Goal: Task Accomplishment & Management: Manage account settings

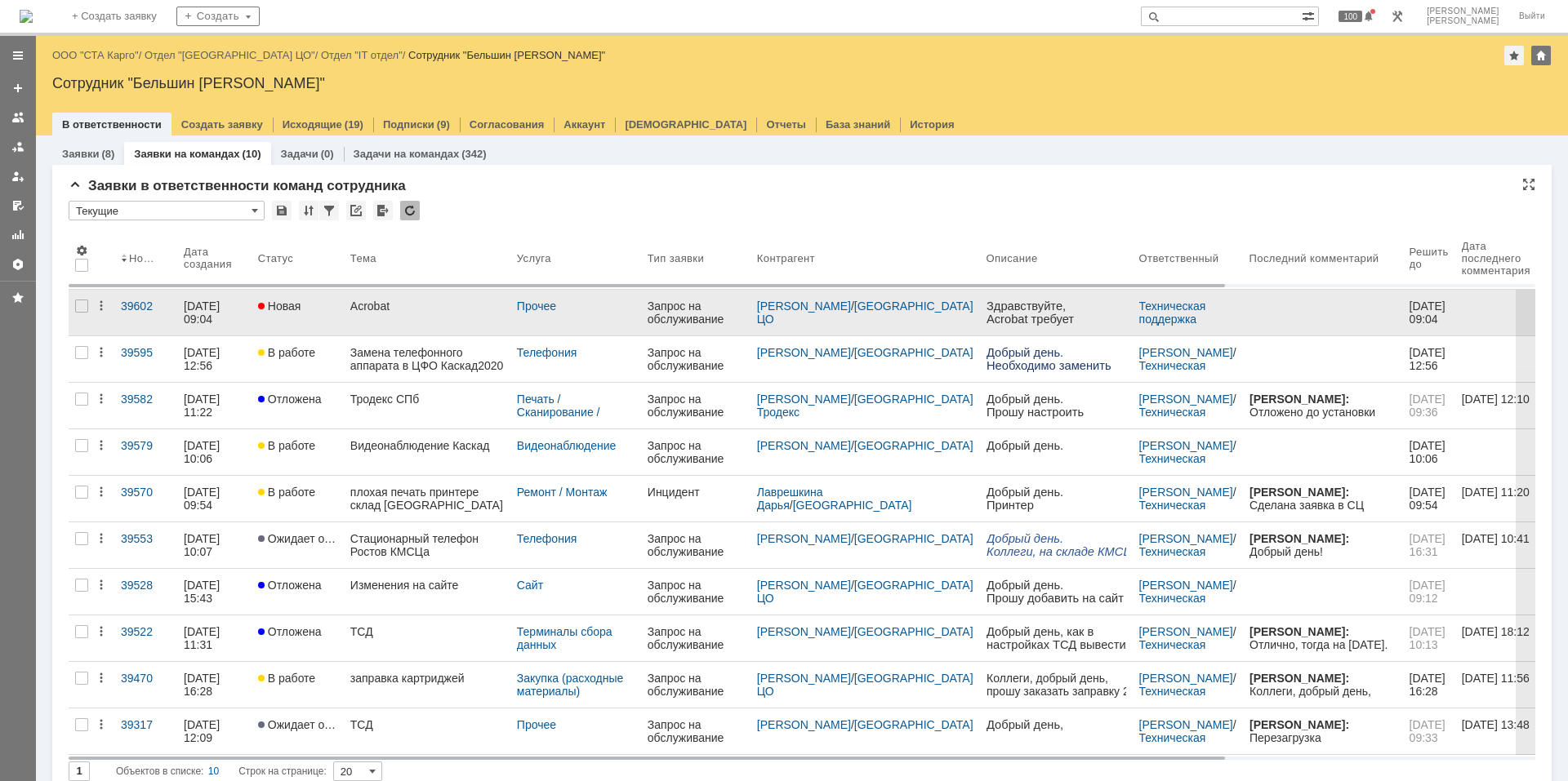
click at [458, 302] on div "Aсrobat" at bounding box center [427, 306] width 153 height 13
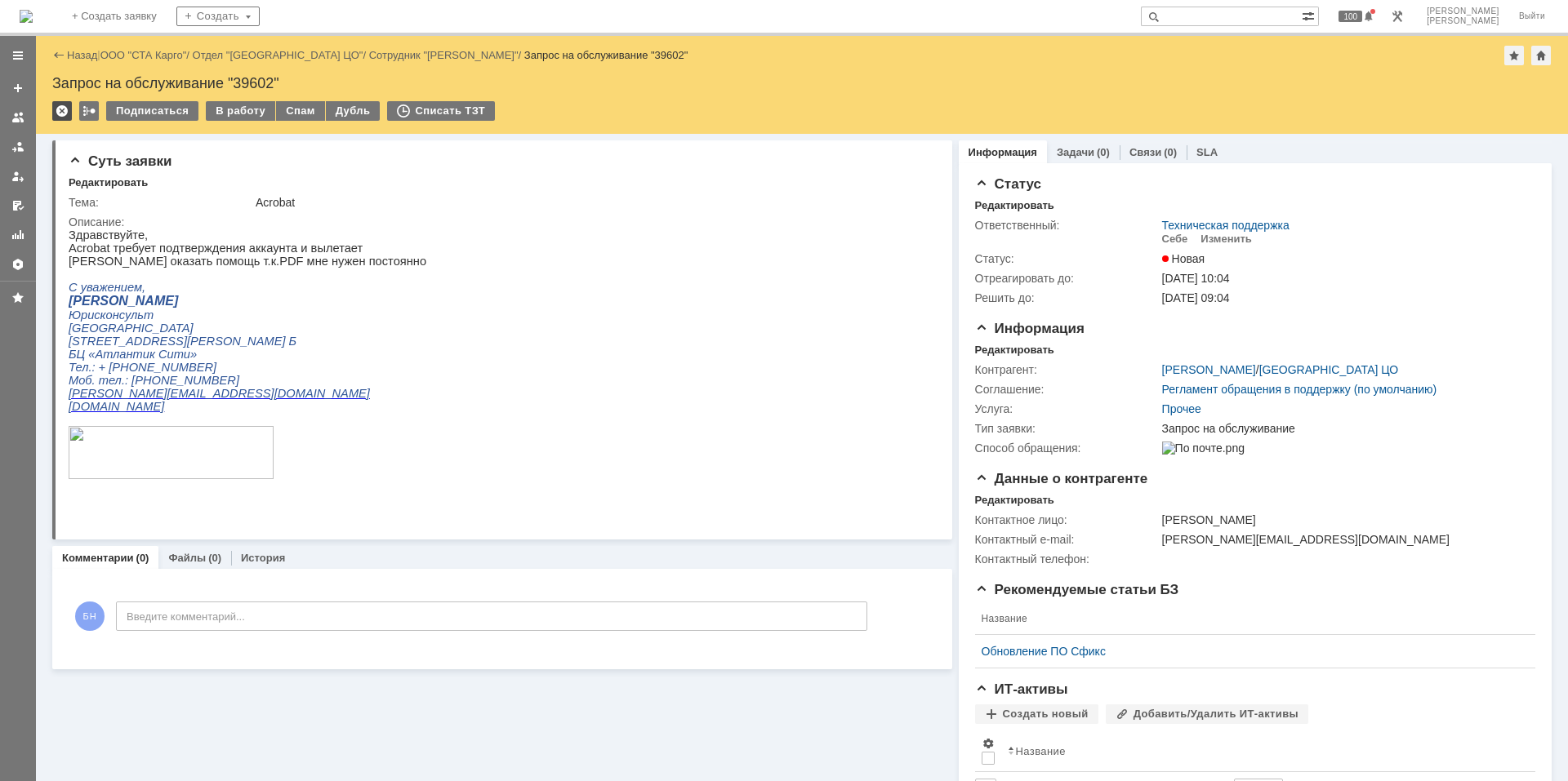
click at [58, 113] on div at bounding box center [62, 110] width 20 height 20
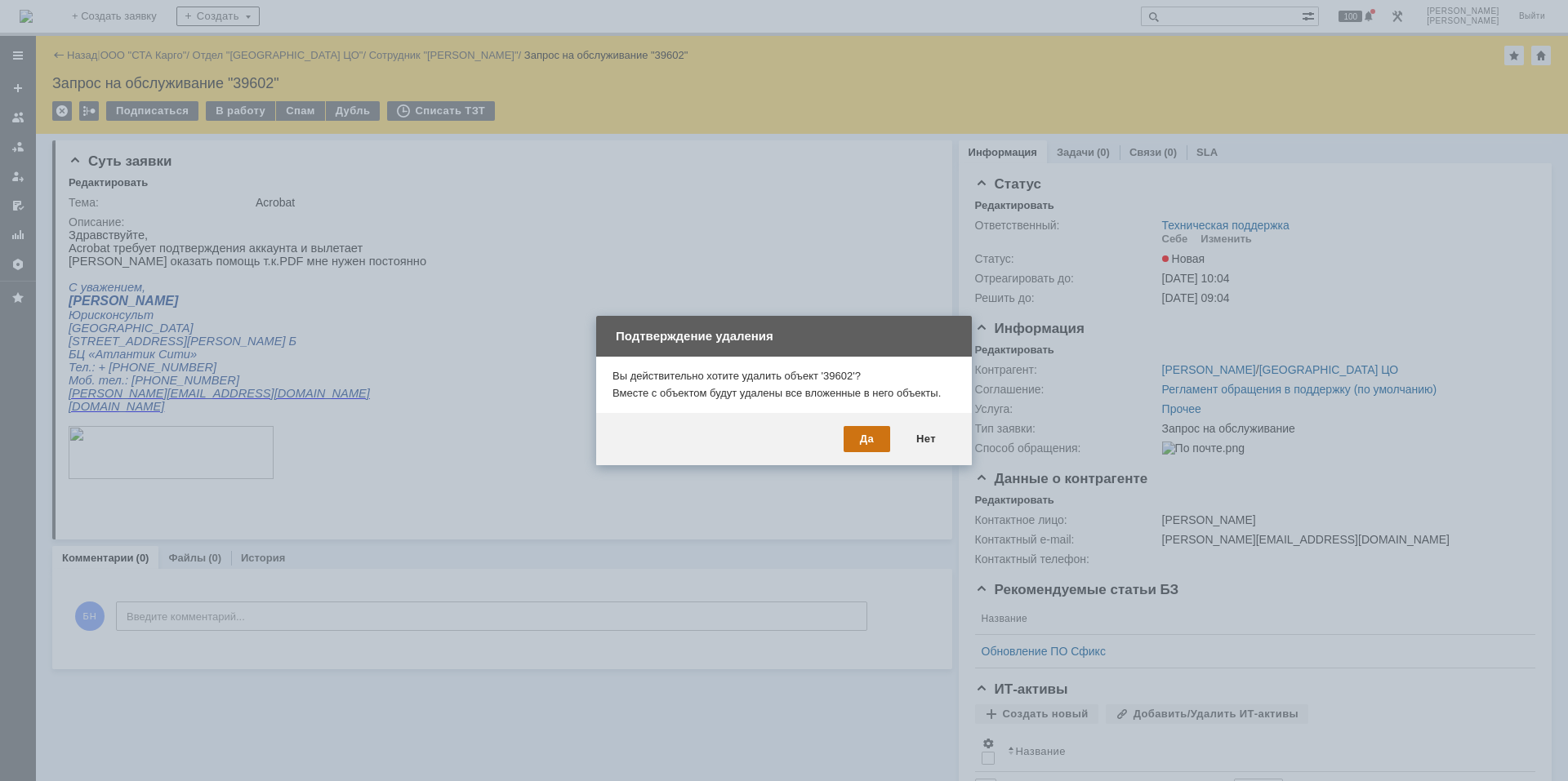
click at [863, 441] on div "Да" at bounding box center [867, 438] width 46 height 26
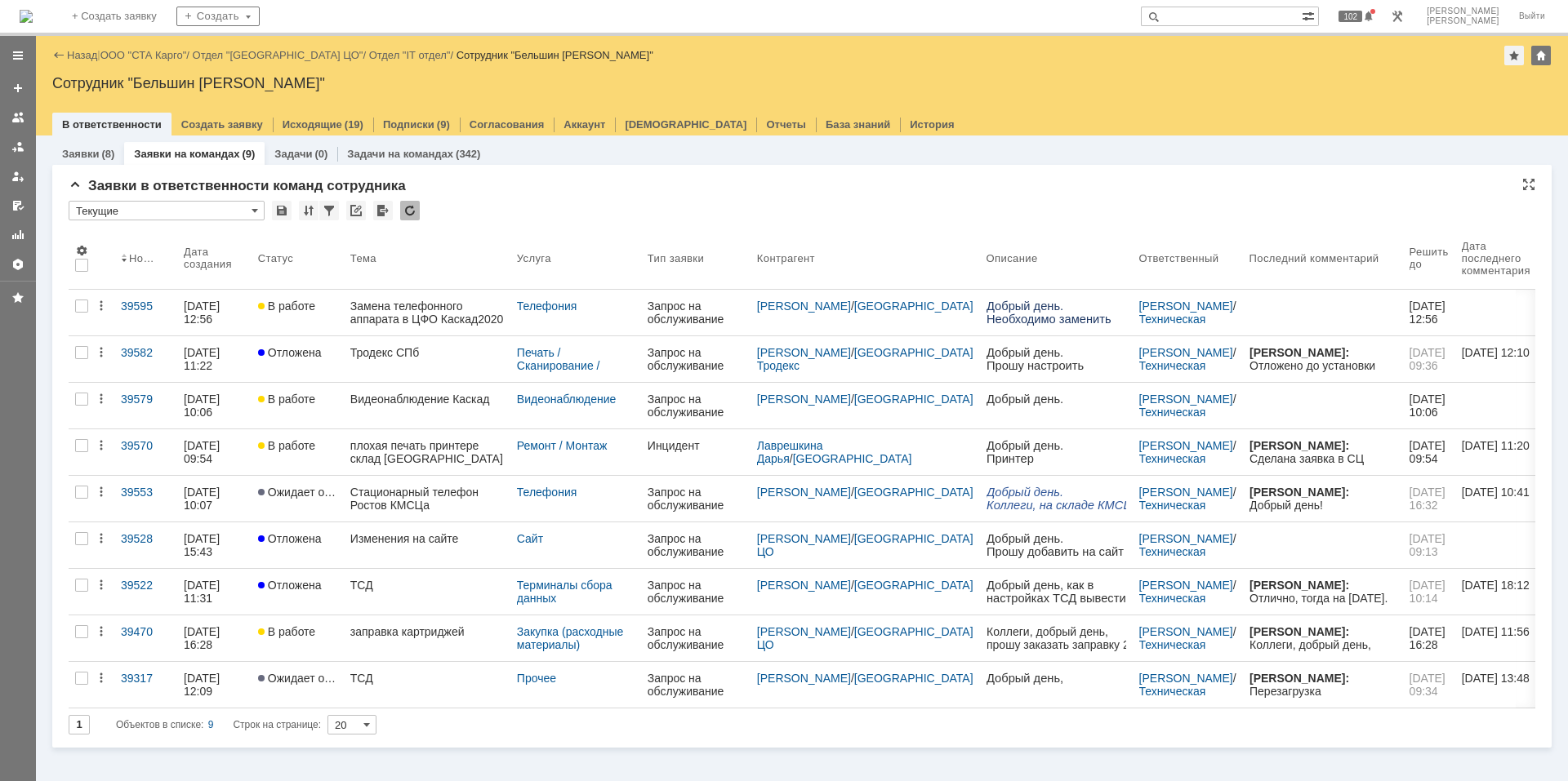
click at [416, 206] on div at bounding box center [410, 210] width 20 height 20
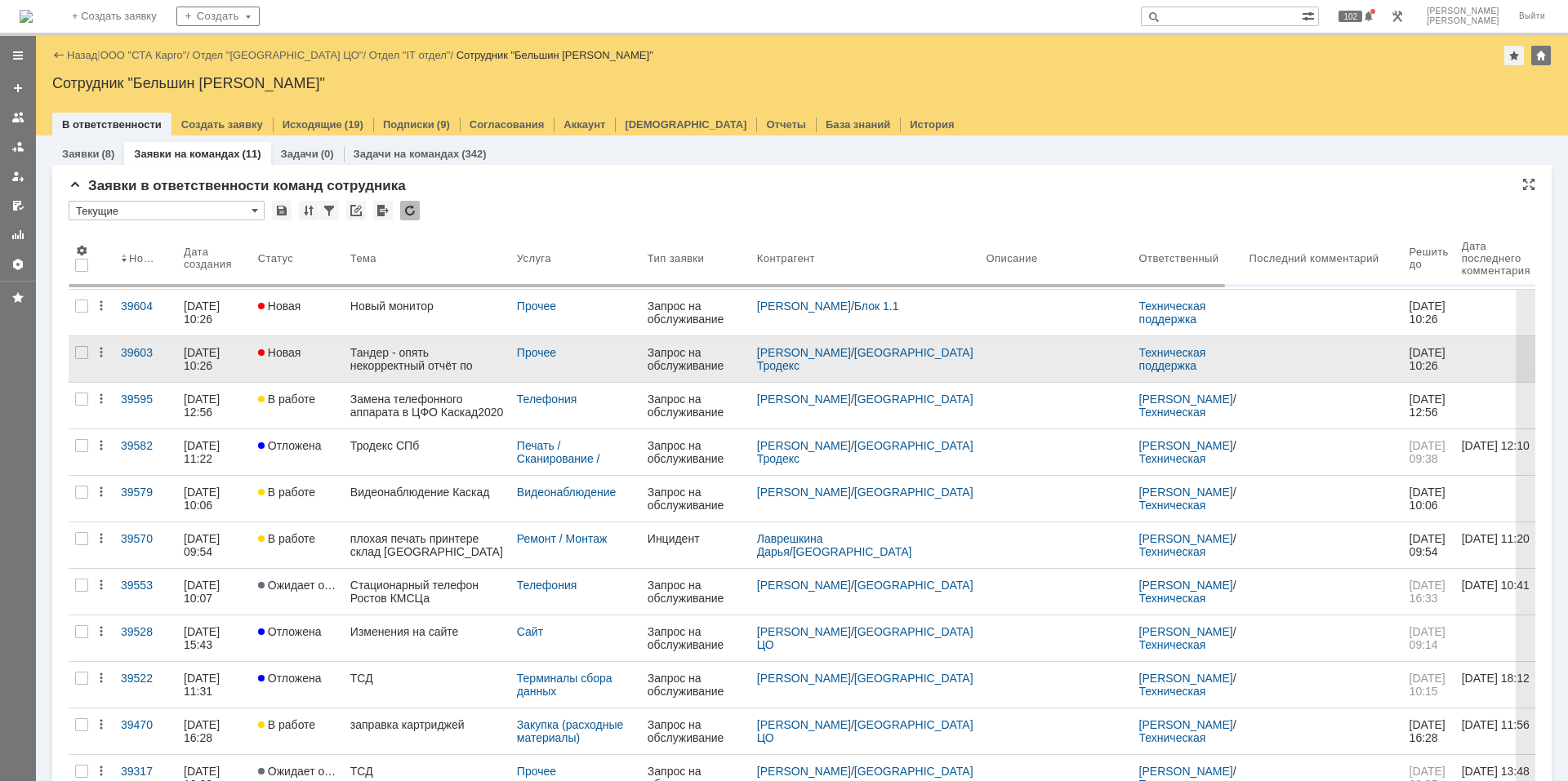
click at [385, 351] on div "Тандер - опять некорректный отчёт по оборотам" at bounding box center [427, 359] width 153 height 26
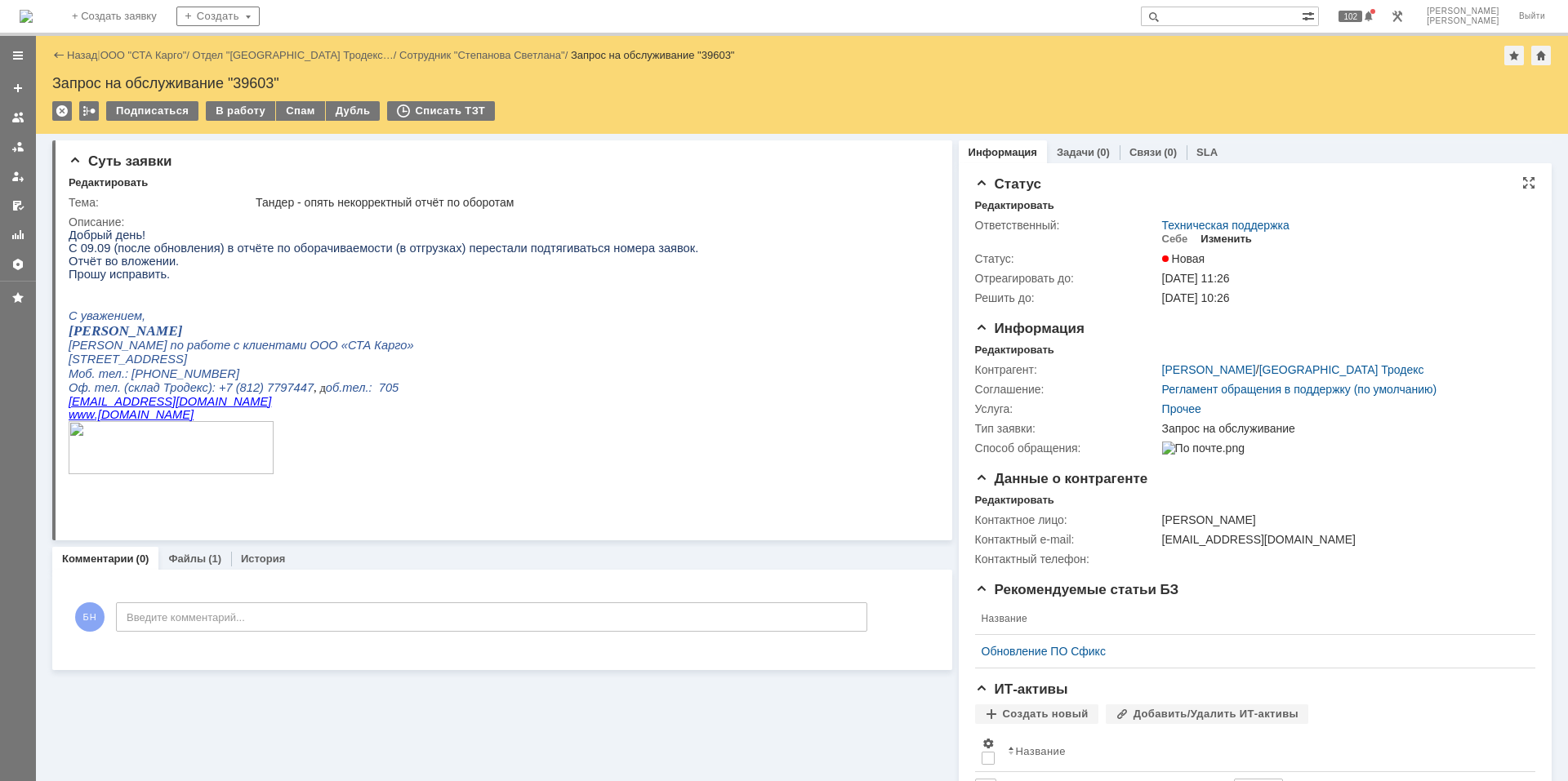
click at [1212, 241] on div "Изменить" at bounding box center [1226, 239] width 51 height 13
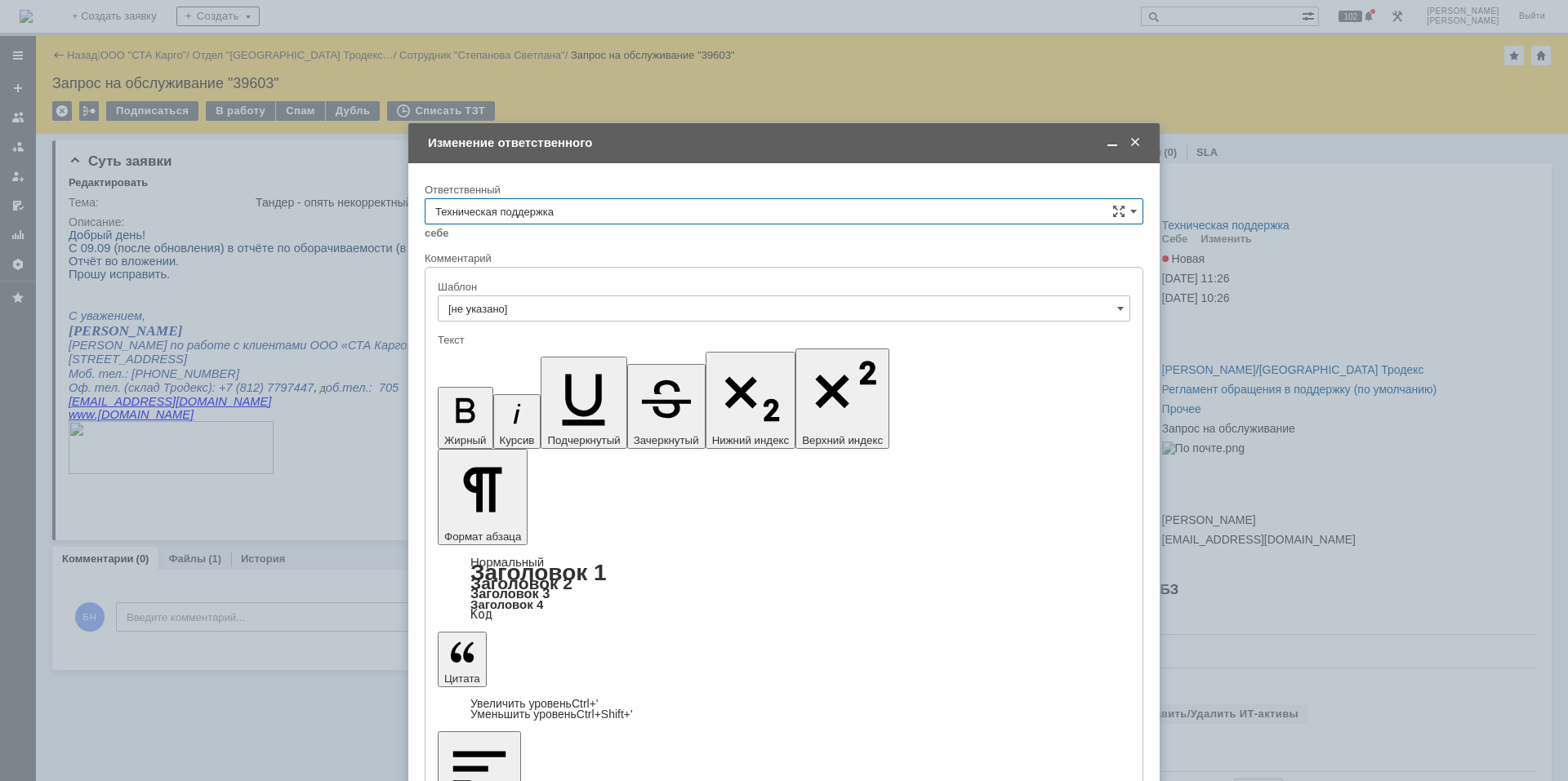
click at [710, 218] on input "Техническая поддержка" at bounding box center [784, 212] width 719 height 26
click at [600, 360] on div "Поддержка 1С" at bounding box center [784, 348] width 717 height 26
type input "Поддержка 1С"
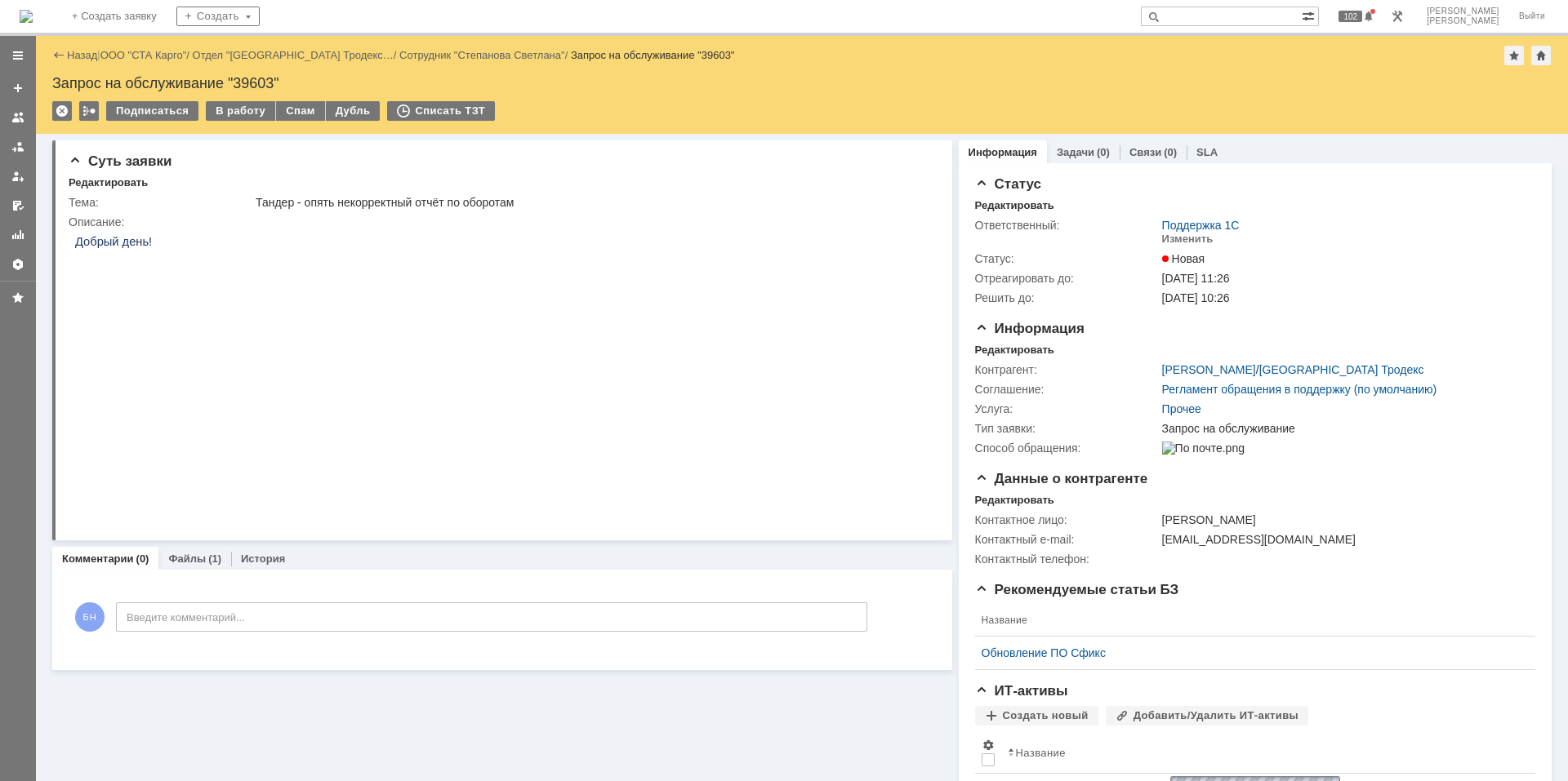
scroll to position [0, 0]
click at [33, 9] on img at bounding box center [26, 15] width 13 height 13
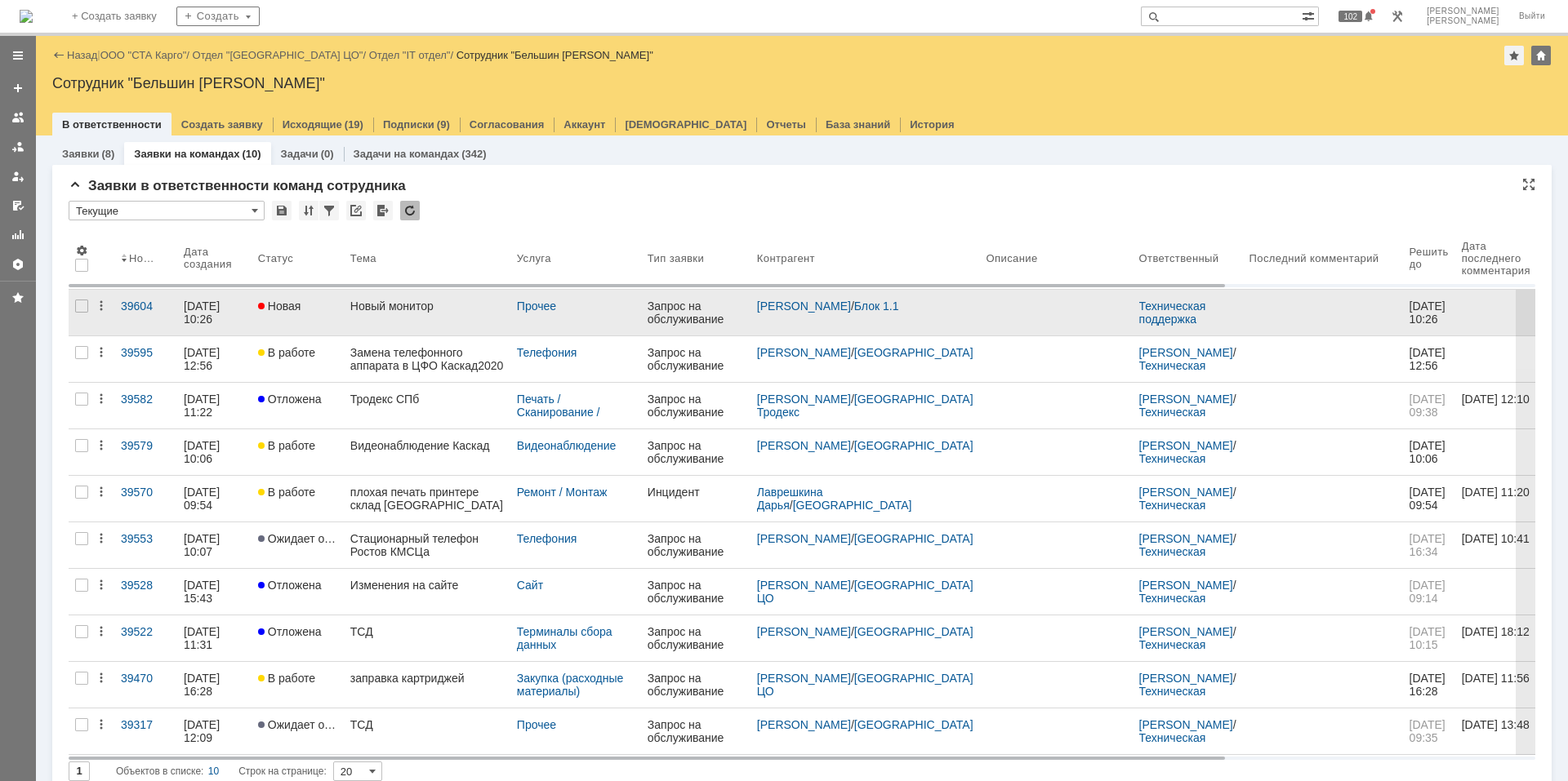
click at [377, 304] on div "Новый монитор" at bounding box center [427, 306] width 153 height 13
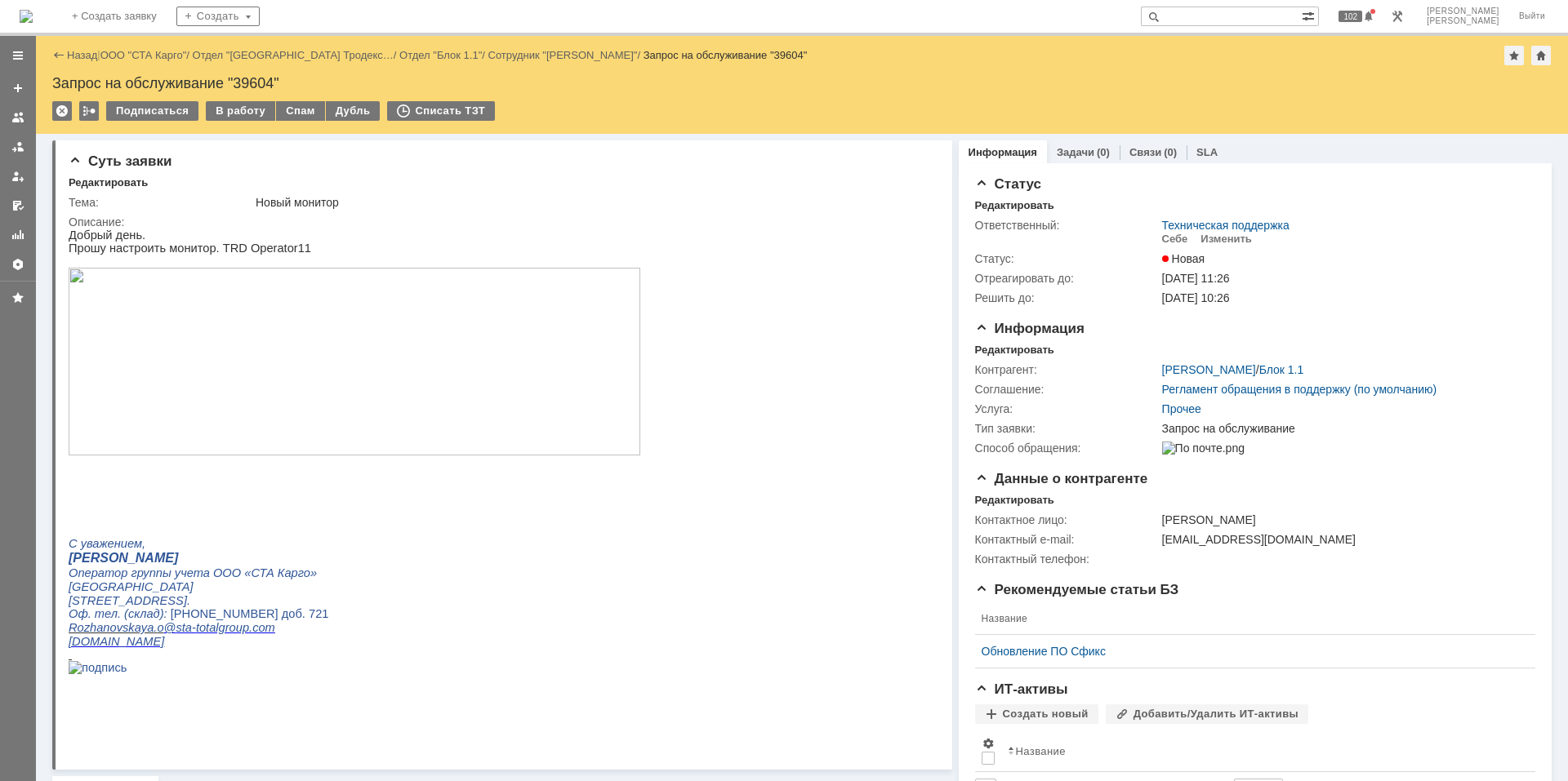
click at [420, 355] on img at bounding box center [354, 361] width 572 height 188
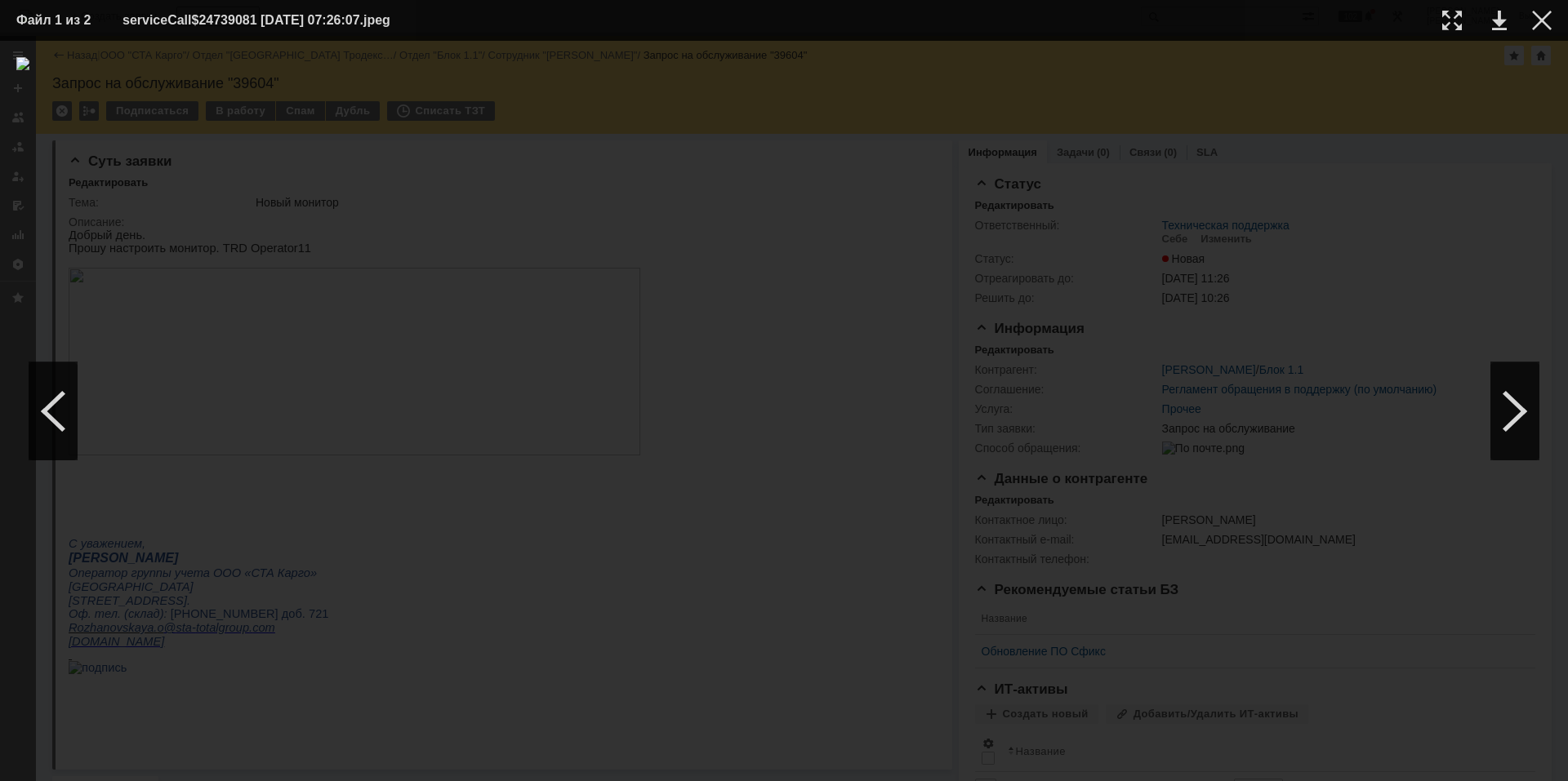
click at [398, 722] on div at bounding box center [784, 411] width 1535 height 707
click at [1542, 9] on td at bounding box center [1529, 21] width 45 height 25
click at [1542, 13] on div at bounding box center [1541, 20] width 20 height 20
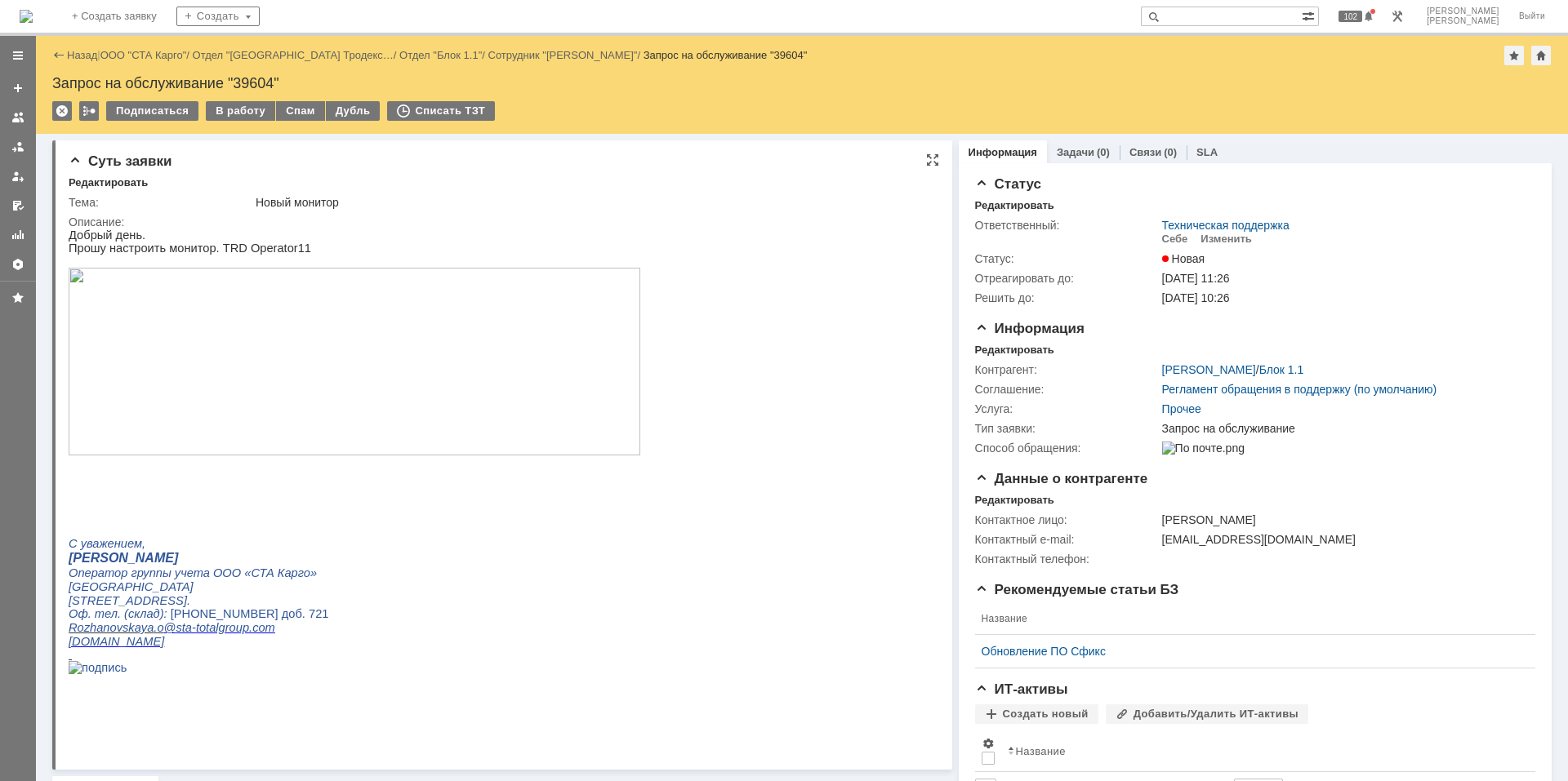
click at [304, 367] on img at bounding box center [354, 361] width 572 height 188
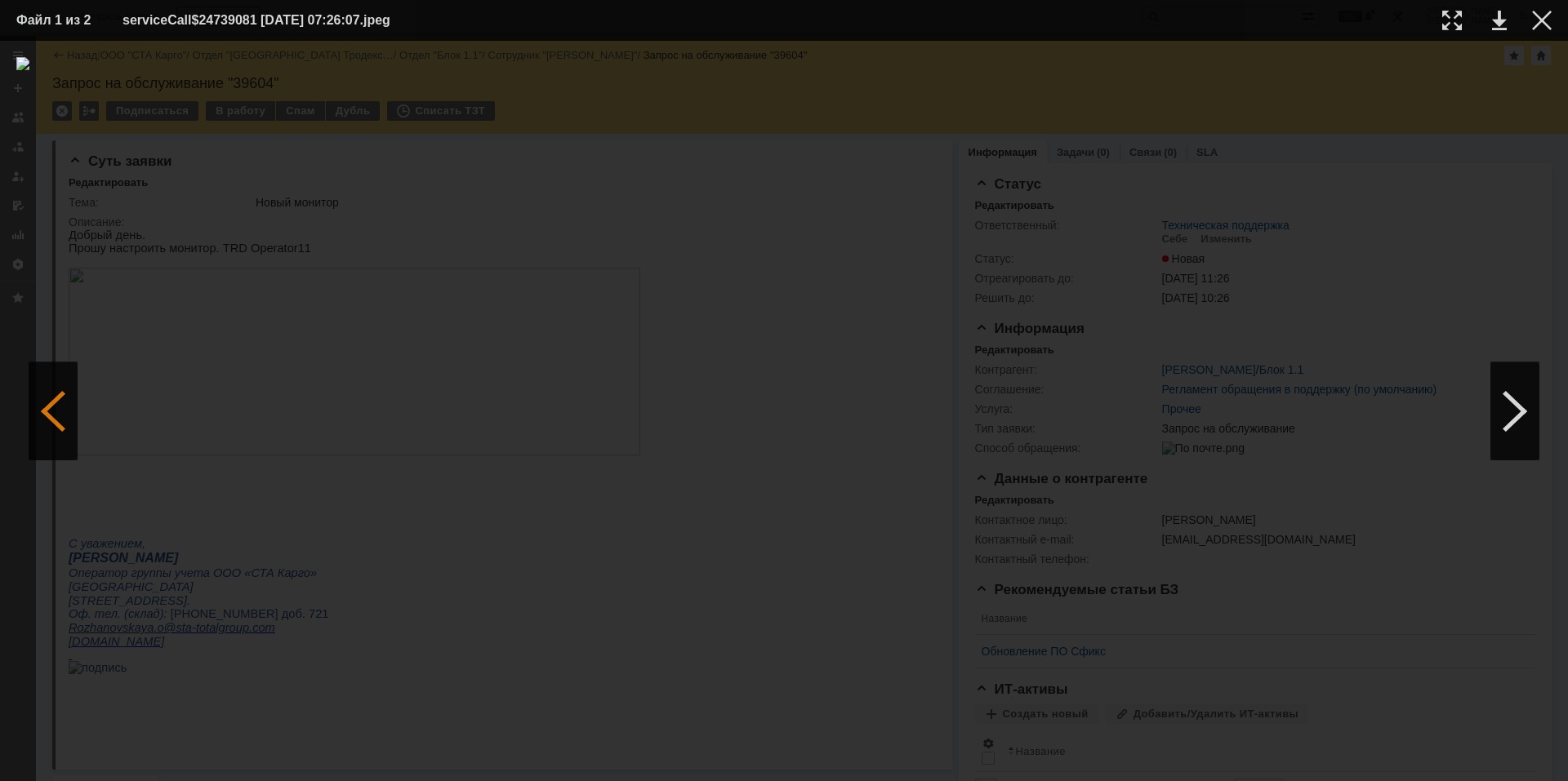
click at [35, 415] on div at bounding box center [52, 411] width 49 height 98
click at [40, 413] on div at bounding box center [52, 411] width 49 height 98
click at [1547, 26] on div at bounding box center [1541, 20] width 20 height 20
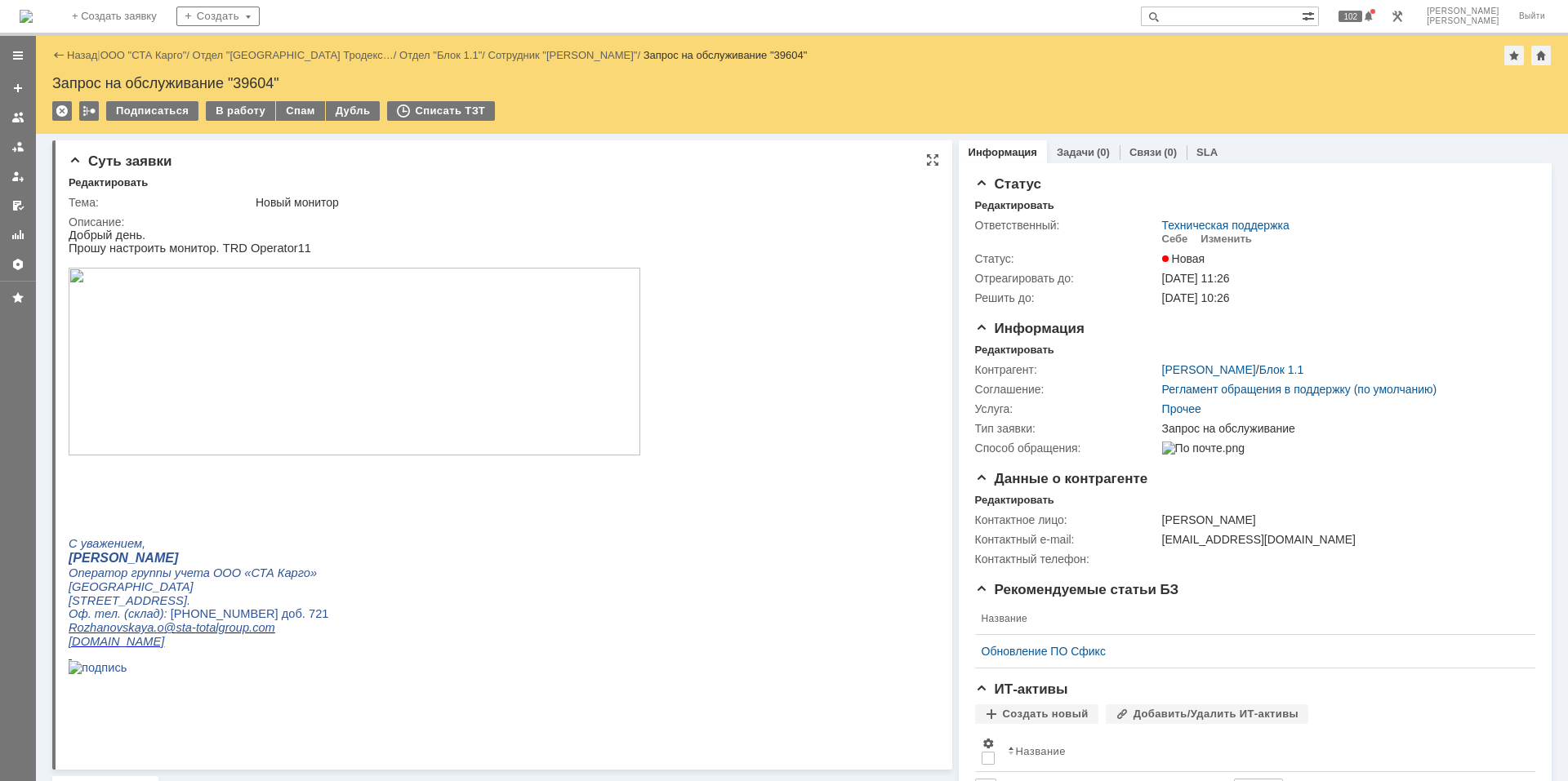
click at [730, 444] on html "Добрый день. Прошу настроить монитор. TRD Operator11 С уважением, [PERSON_NAME]…" at bounding box center [495, 458] width 853 height 459
click at [992, 357] on div "Контрагент: [PERSON_NAME] / Блок 1.1 Соглашение: Регламент обращения в поддержк…" at bounding box center [1255, 407] width 560 height 101
click at [989, 352] on div "Редактировать" at bounding box center [1014, 349] width 79 height 13
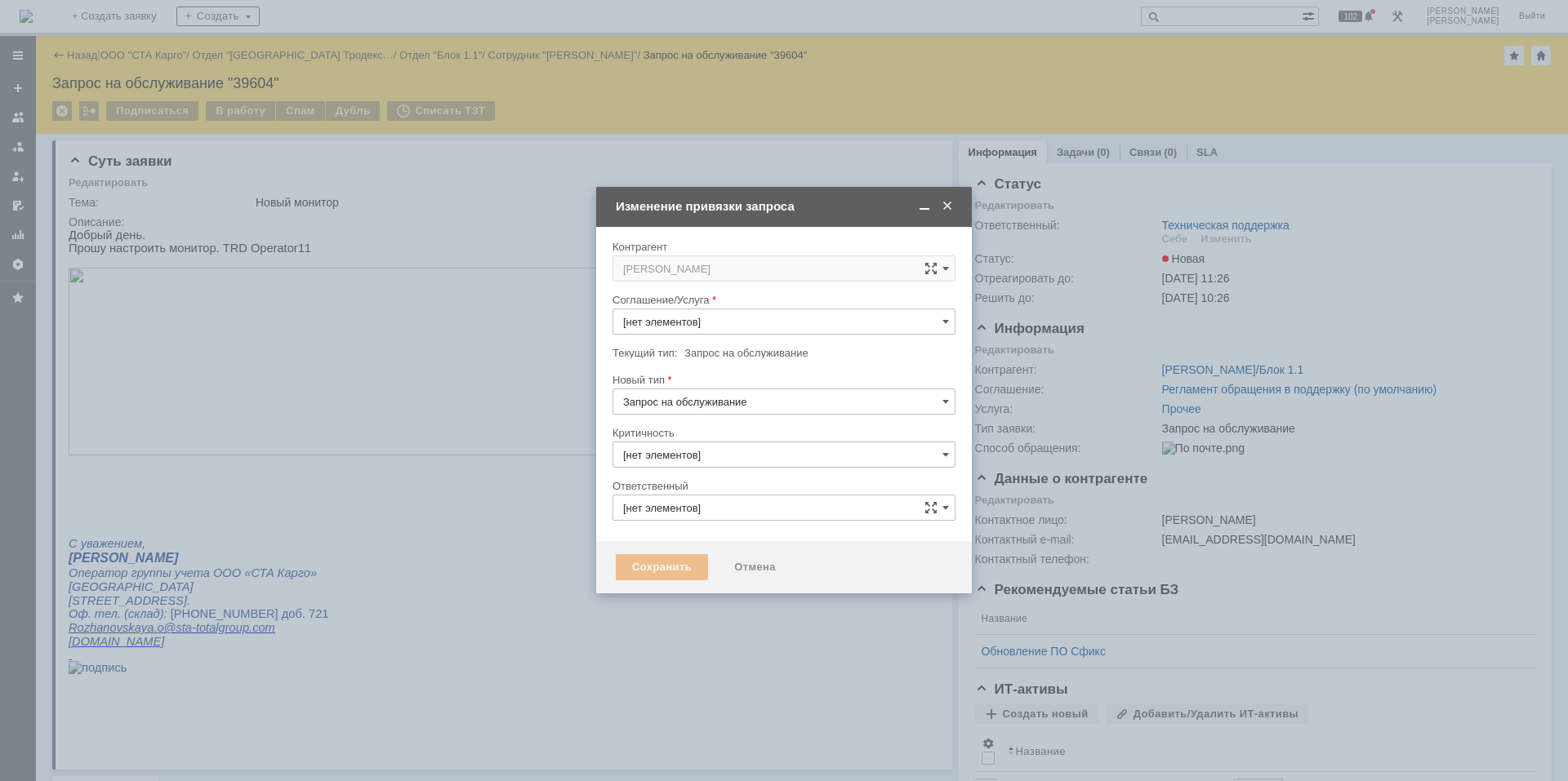
type input "3. Низкая"
type input "Техническая поддержка"
type input "Прочее"
type input "[не указано]"
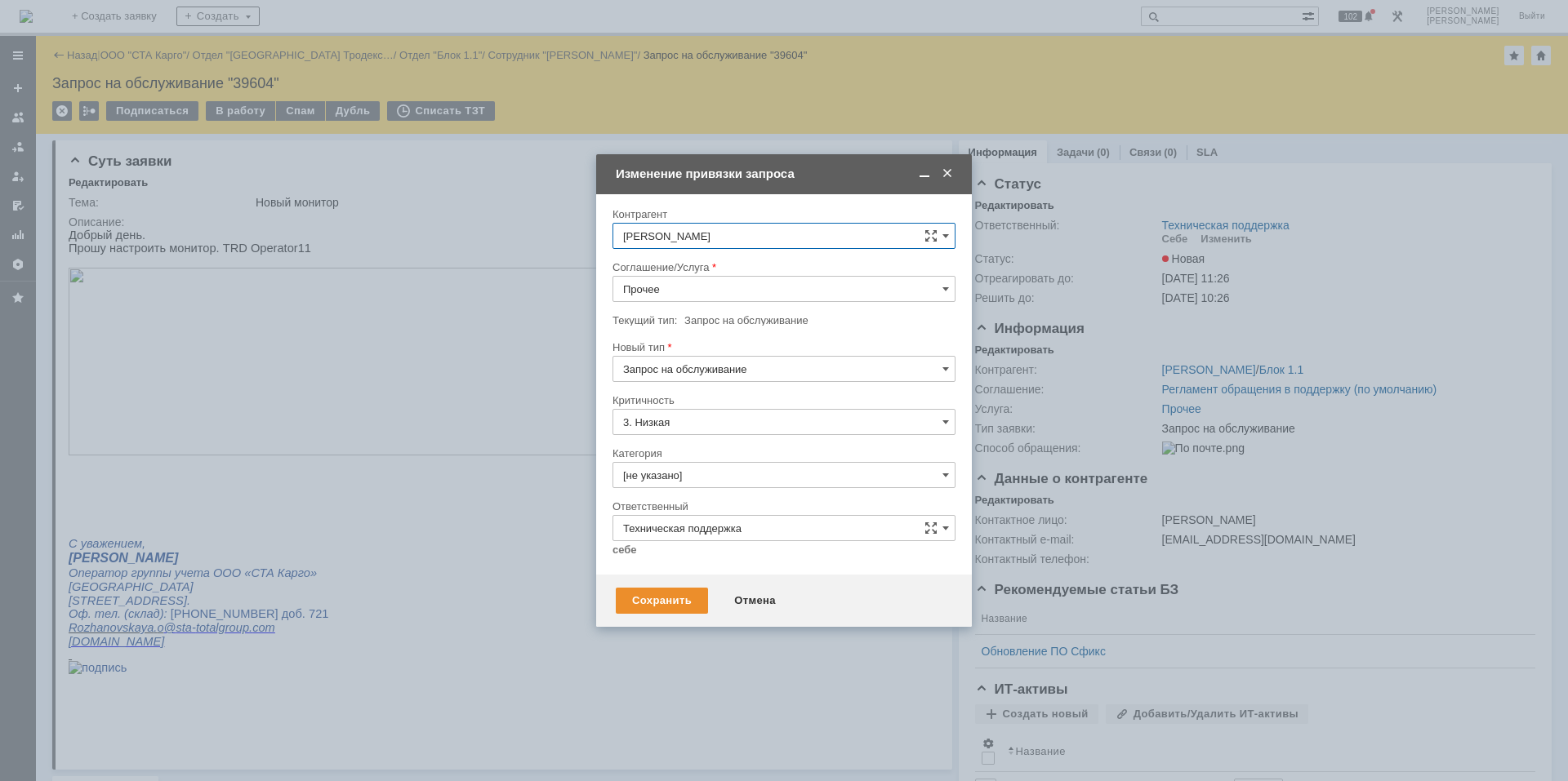
click at [693, 300] on input "Прочее" at bounding box center [784, 289] width 343 height 26
click at [709, 436] on span "Телефония" at bounding box center [784, 432] width 322 height 13
type input "Телефония"
click at [680, 475] on input "[не указано]" at bounding box center [784, 474] width 343 height 26
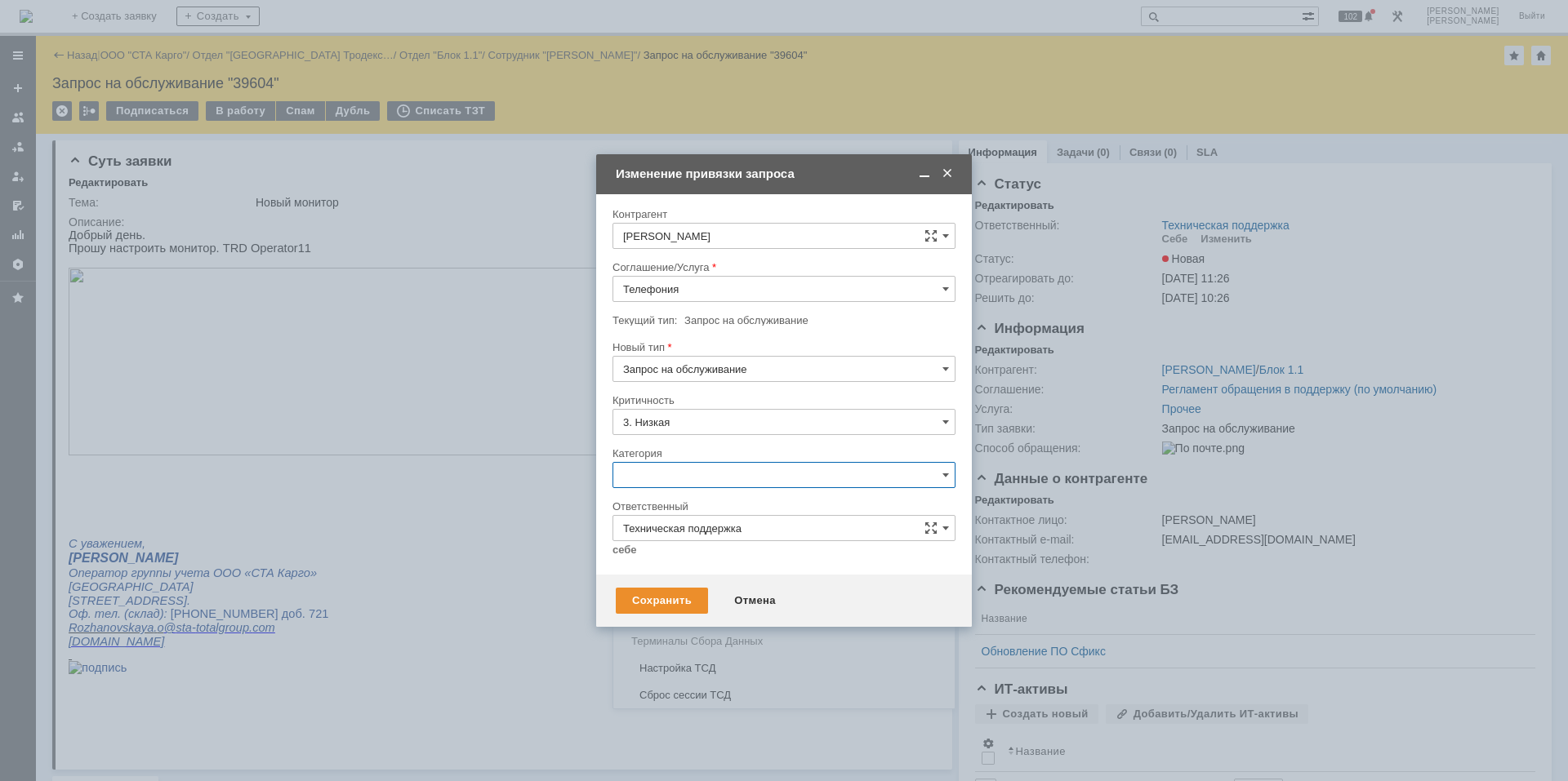
click at [717, 564] on div "Настройка телефонии" at bounding box center [784, 560] width 341 height 26
type input "Настройка телефонии"
click at [626, 550] on link "себе" at bounding box center [625, 550] width 25 height 13
type input "[PERSON_NAME]"
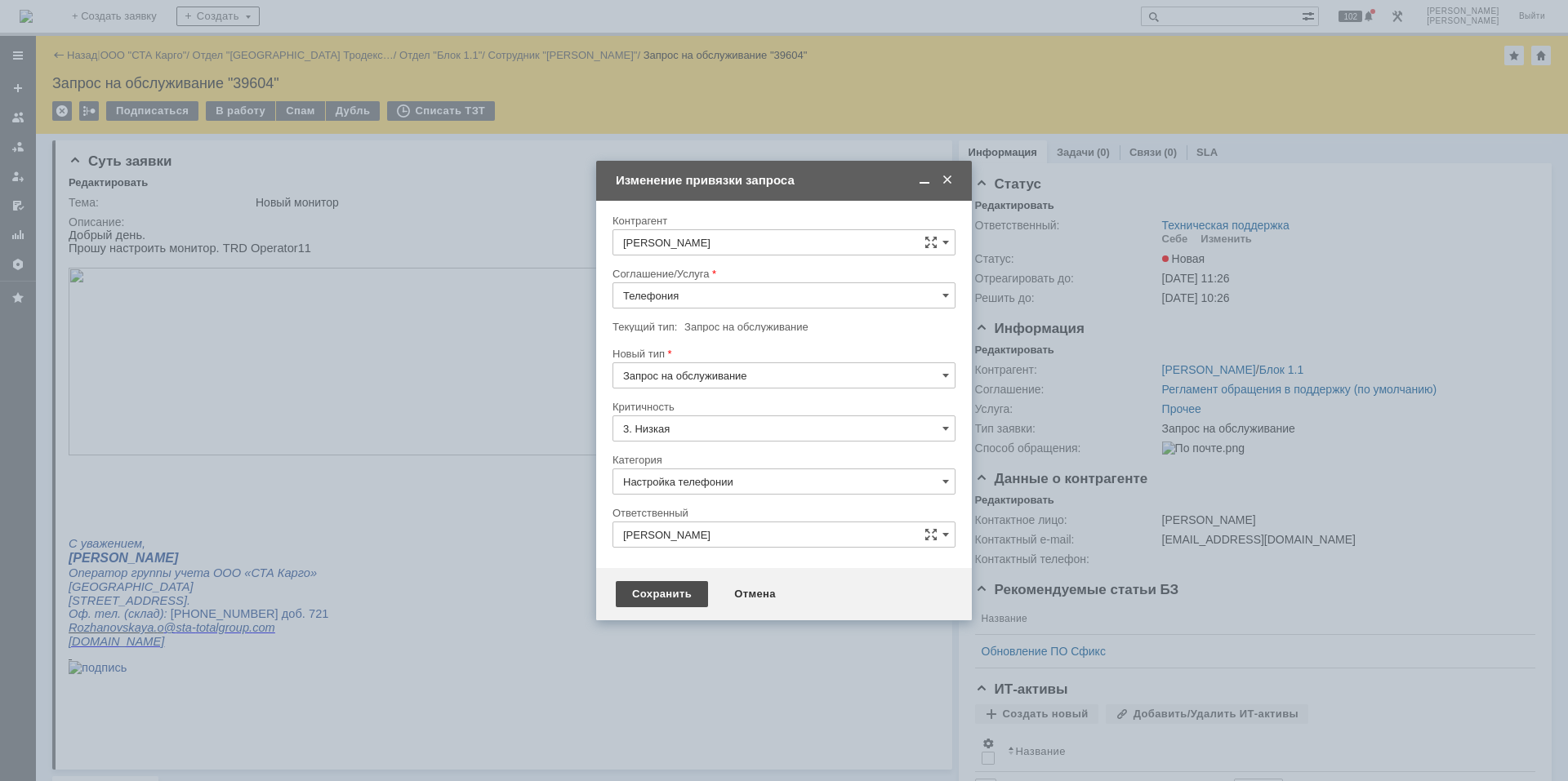
click at [640, 584] on div "Сохранить" at bounding box center [662, 594] width 93 height 26
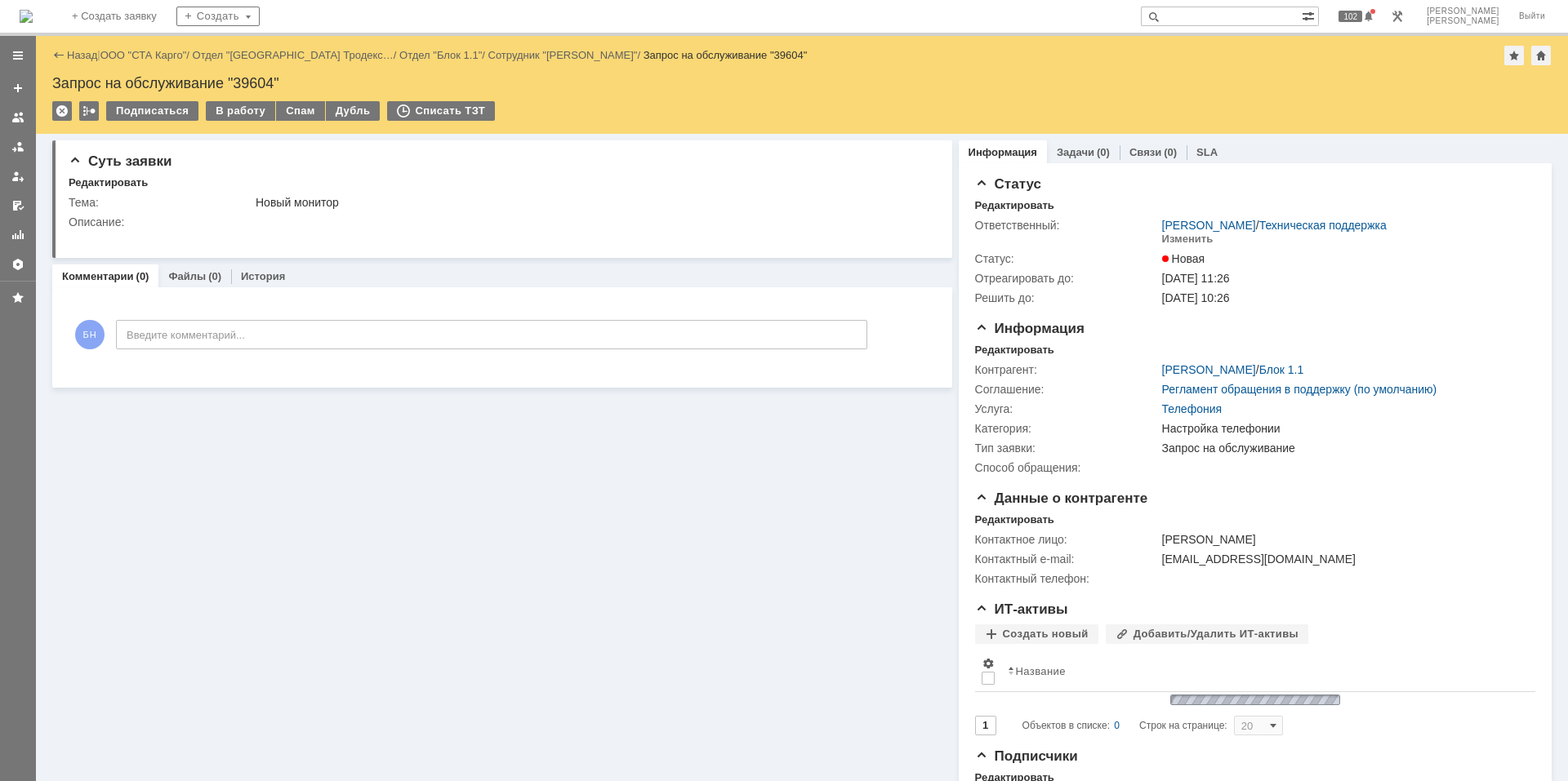
scroll to position [0, 0]
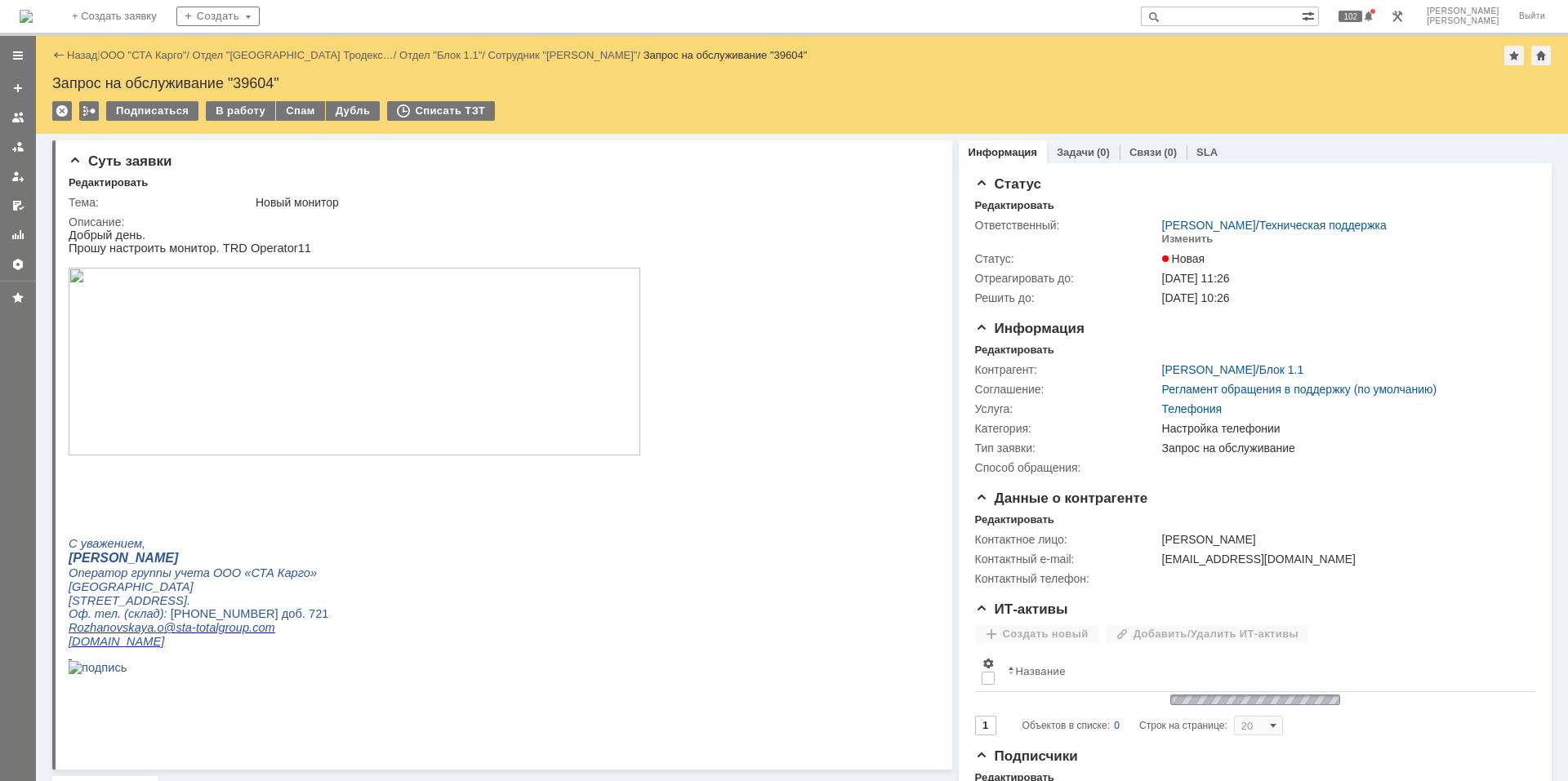
click at [218, 100] on div "Назад | ООО "СТА Карго" / Отдел "[GEOGRAPHIC_DATA] Тродекс… / Отдел "Блок 1.1" …" at bounding box center [802, 85] width 1532 height 98
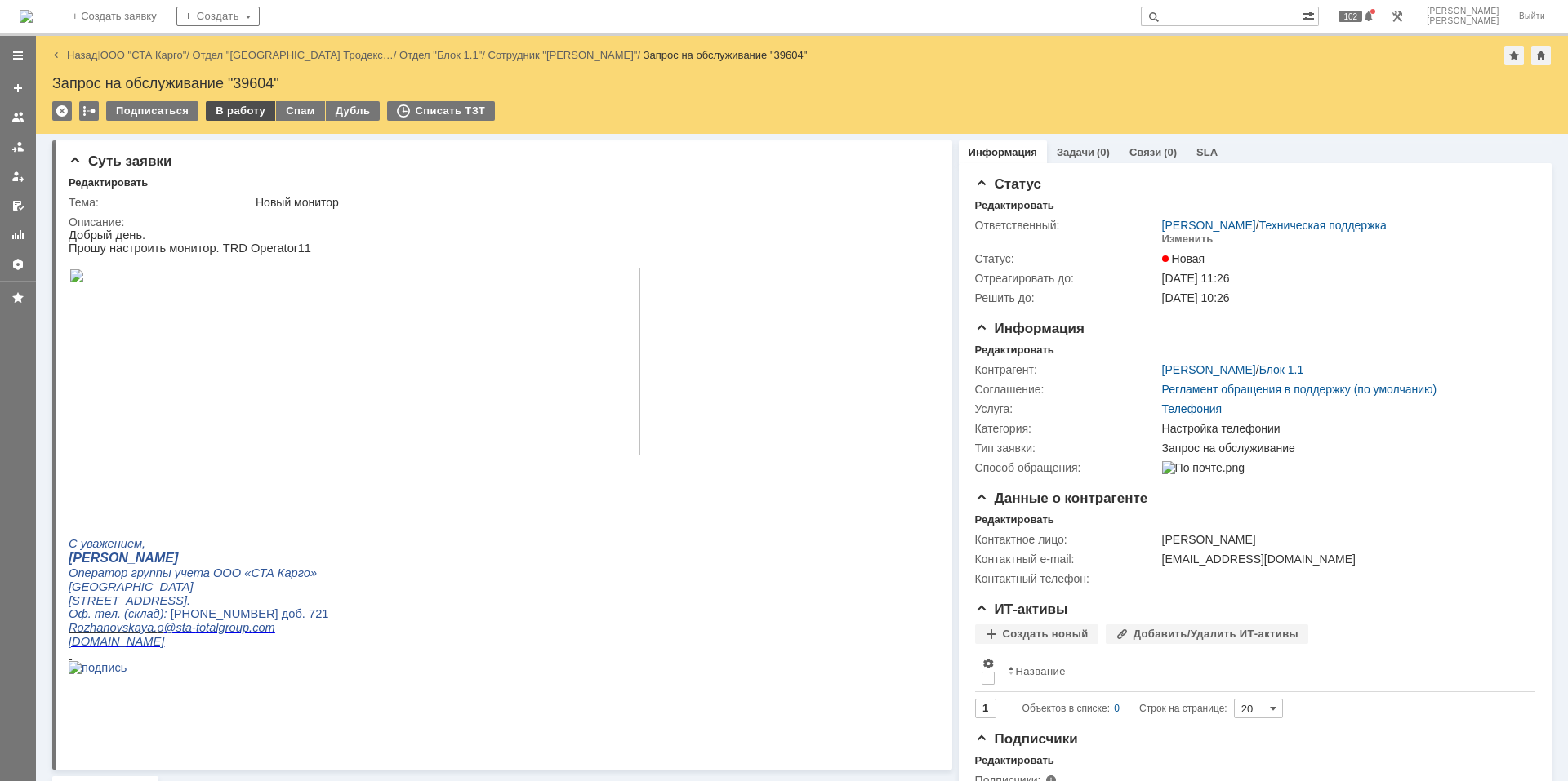
click at [218, 102] on div "В работу" at bounding box center [240, 110] width 69 height 20
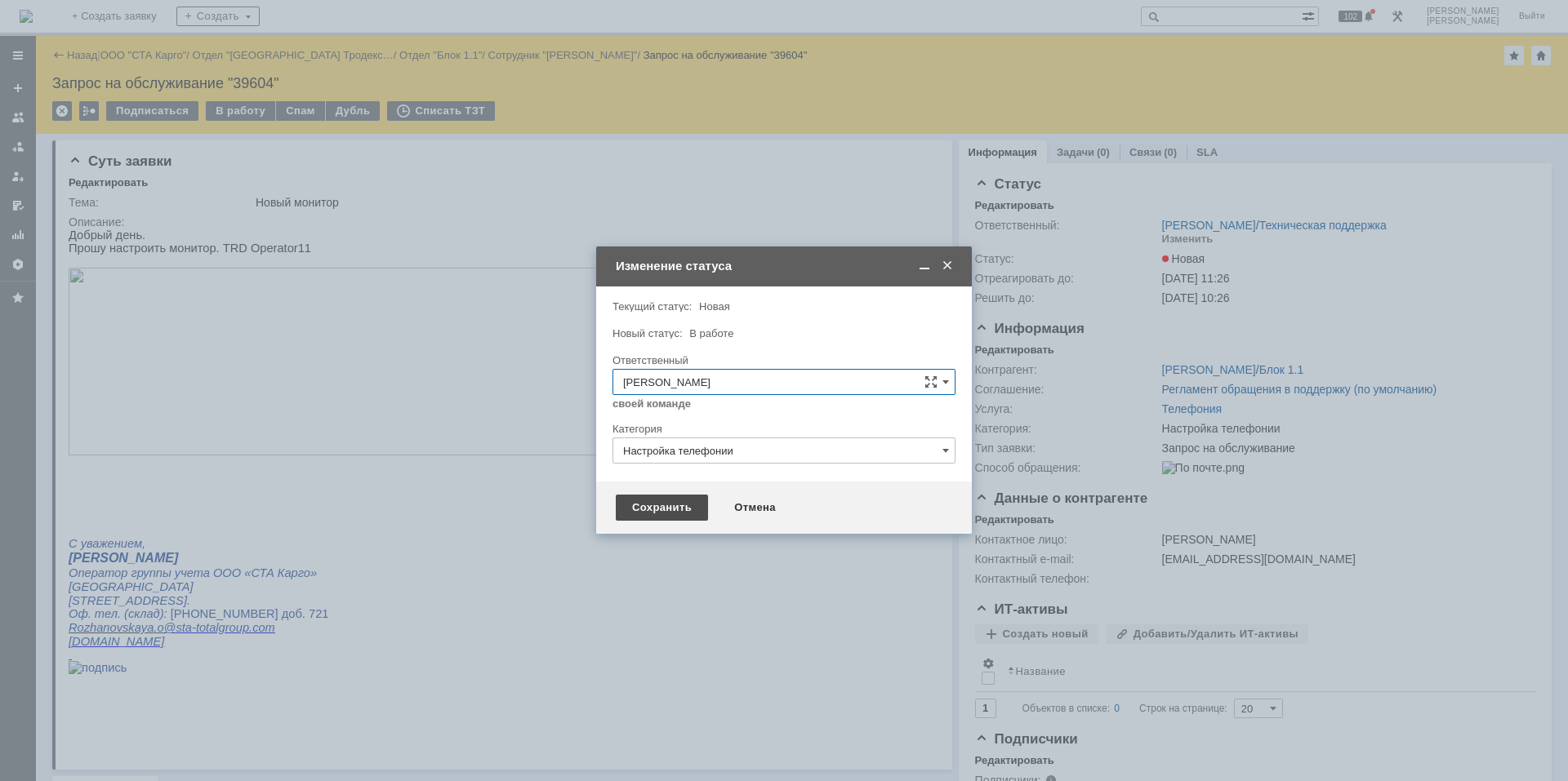
click at [649, 510] on div "Сохранить" at bounding box center [662, 508] width 93 height 26
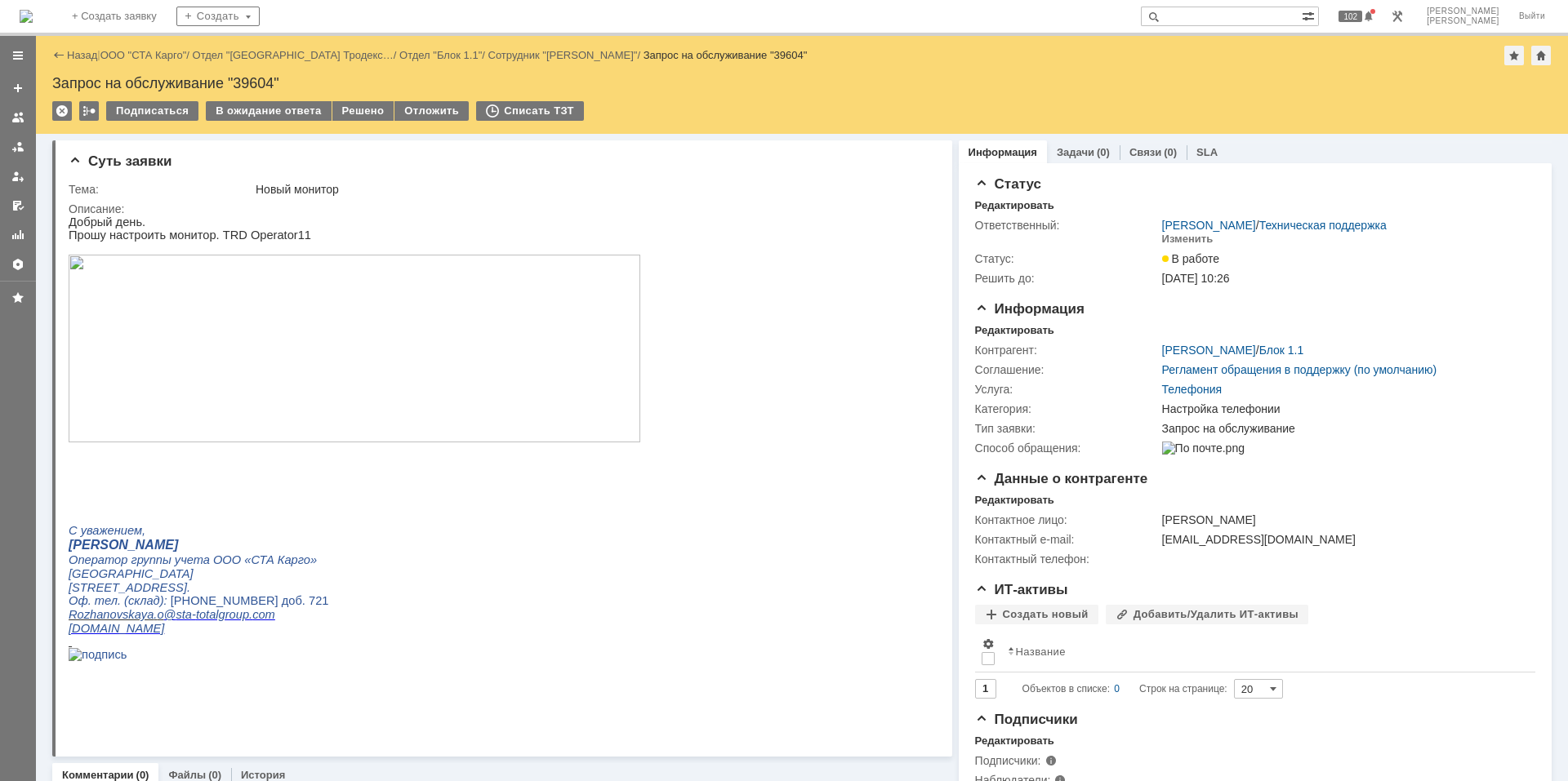
click at [522, 538] on p "С уважением," at bounding box center [354, 530] width 572 height 15
click at [622, 497] on p at bounding box center [354, 490] width 572 height 13
click at [571, 484] on p at bounding box center [354, 477] width 572 height 13
click at [983, 340] on td "Контрагент:" at bounding box center [1067, 349] width 183 height 20
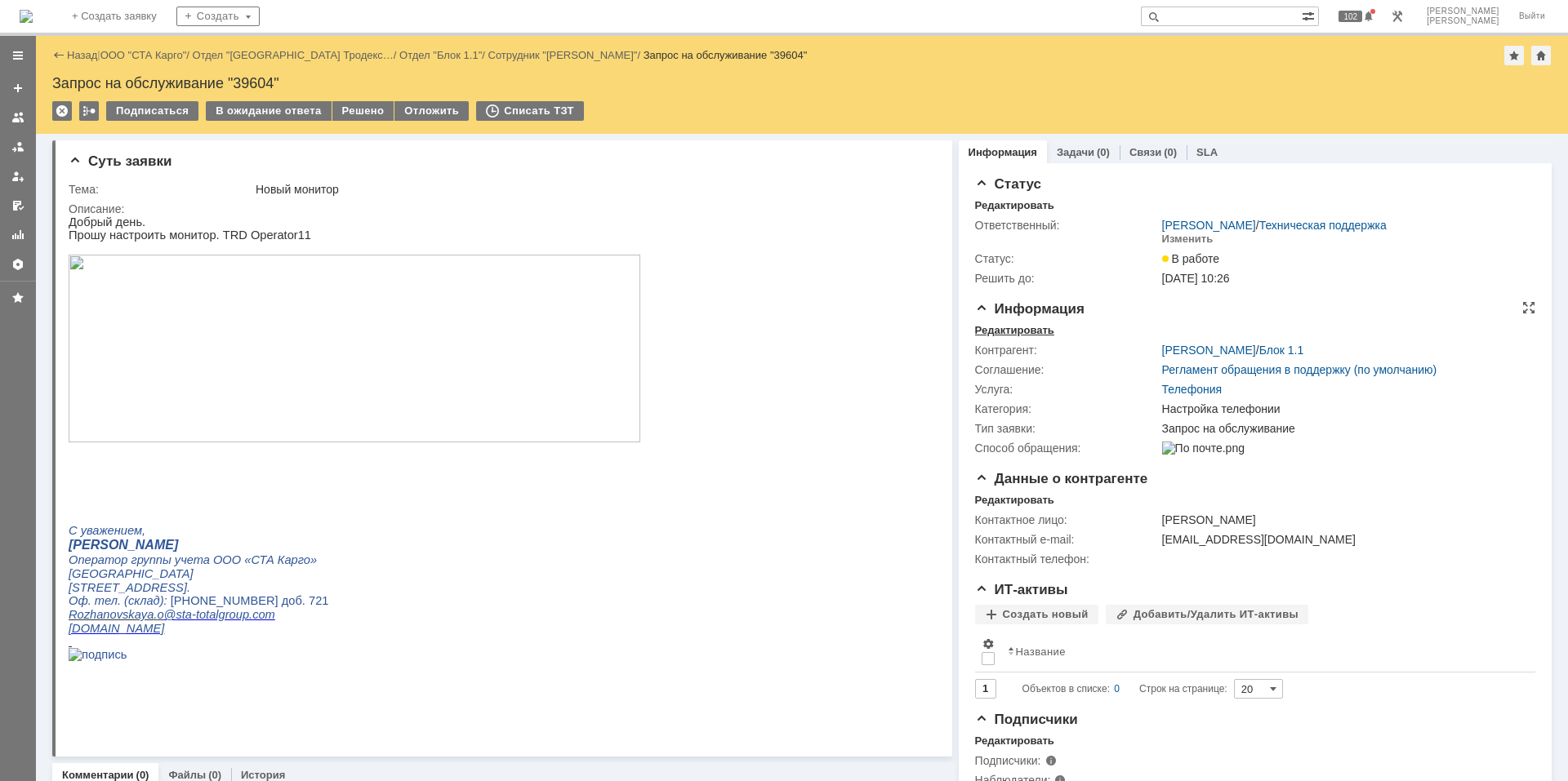
click at [985, 330] on div "Редактировать" at bounding box center [1014, 330] width 79 height 13
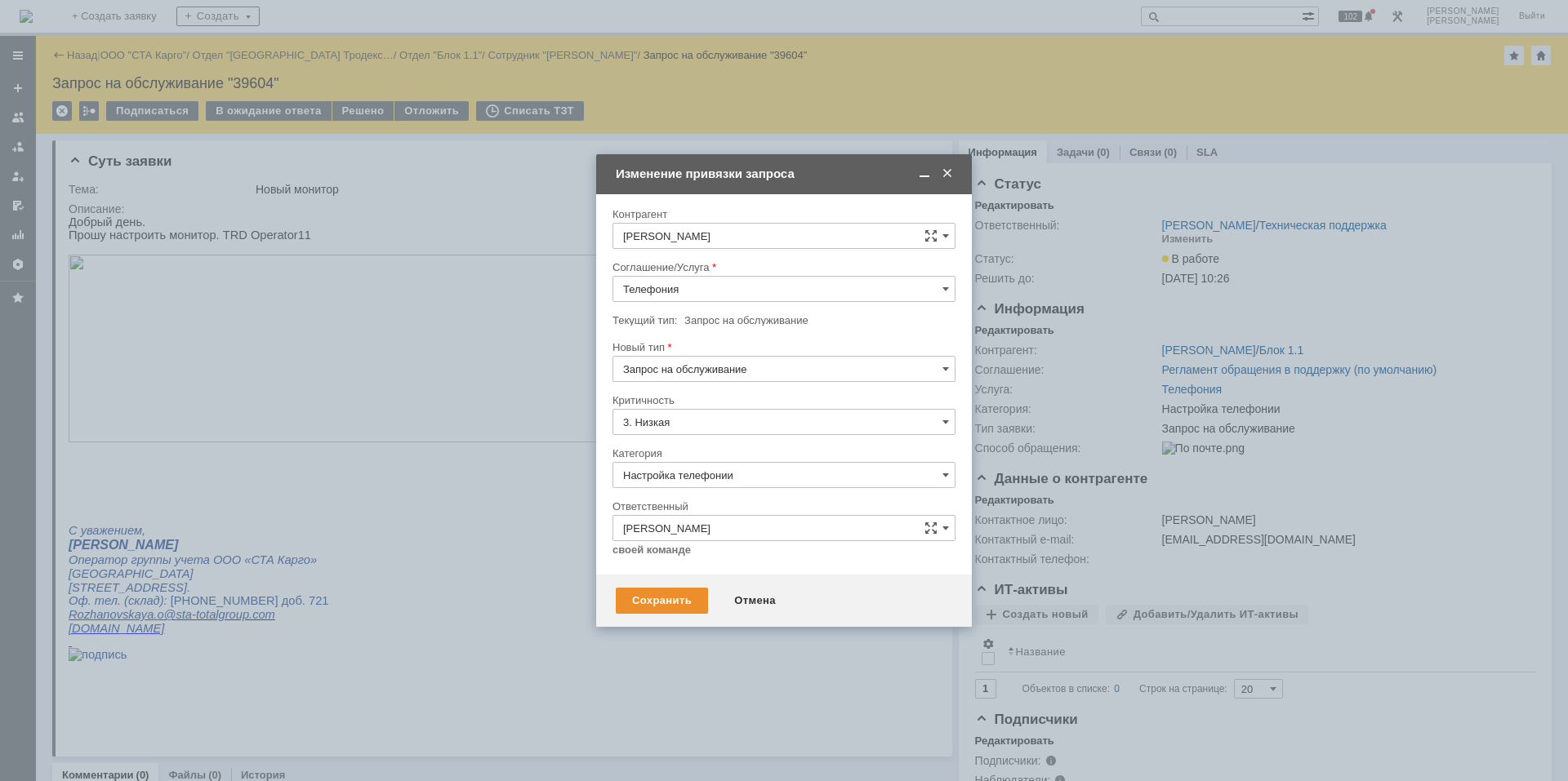
click at [787, 290] on input "Телефония" at bounding box center [784, 289] width 343 height 26
click at [735, 368] on span "Рабочее место" at bounding box center [784, 373] width 322 height 13
type input "Рабочее место"
click at [744, 464] on input "Настройка телефонии" at bounding box center [784, 474] width 343 height 26
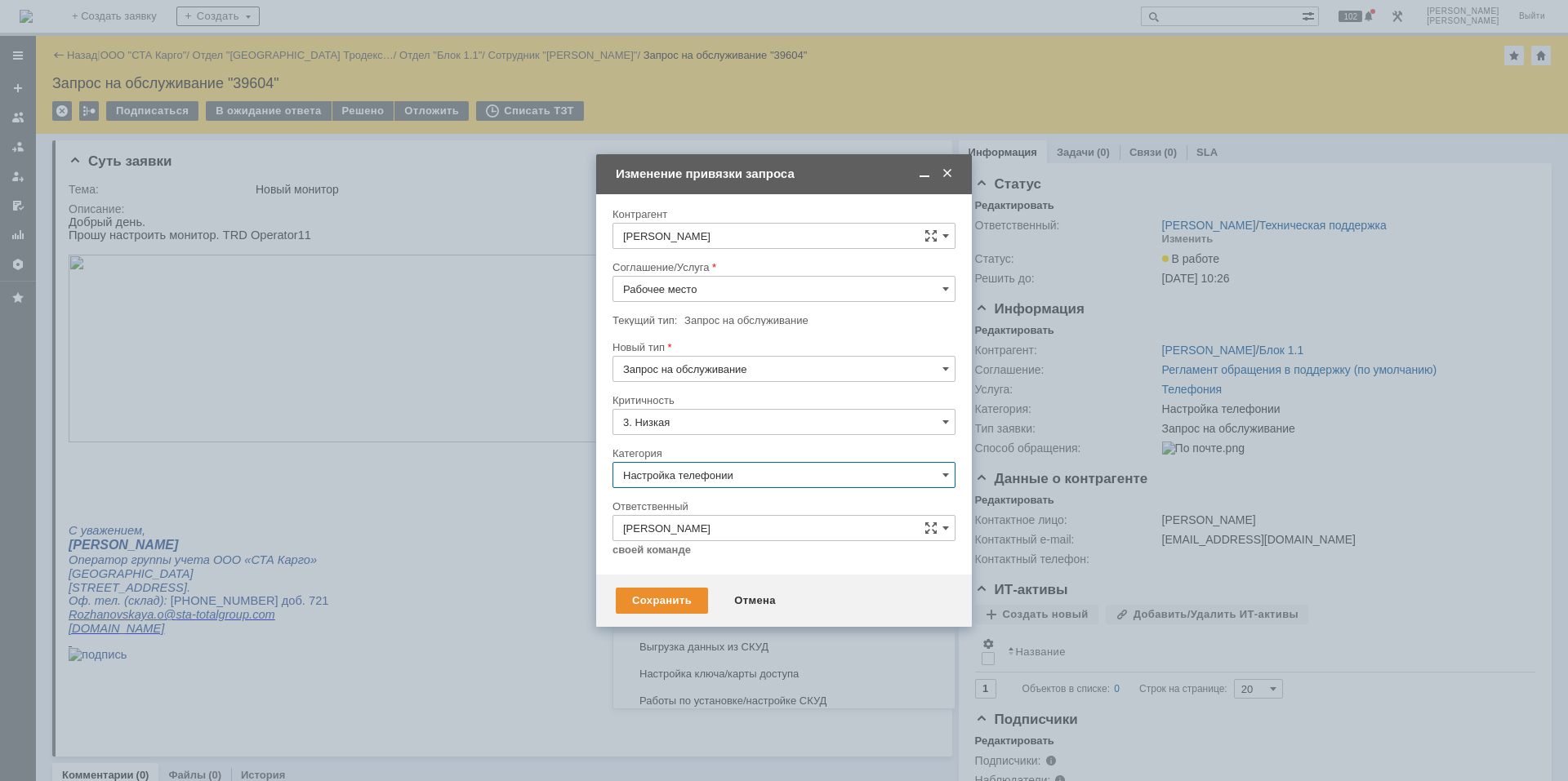
scroll to position [561, 0]
click at [763, 567] on span "Персональный компьютер" at bounding box center [784, 563] width 322 height 13
type input "Персональный компьютер"
click at [649, 600] on div "Сохранить" at bounding box center [662, 600] width 93 height 26
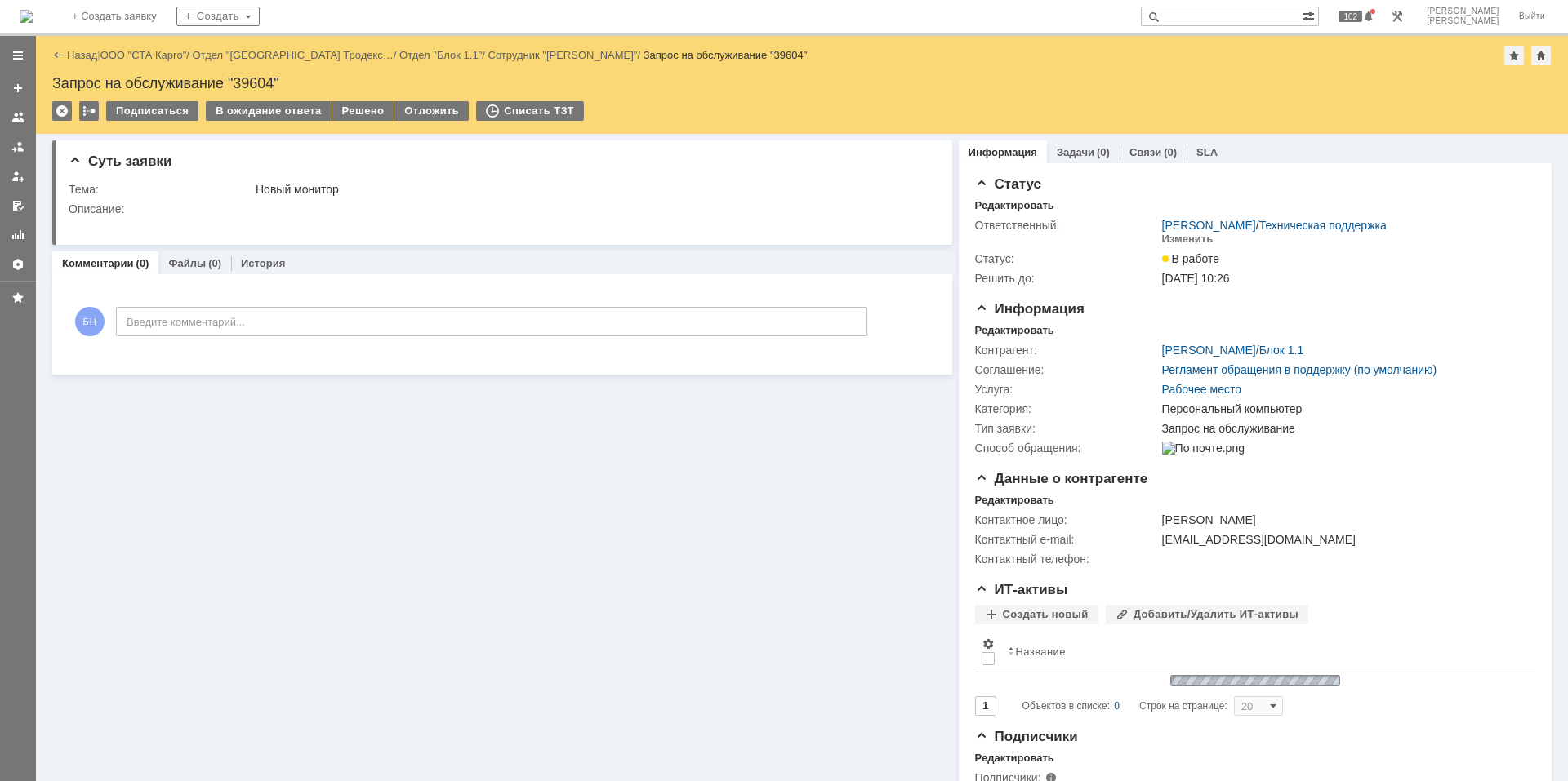
scroll to position [0, 0]
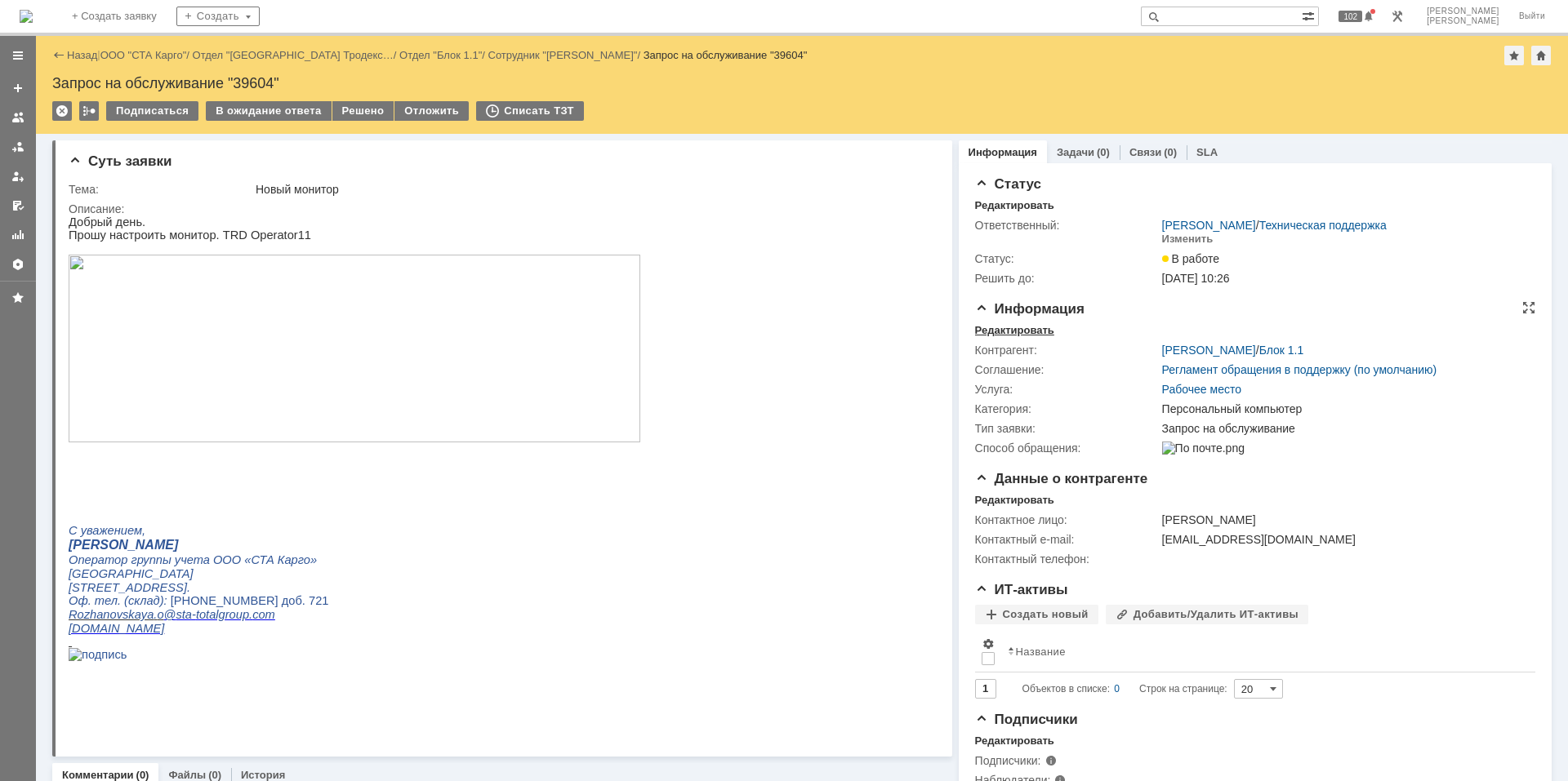
click at [1013, 336] on div "Редактировать" at bounding box center [1014, 330] width 79 height 13
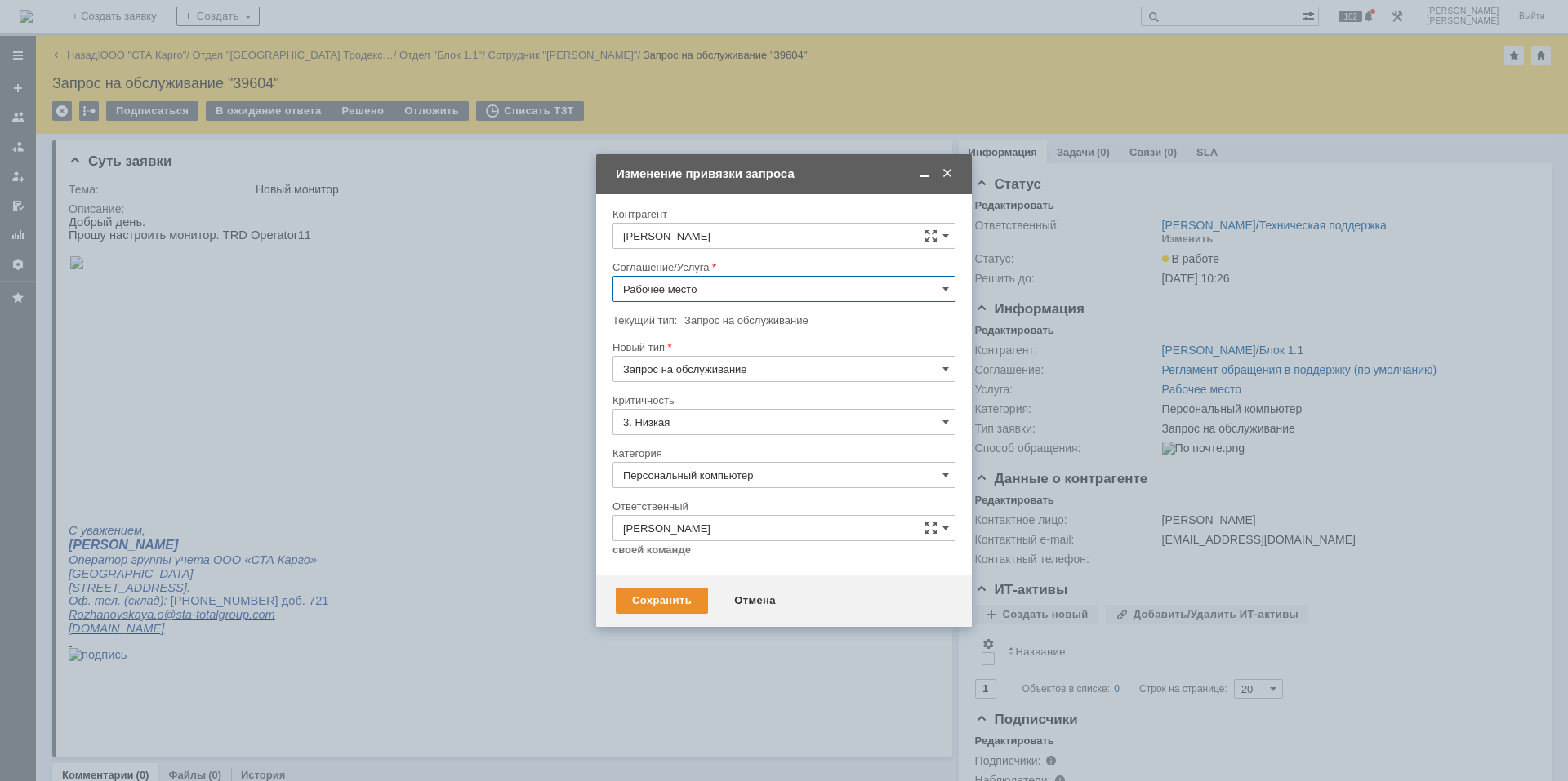
click at [712, 474] on input "Персональный компьютер" at bounding box center [784, 474] width 343 height 26
click at [733, 540] on span "Ошибка ПО" at bounding box center [784, 536] width 322 height 13
type input "Ошибка ПО"
click at [688, 605] on div "Сохранить" at bounding box center [662, 600] width 93 height 26
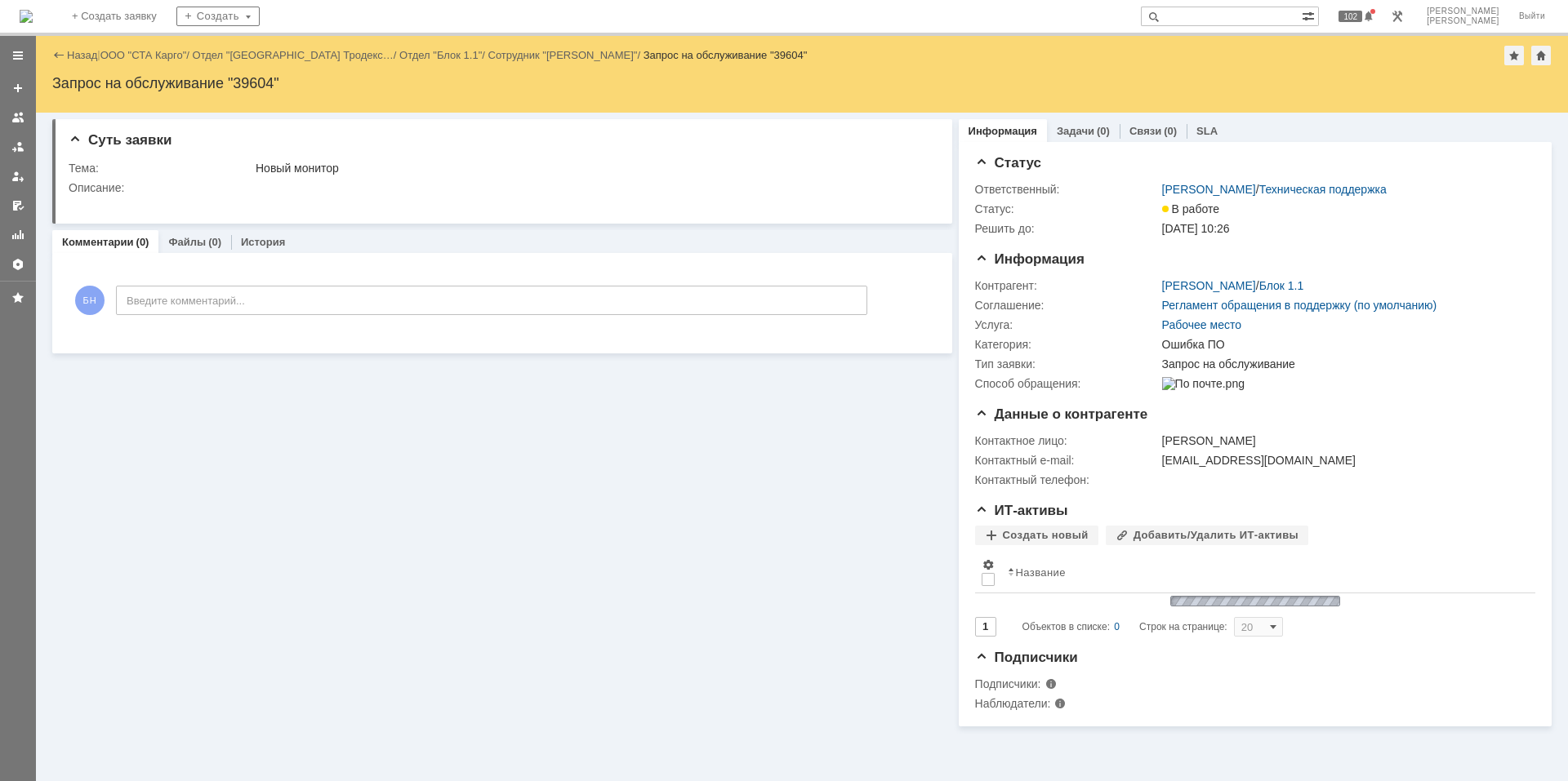
scroll to position [0, 0]
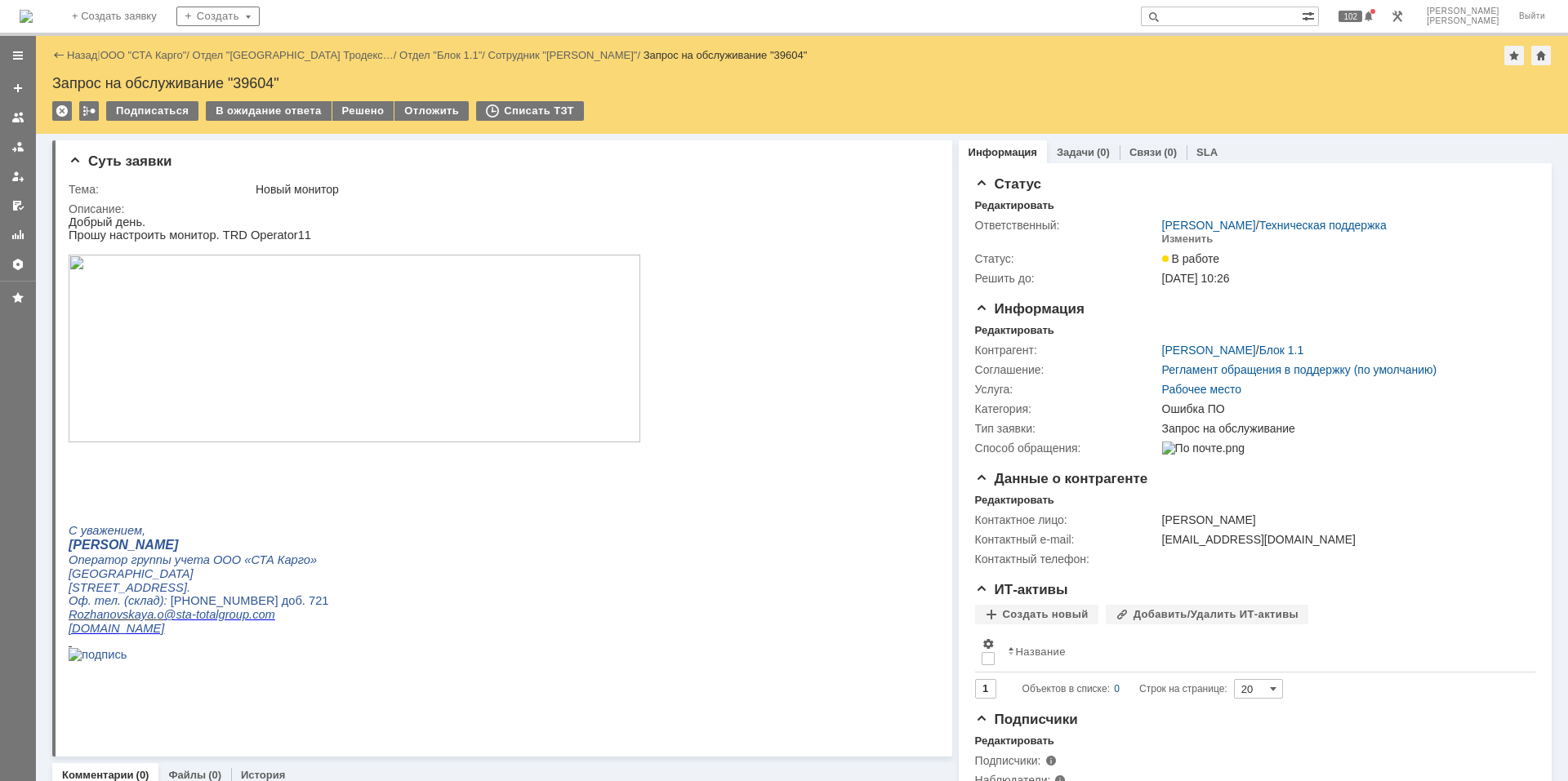
click at [688, 605] on html "Добрый день. Прошу настроить монитор. TRD Operator11 С уважением, [PERSON_NAME]…" at bounding box center [495, 445] width 853 height 459
click at [33, 9] on img at bounding box center [26, 15] width 13 height 13
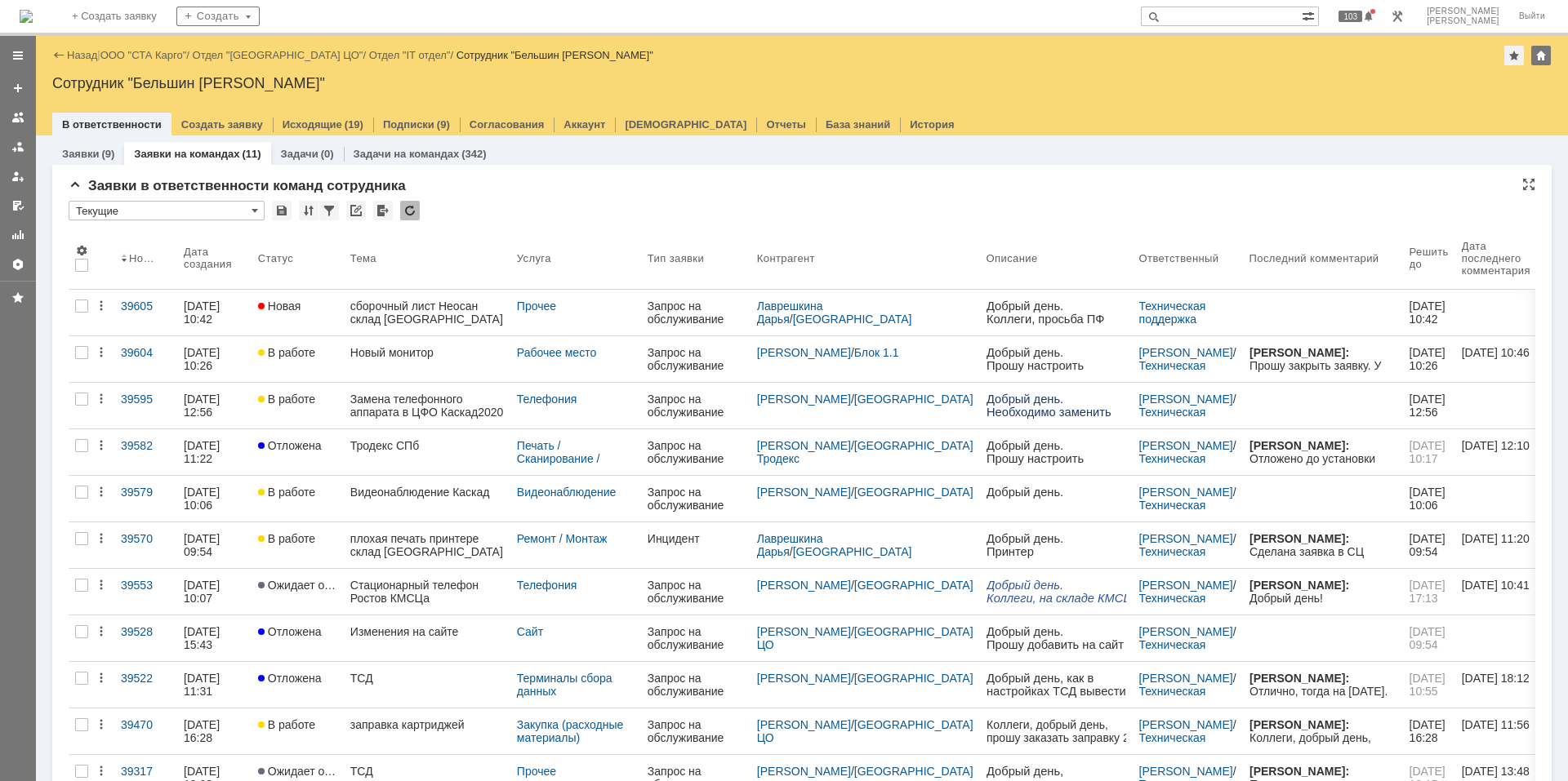
click at [412, 206] on div at bounding box center [410, 210] width 20 height 20
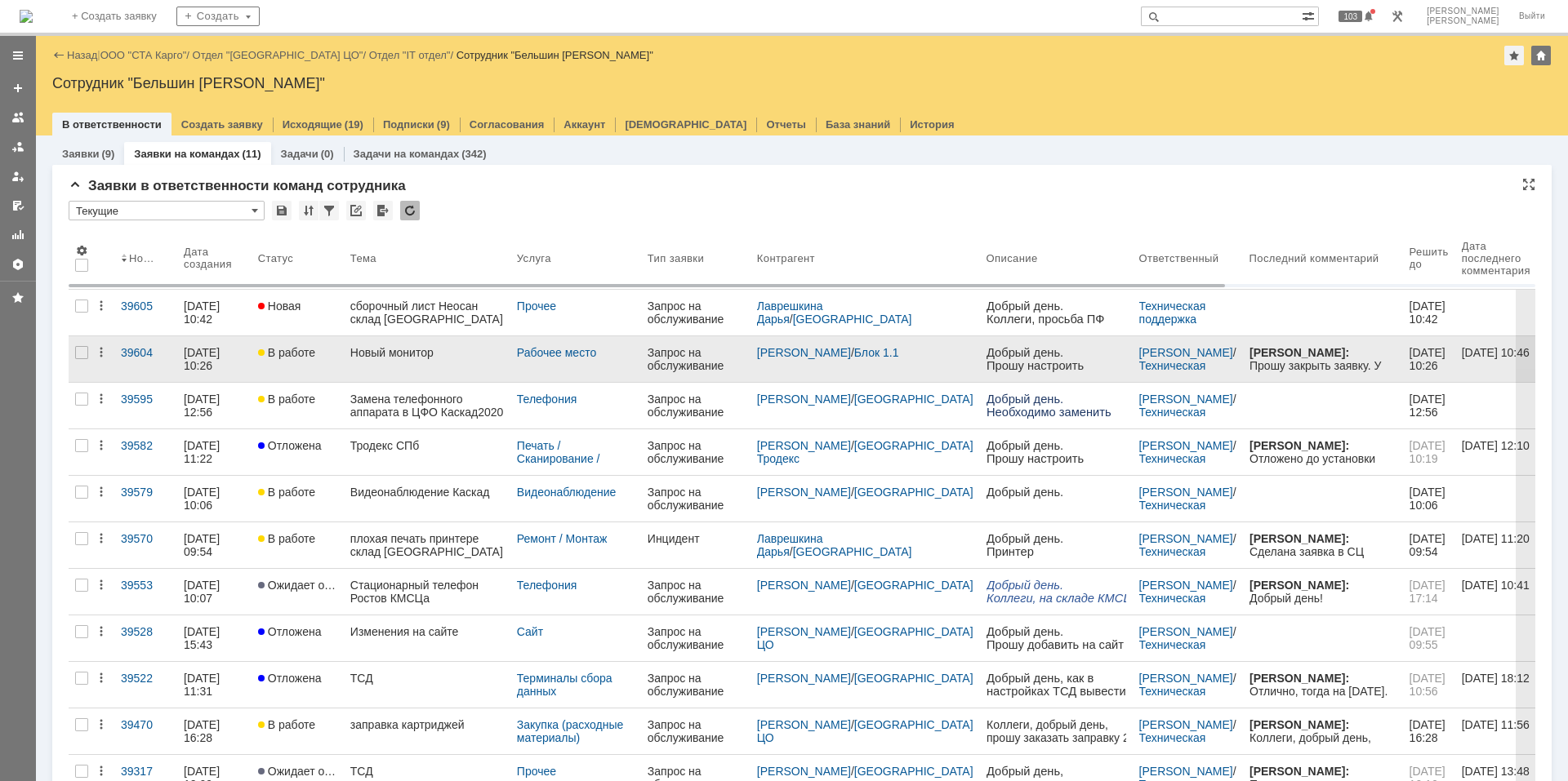
click at [410, 359] on link "Новый монитор" at bounding box center [427, 359] width 166 height 45
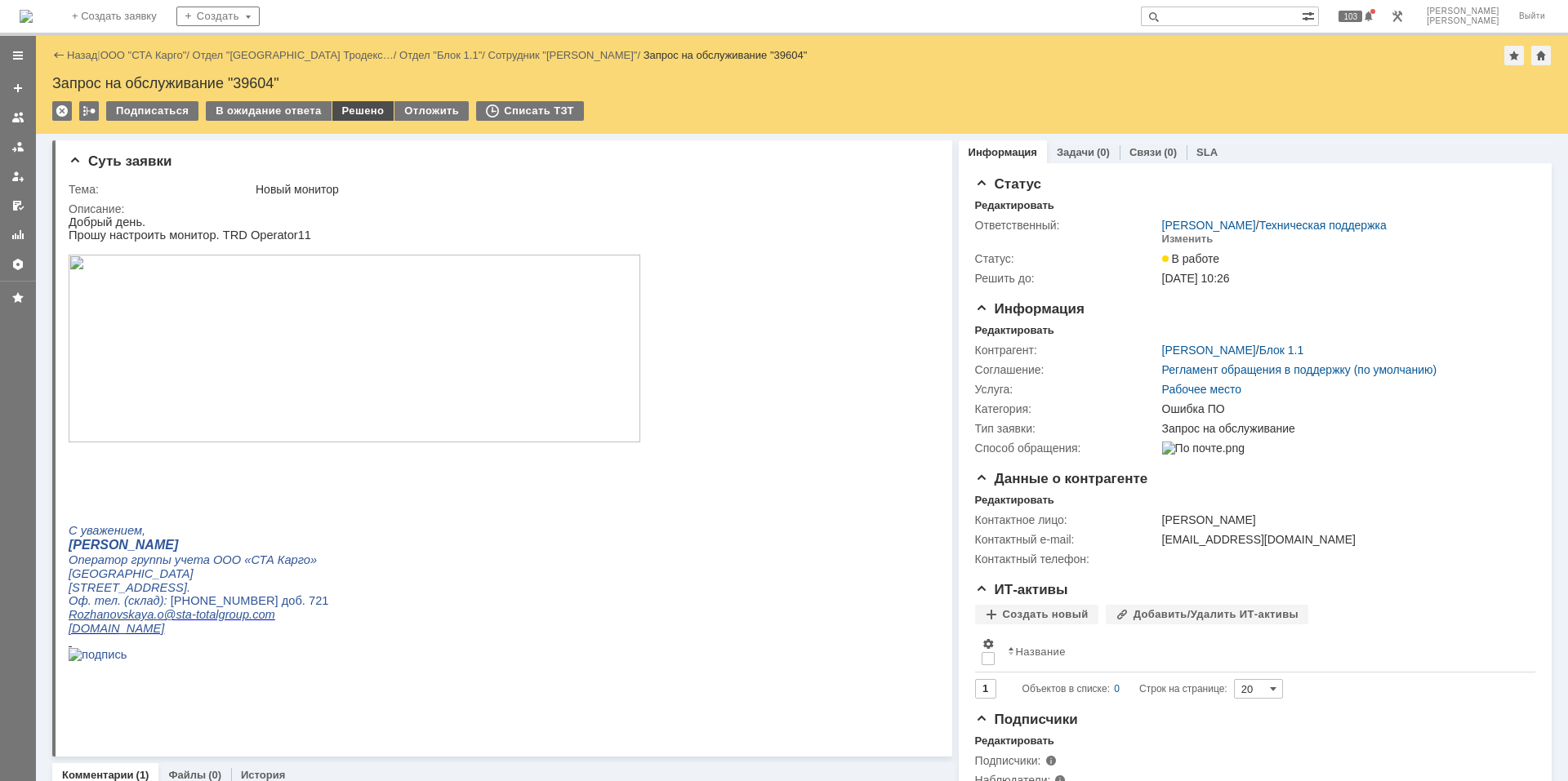
click at [359, 115] on div "Решено" at bounding box center [363, 110] width 62 height 20
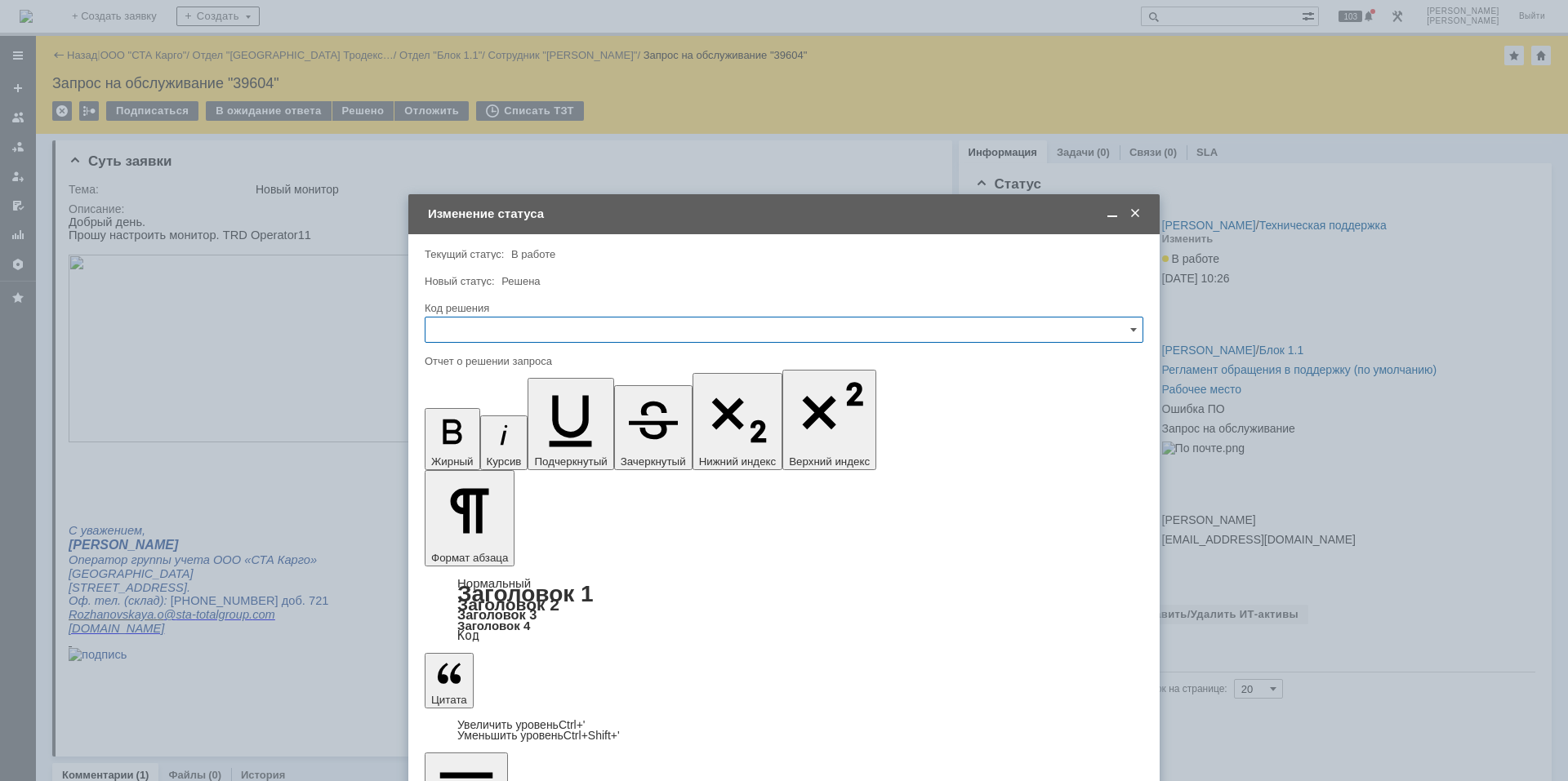
click at [637, 331] on input "text" at bounding box center [784, 330] width 719 height 26
click at [494, 521] on span "По просьбе инициатора" at bounding box center [784, 527] width 697 height 13
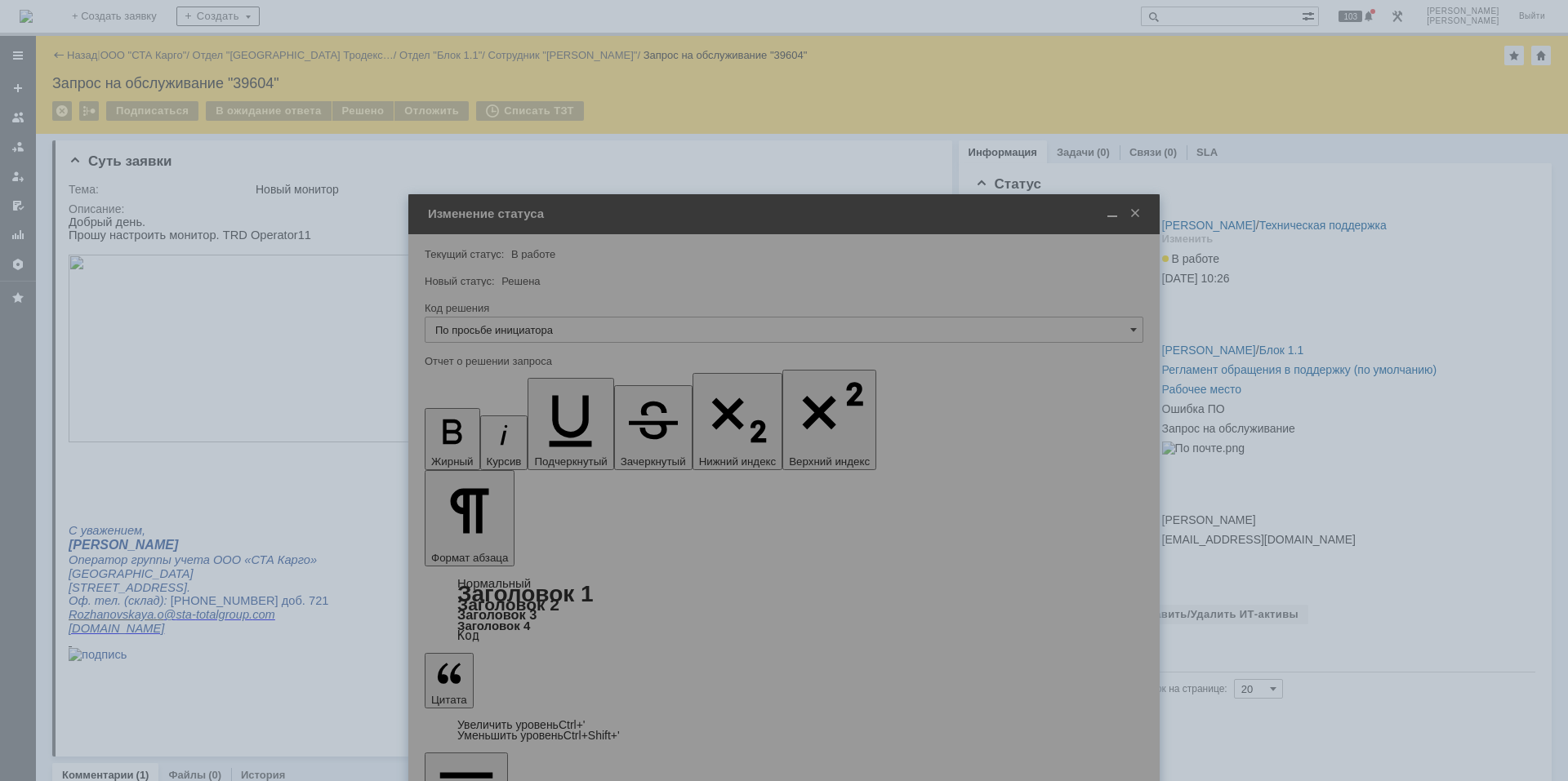
type input "По просьбе инициатора"
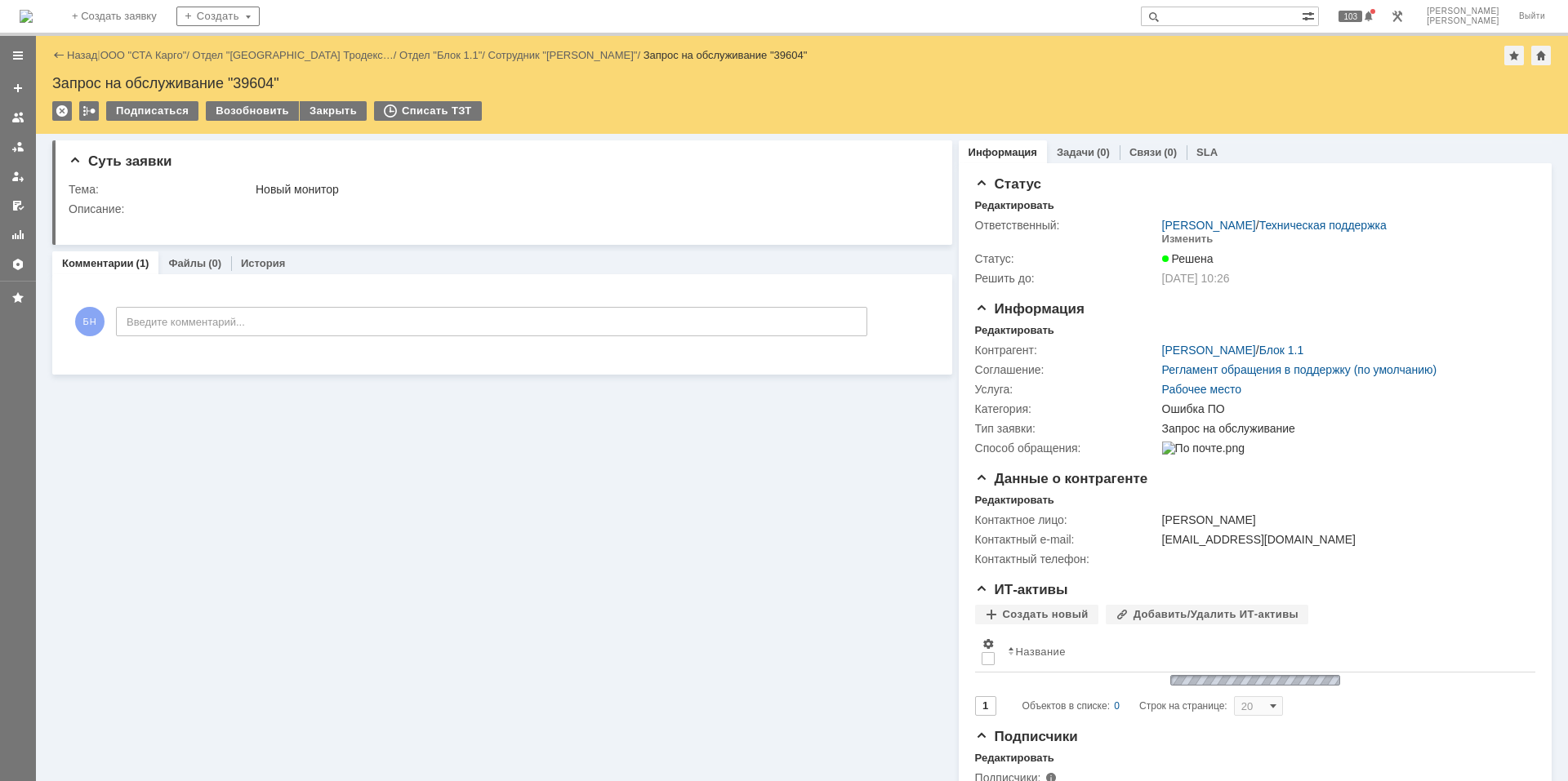
click at [33, 13] on img at bounding box center [26, 15] width 13 height 13
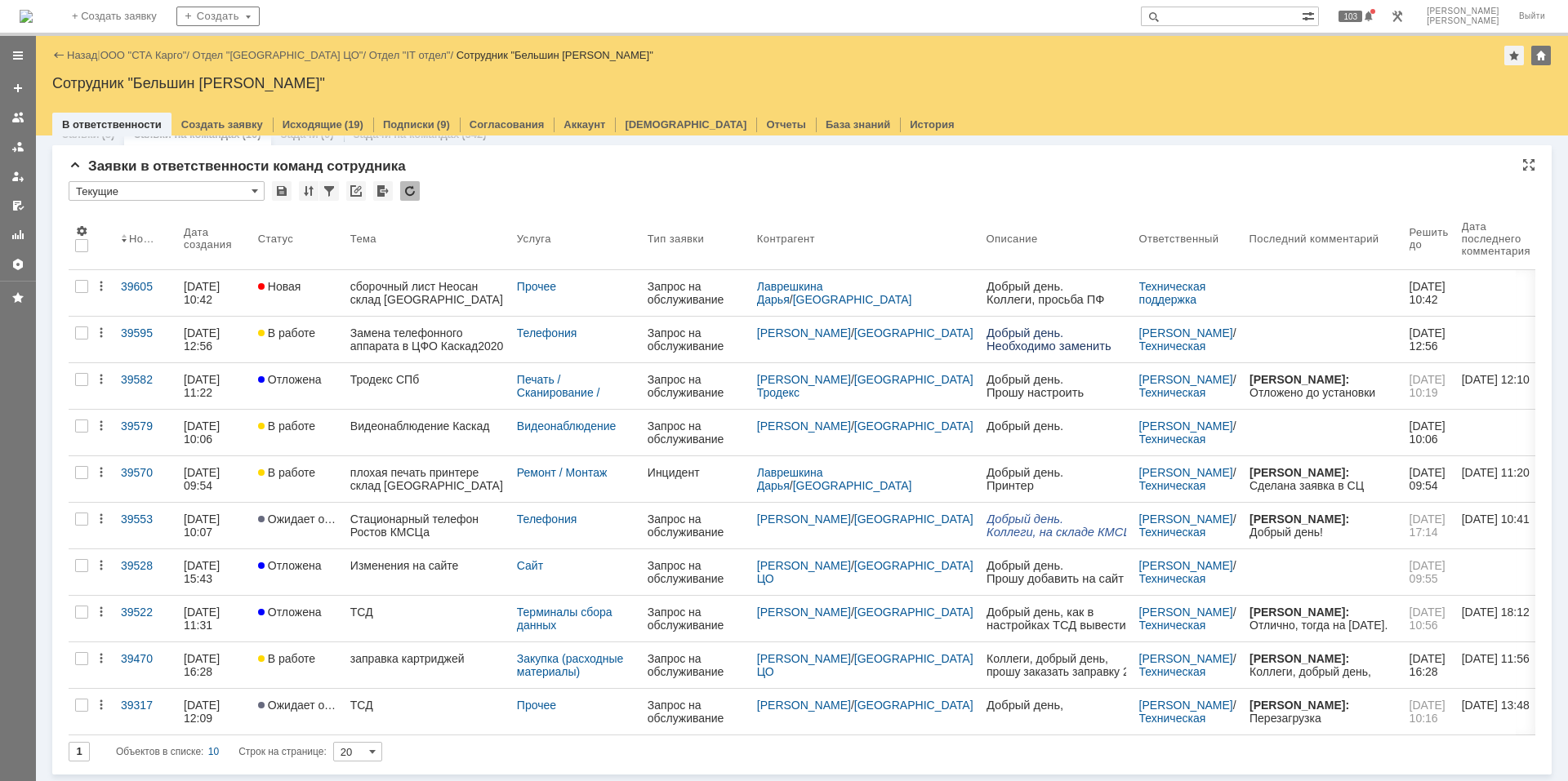
click at [410, 196] on div at bounding box center [410, 191] width 20 height 20
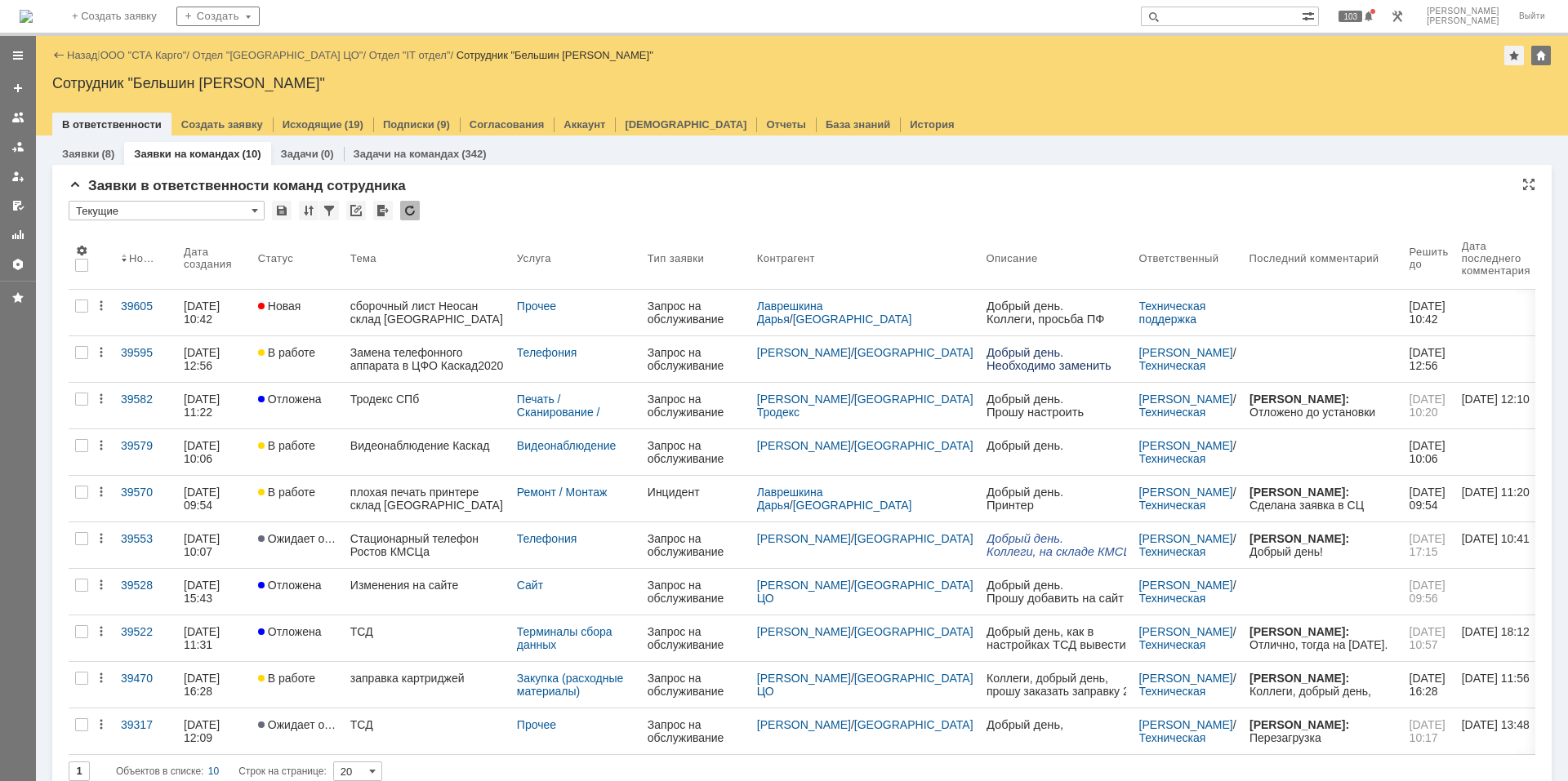
click at [414, 211] on div at bounding box center [410, 210] width 20 height 20
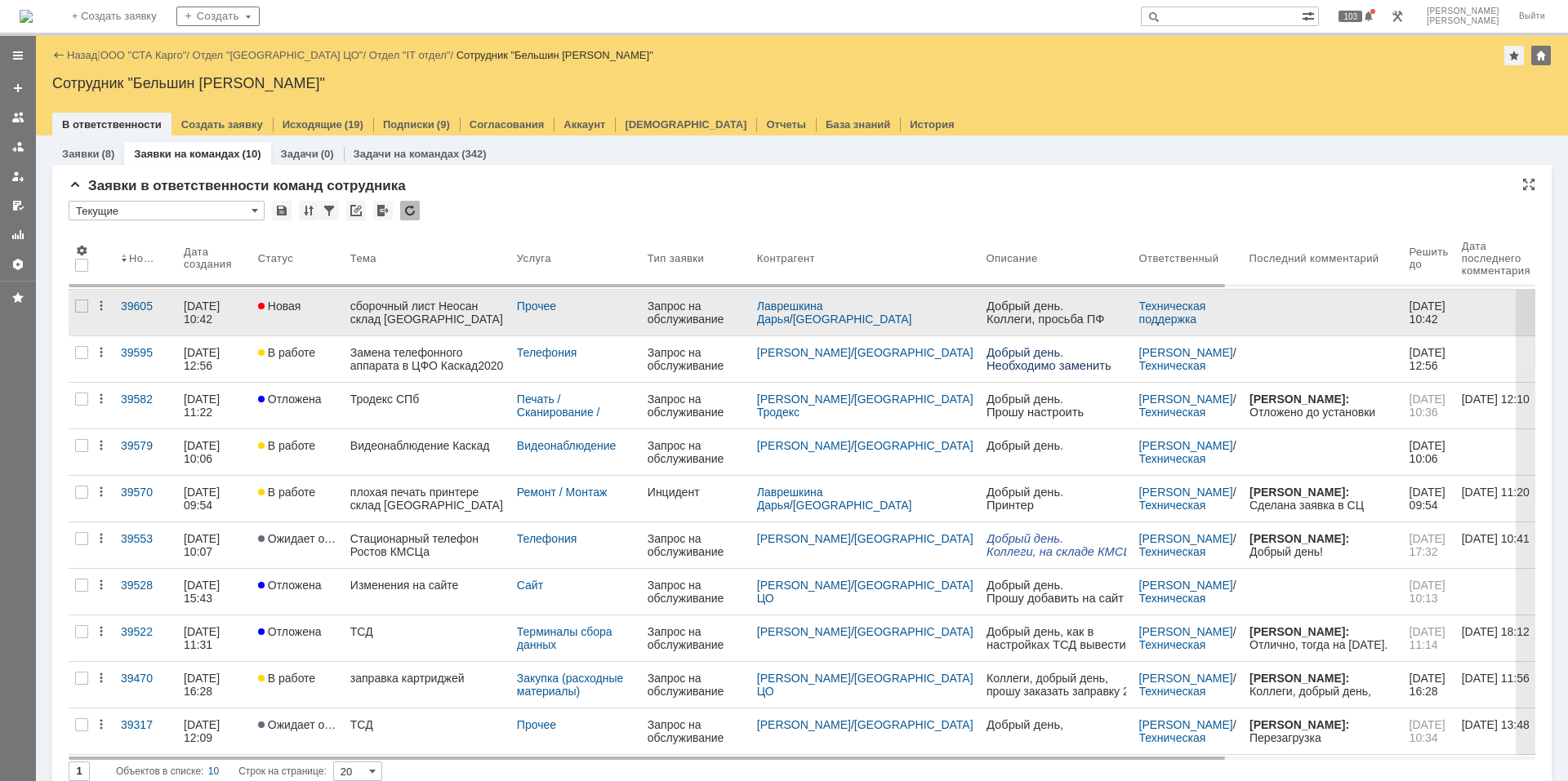
click at [414, 312] on div "сборочный лист Неосан склад [GEOGRAPHIC_DATA]" at bounding box center [427, 313] width 153 height 26
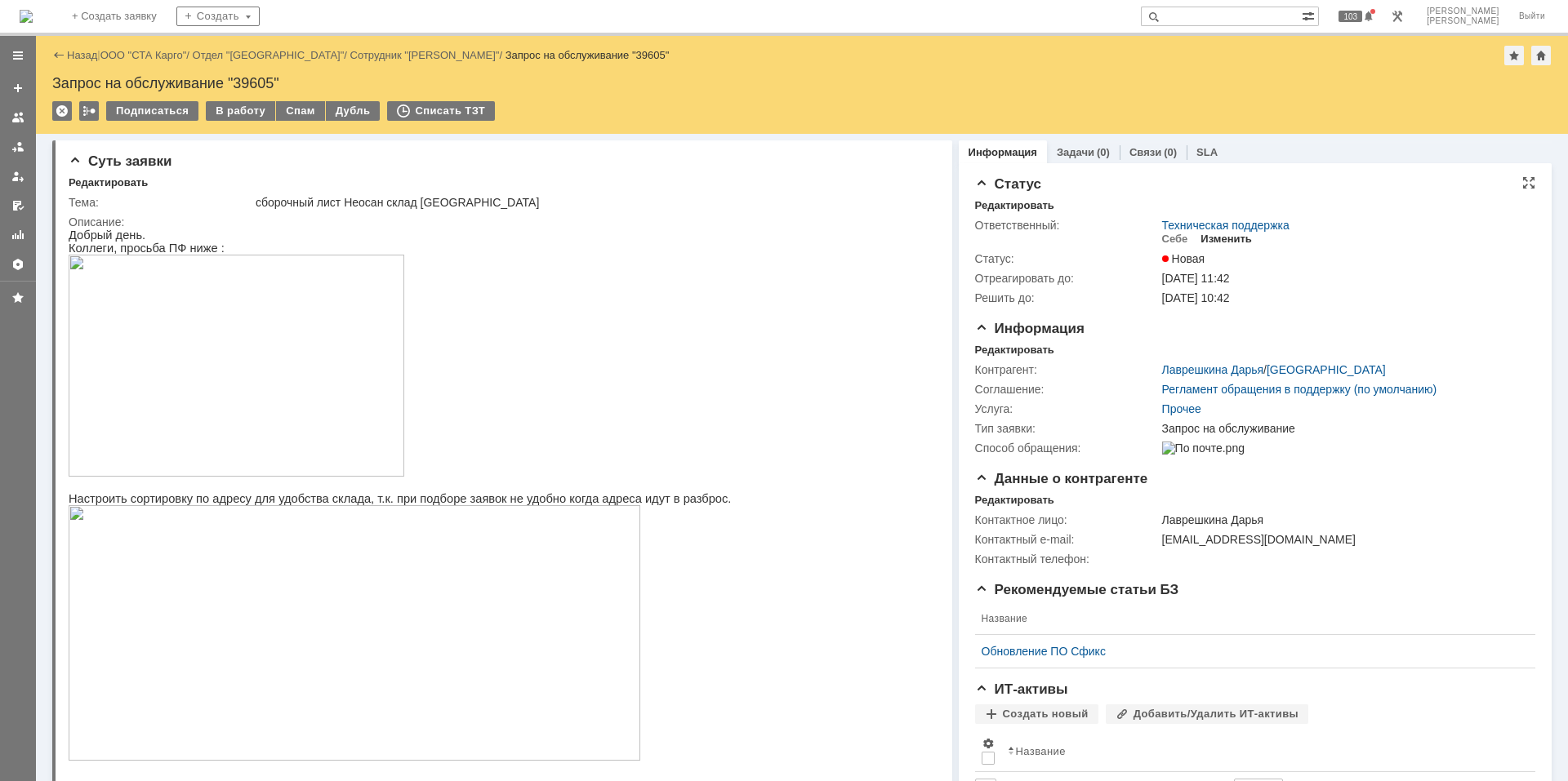
click at [1200, 233] on div "Изменить" at bounding box center [1226, 239] width 51 height 13
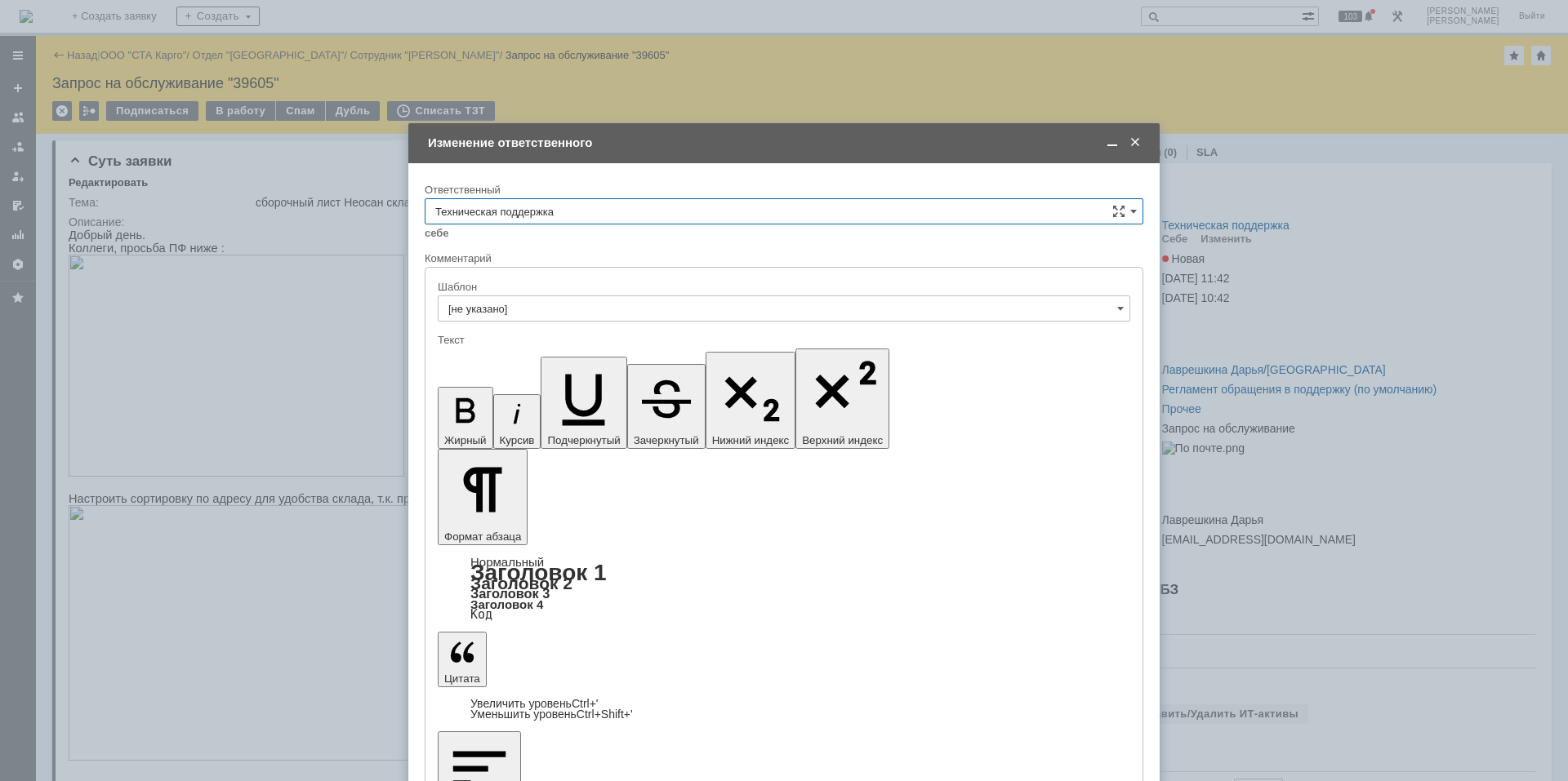
click at [579, 216] on input "Техническая поддержка" at bounding box center [784, 212] width 719 height 26
click at [566, 349] on span "Поддержка 1С" at bounding box center [784, 347] width 697 height 13
type input "Поддержка 1С"
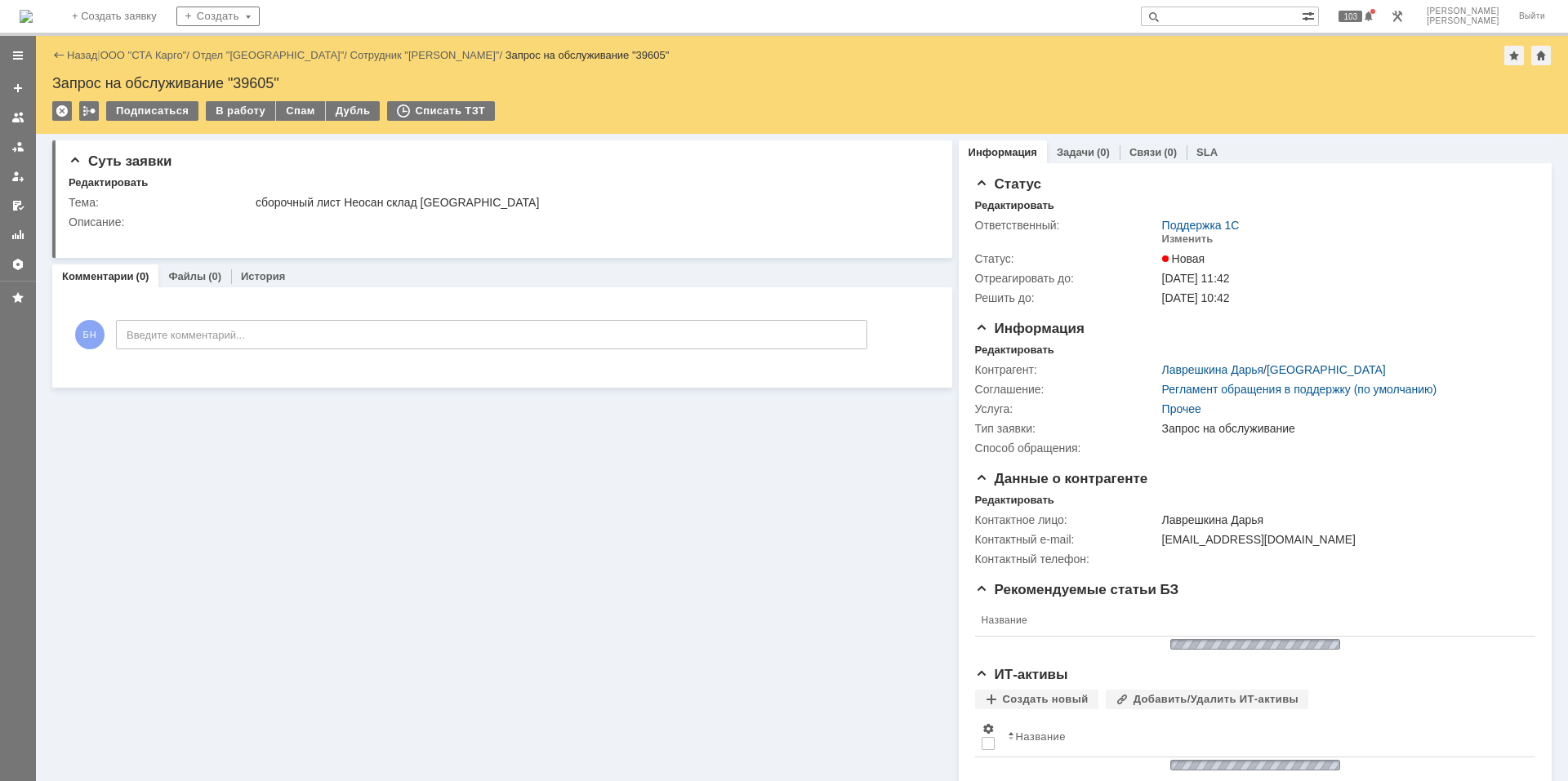
scroll to position [0, 0]
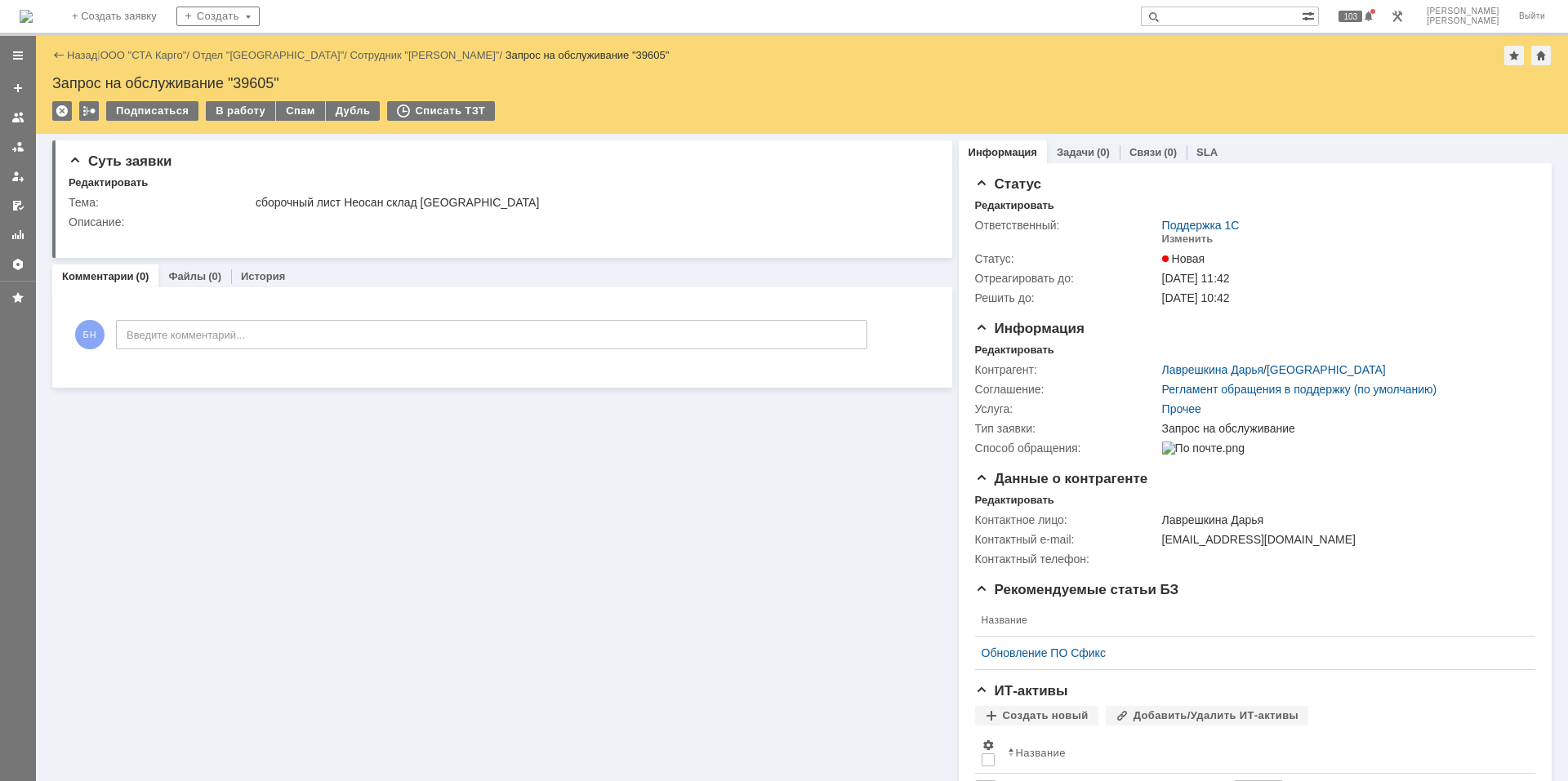
click at [33, 11] on img at bounding box center [26, 15] width 13 height 13
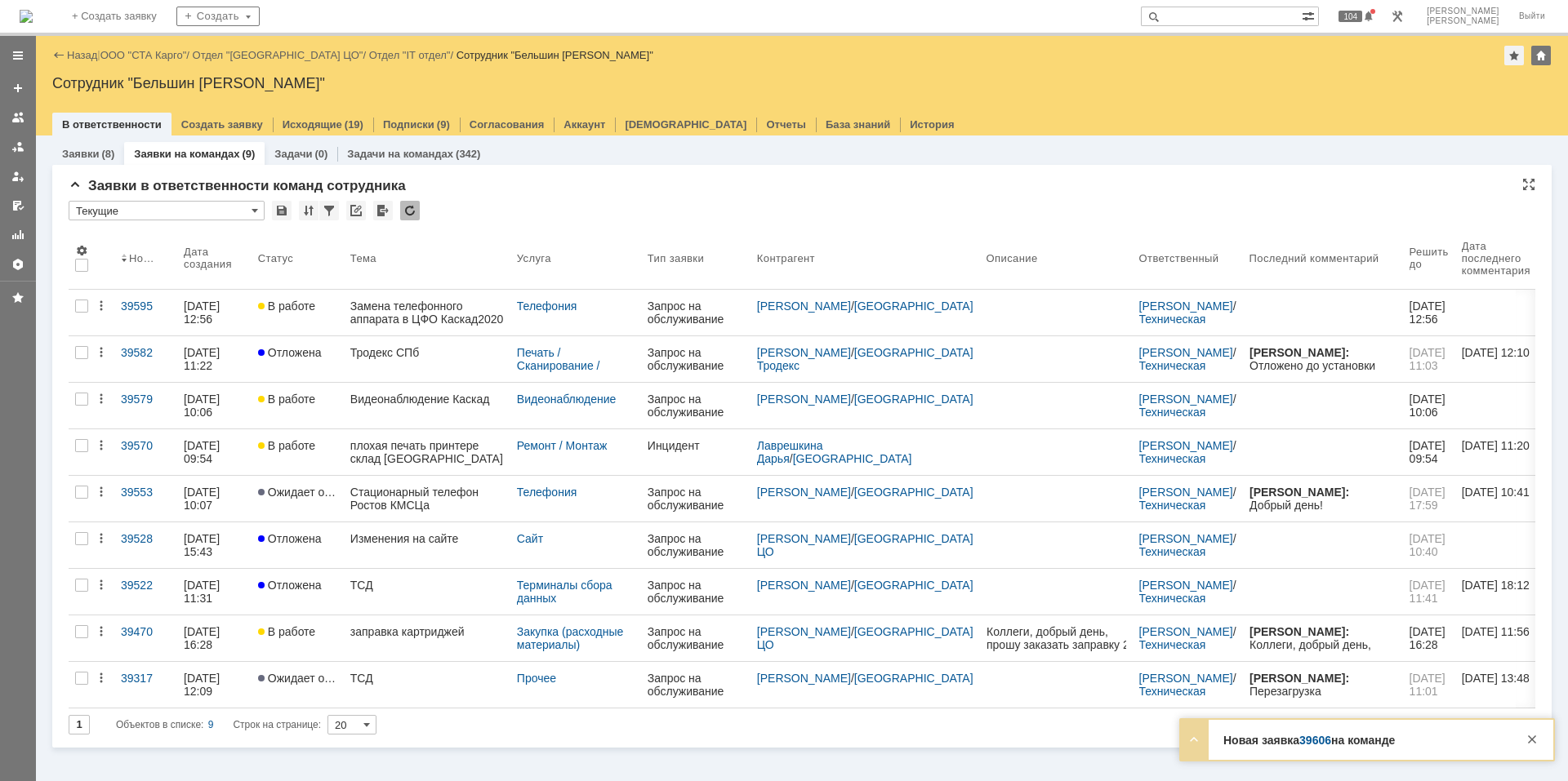
click at [410, 212] on div at bounding box center [410, 210] width 20 height 20
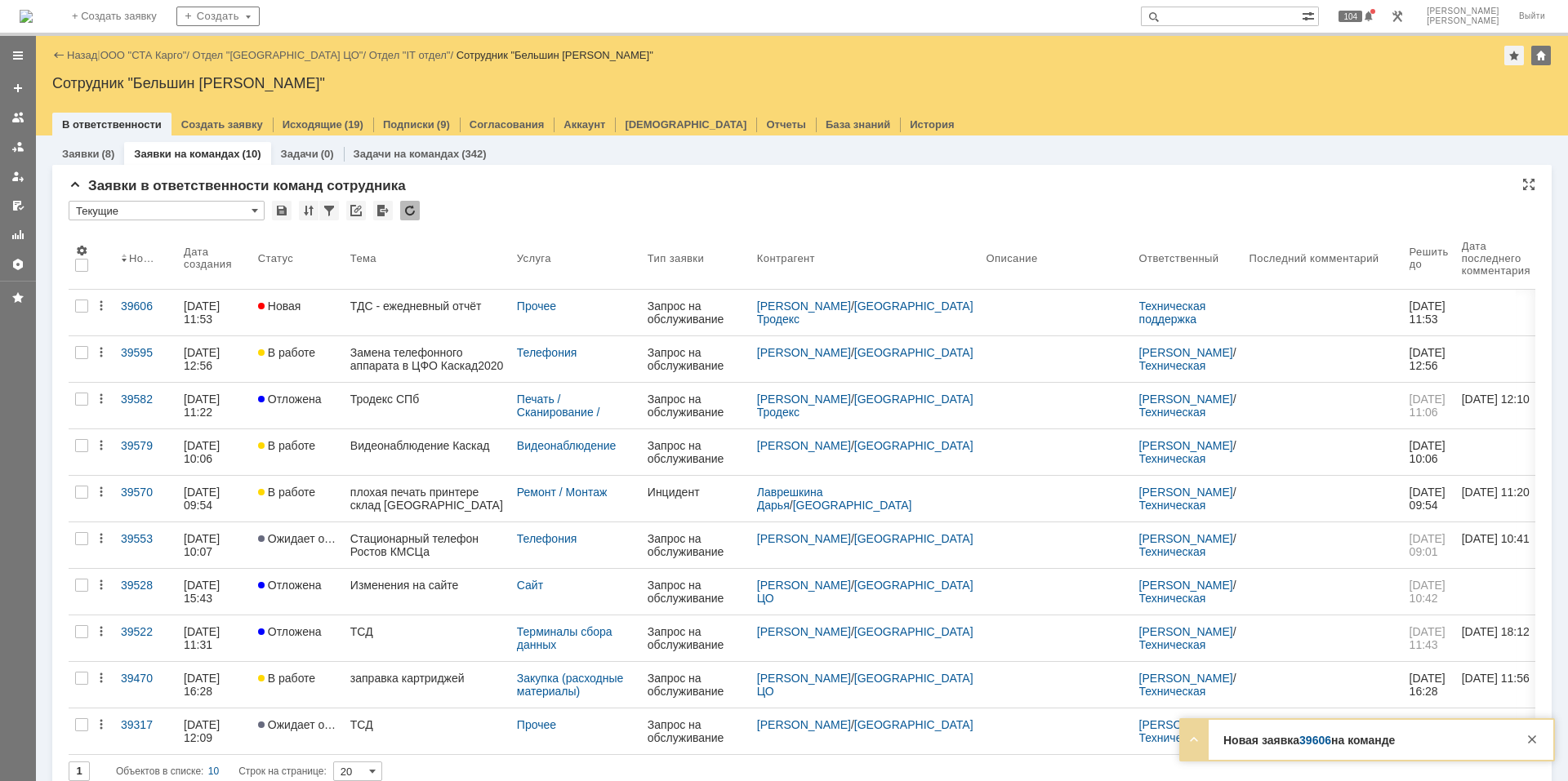
click at [410, 212] on div at bounding box center [410, 210] width 20 height 20
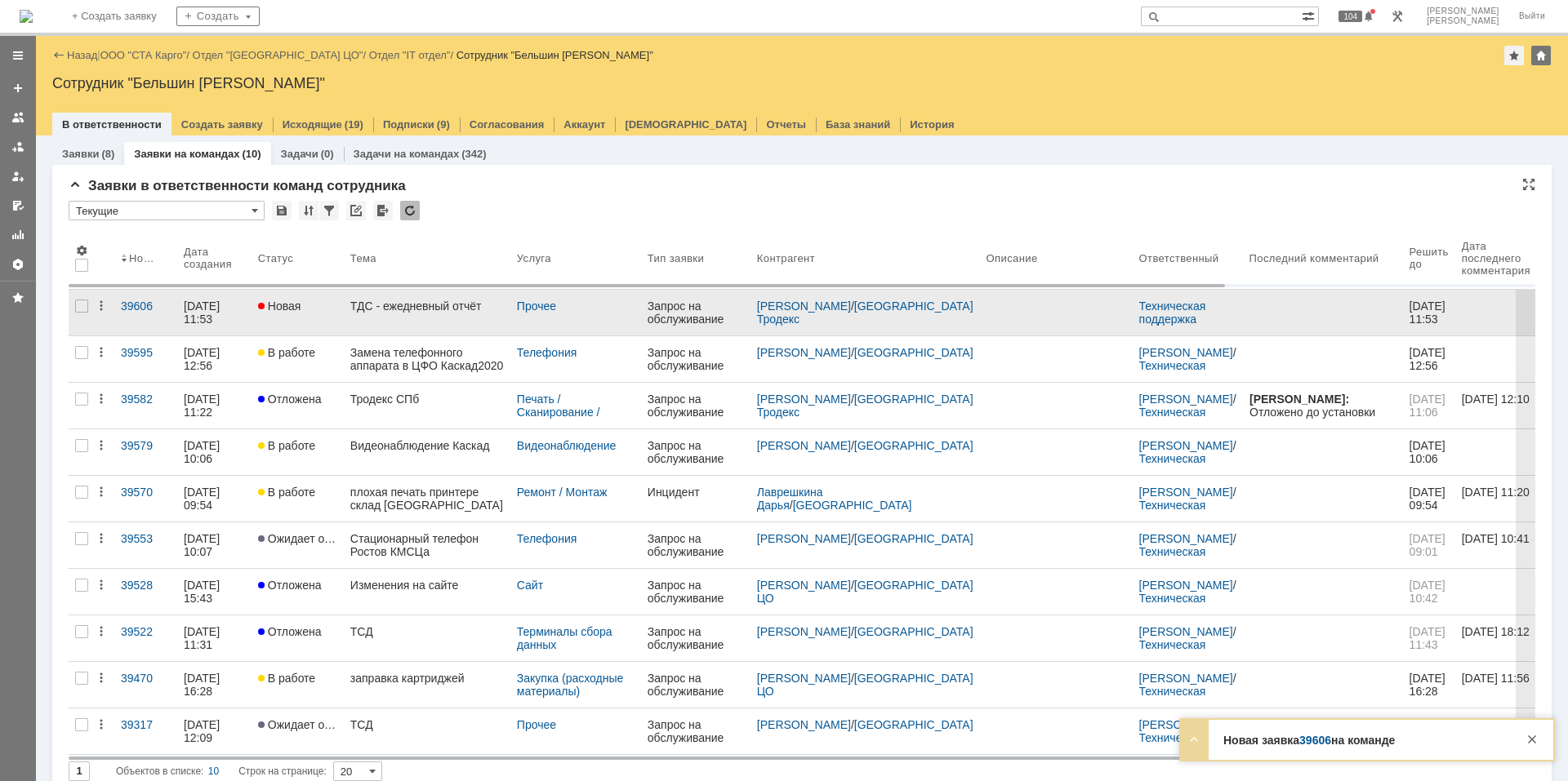
click at [404, 318] on link "ТДС - ежедневный отчёт" at bounding box center [427, 312] width 166 height 45
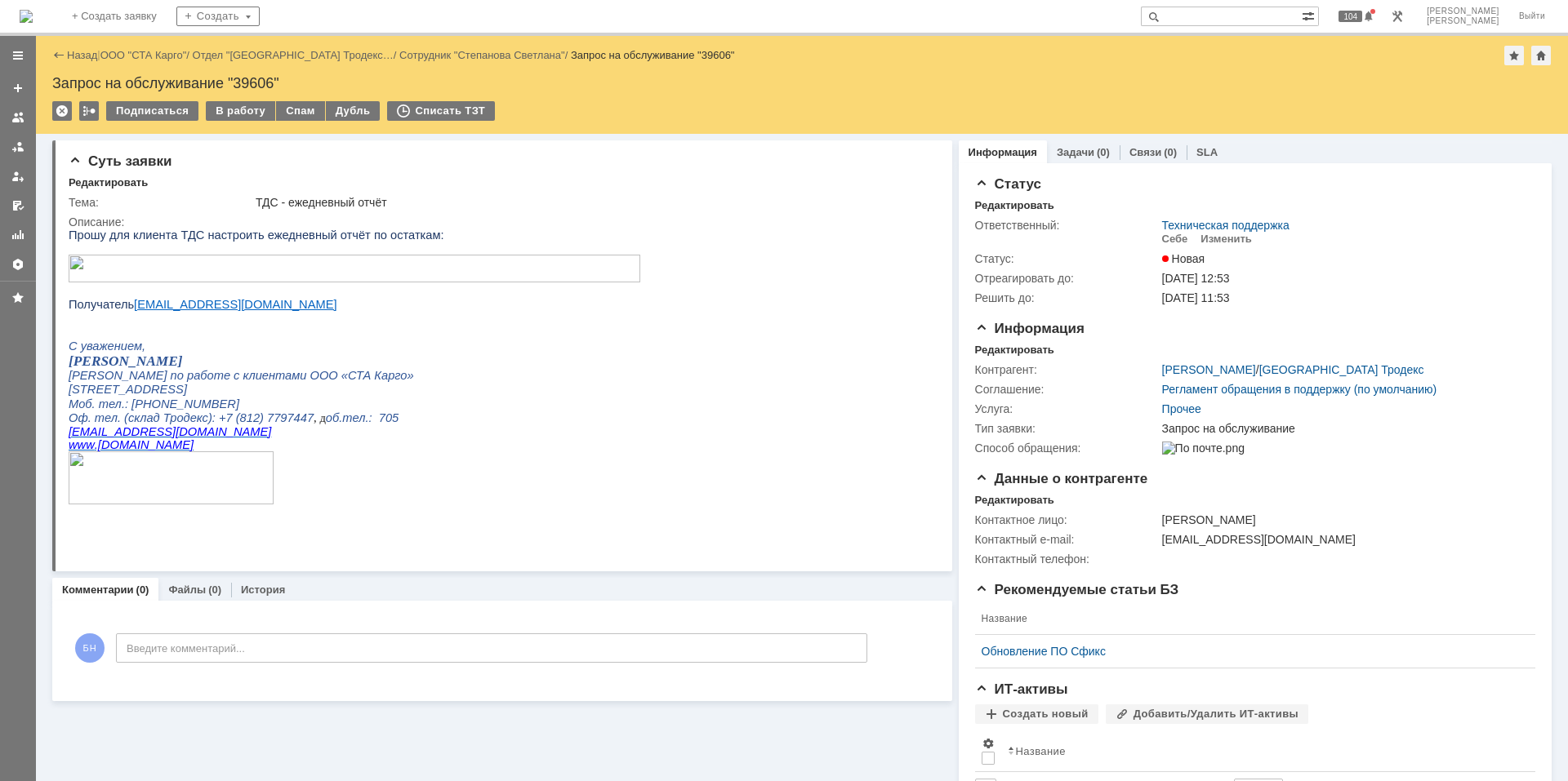
click at [33, 23] on img at bounding box center [26, 15] width 13 height 13
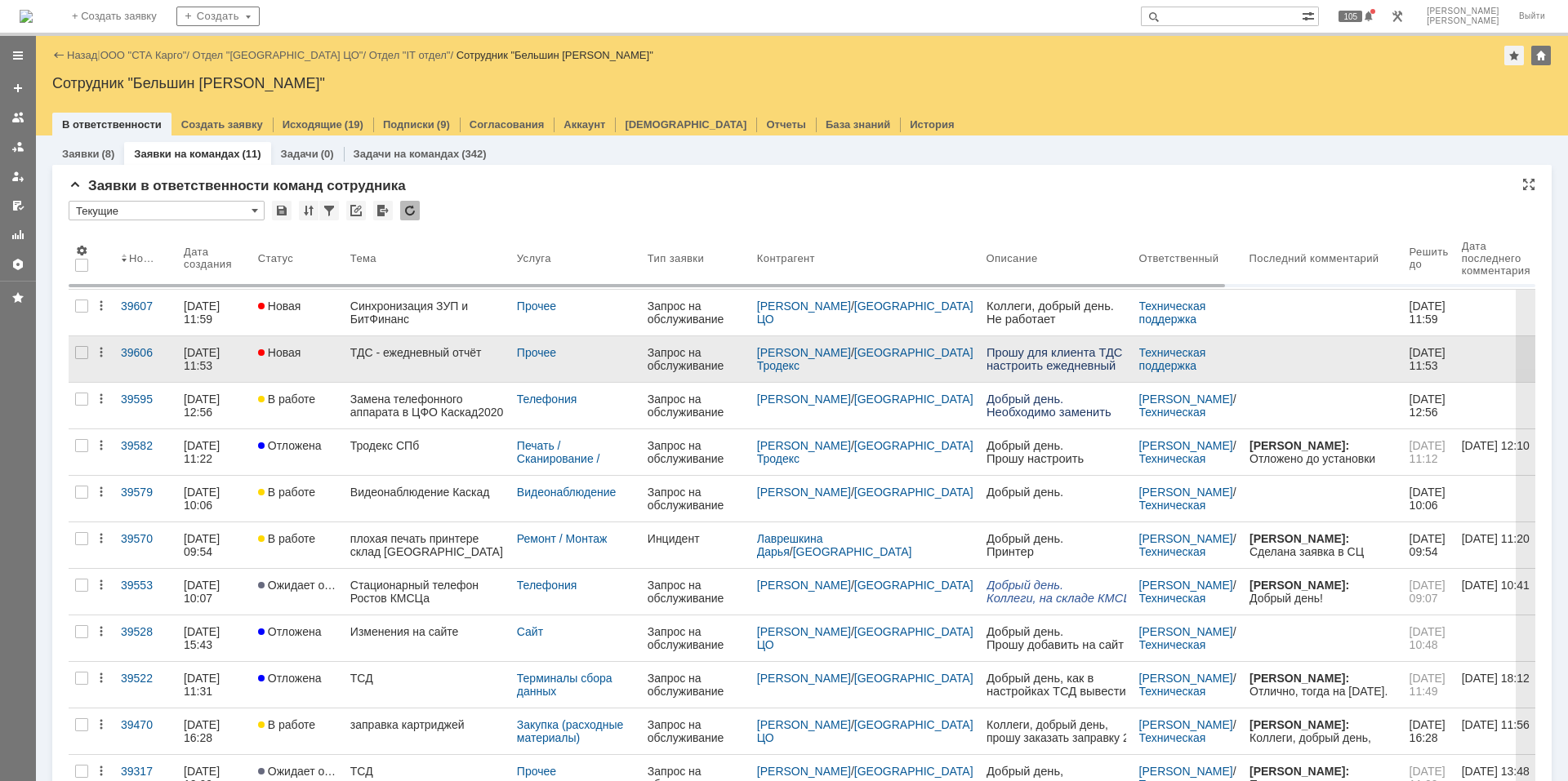
click at [365, 356] on div "ТДС - ежедневный отчёт" at bounding box center [427, 352] width 153 height 13
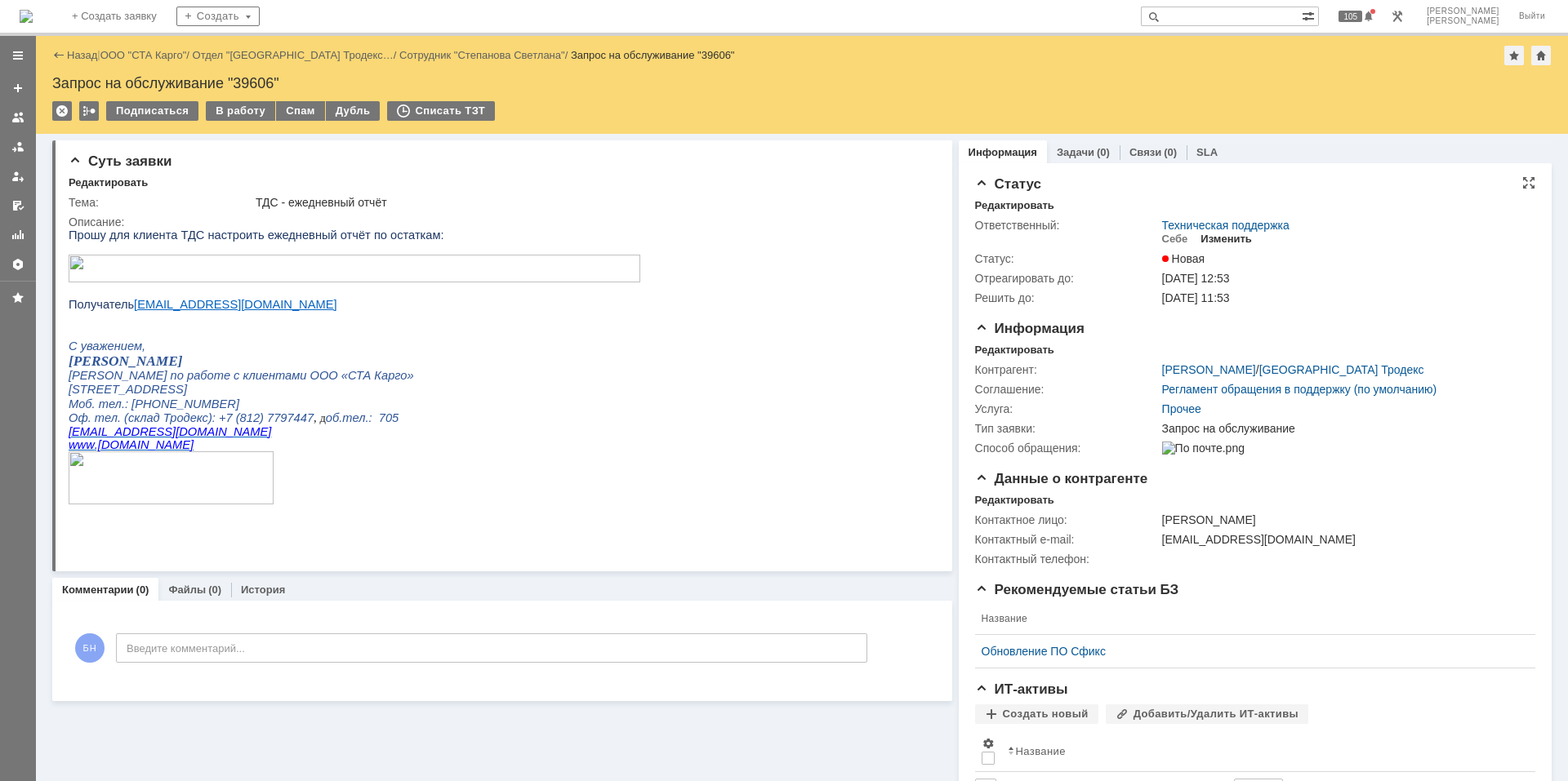
click at [1201, 238] on div "Изменить" at bounding box center [1226, 239] width 51 height 13
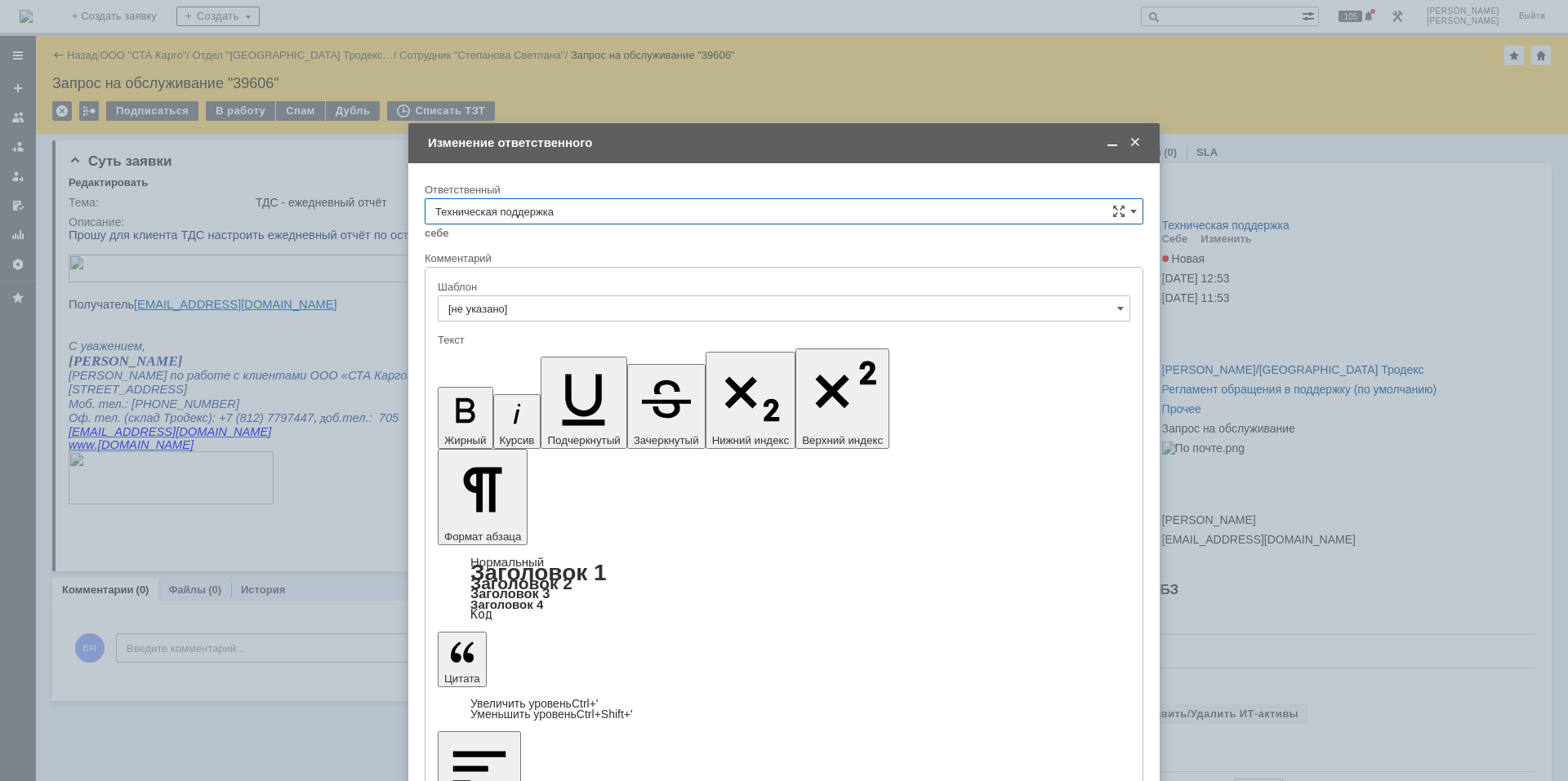
click at [688, 206] on input "Техническая поддержка" at bounding box center [784, 212] width 719 height 26
click at [661, 353] on span "Поддержка 1С" at bounding box center [784, 347] width 697 height 13
type input "Поддержка 1С"
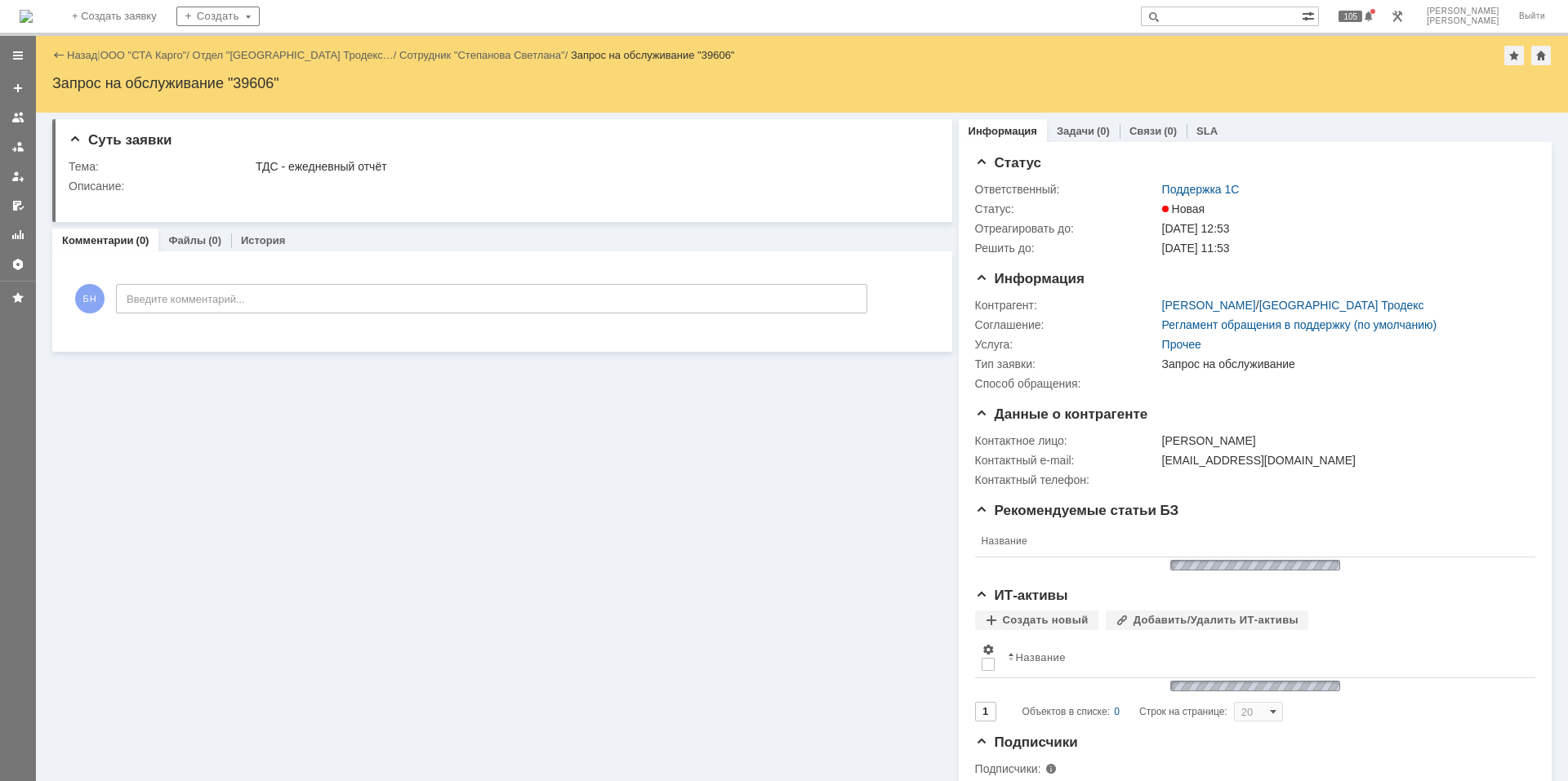
scroll to position [0, 0]
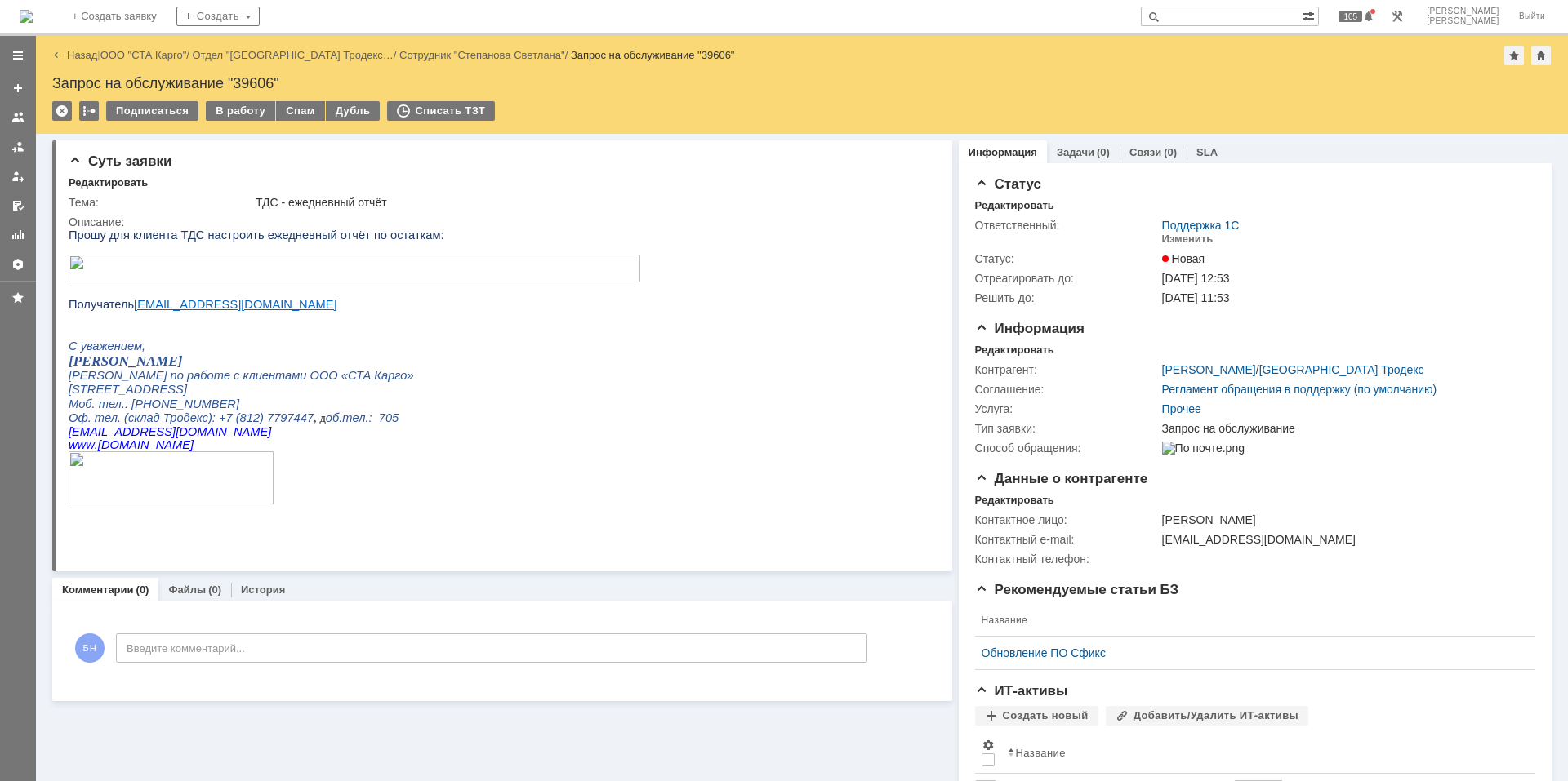
click at [33, 23] on img at bounding box center [26, 15] width 13 height 13
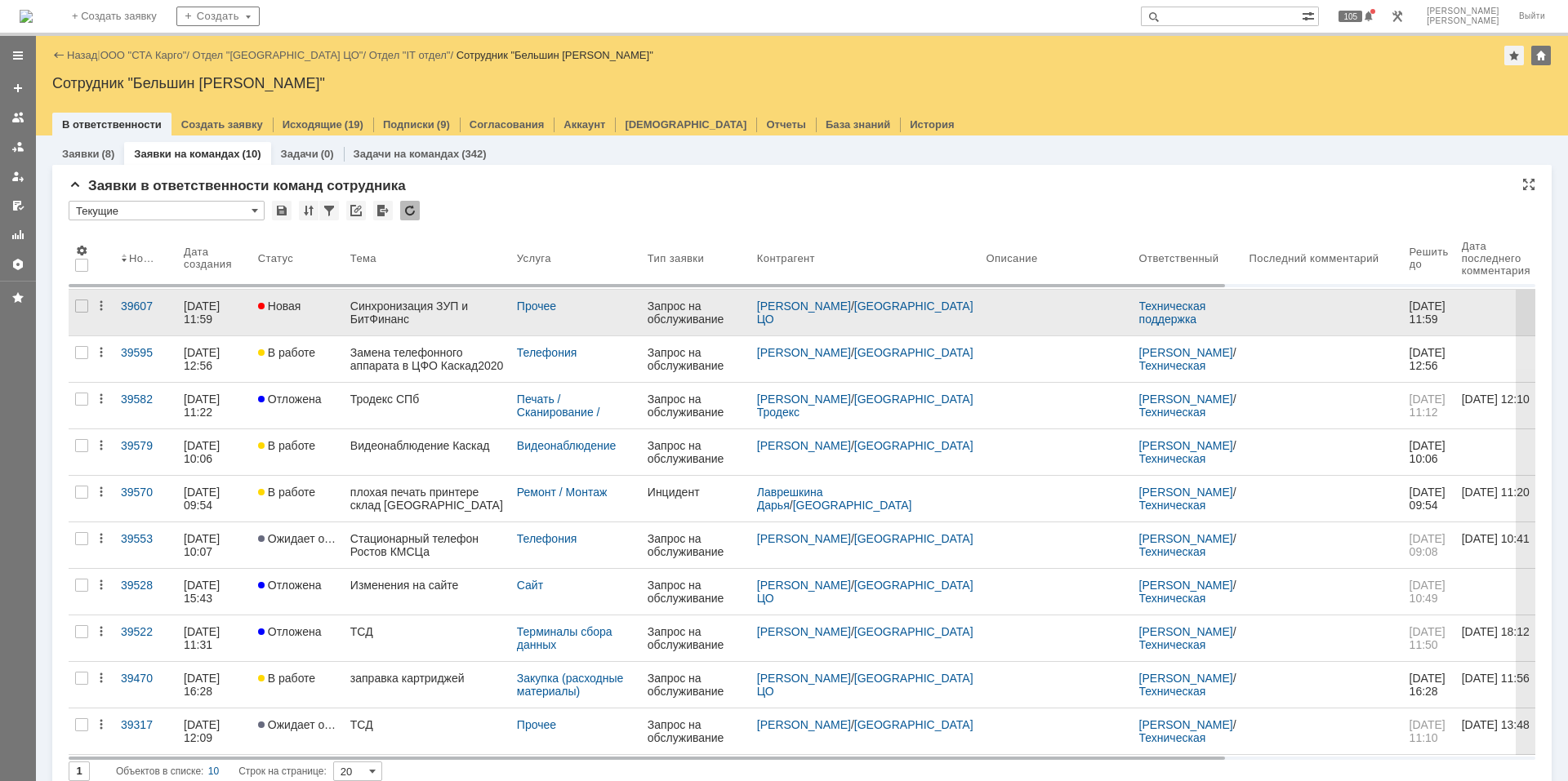
click at [438, 301] on div "Синхронизация ЗУП и БитФинанс" at bounding box center [427, 313] width 153 height 26
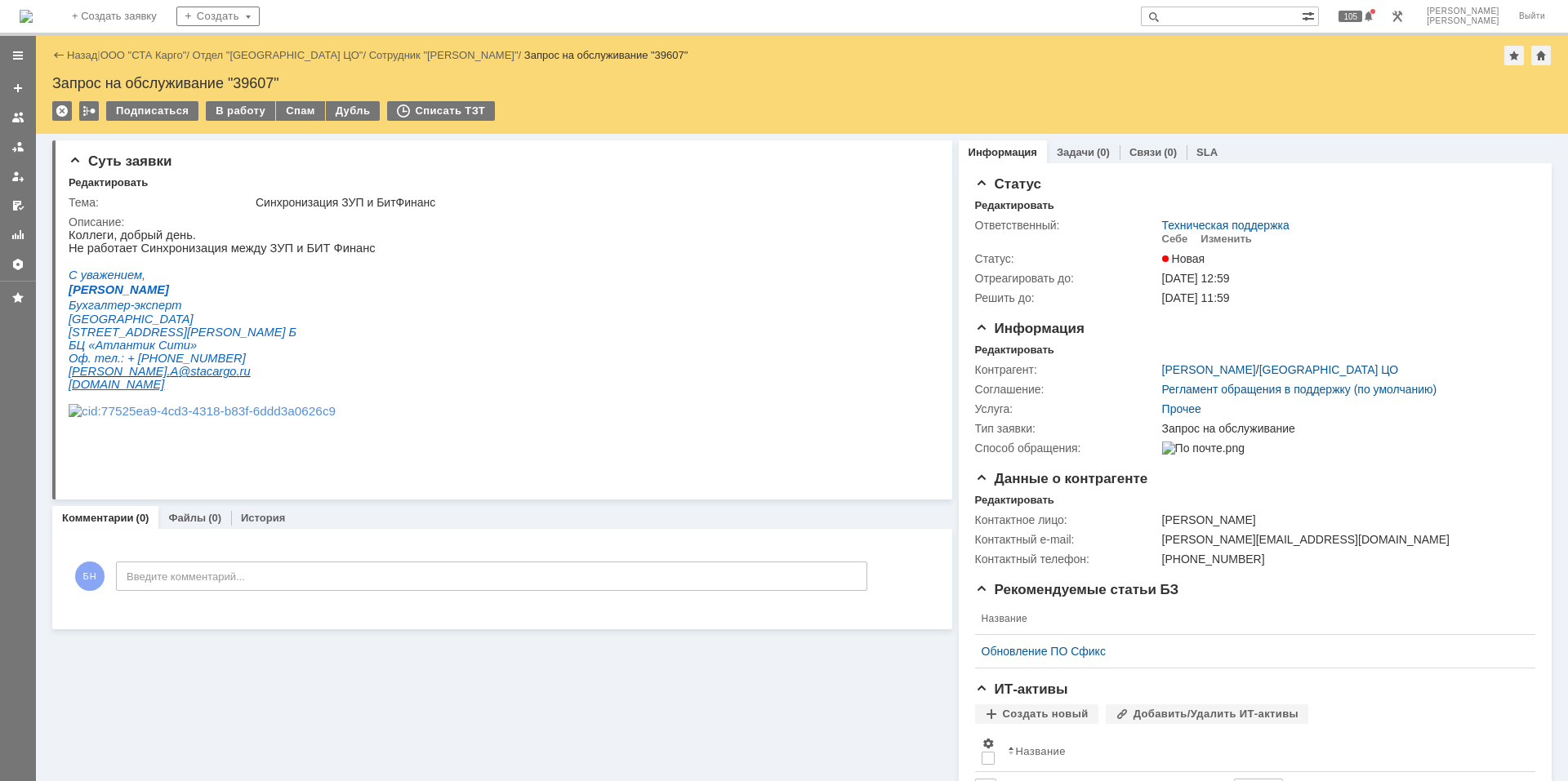
click at [33, 9] on img at bounding box center [26, 15] width 13 height 13
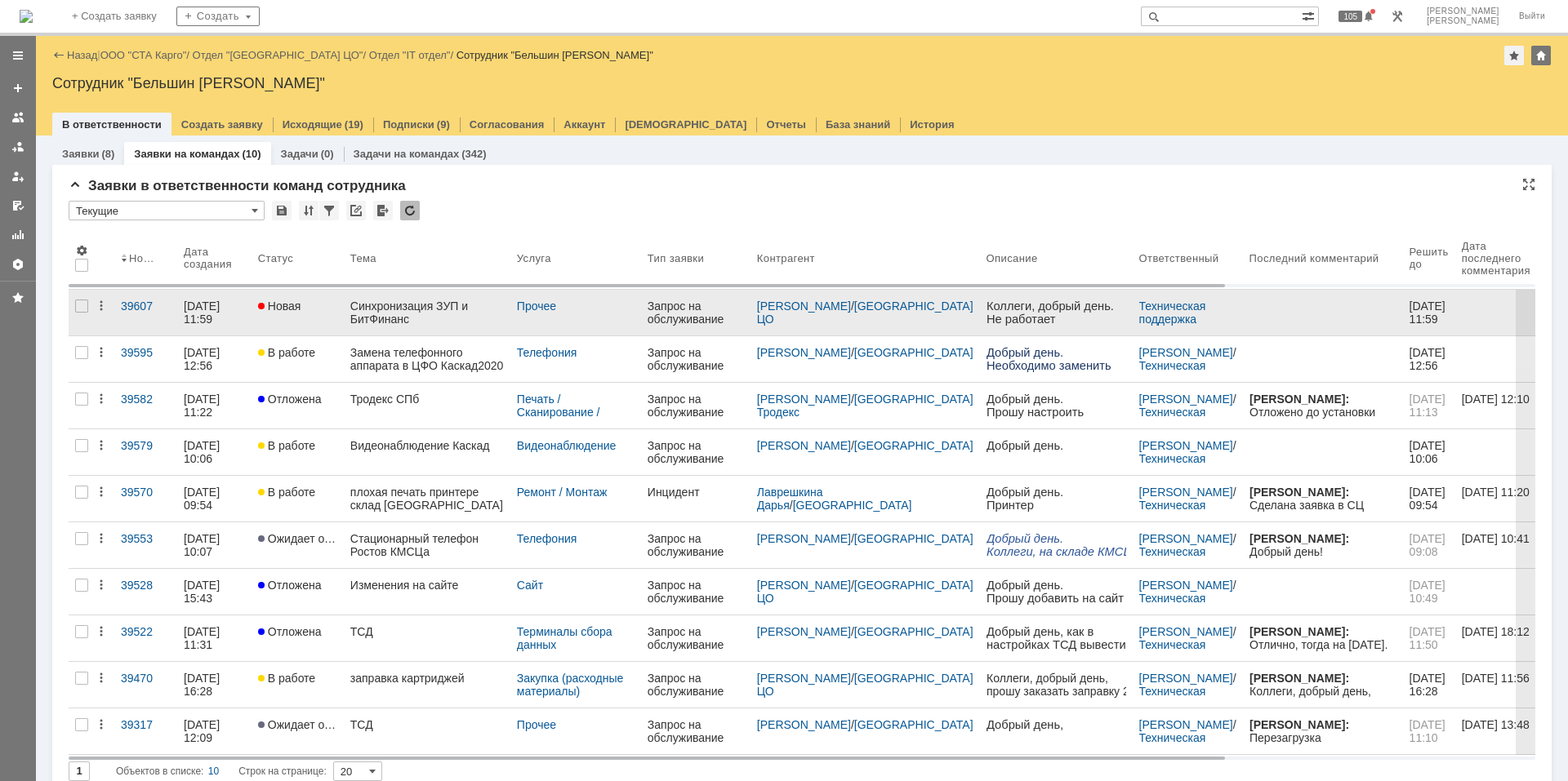
click at [412, 298] on link "Синхронизация ЗУП и БитФинанс" at bounding box center [427, 312] width 166 height 45
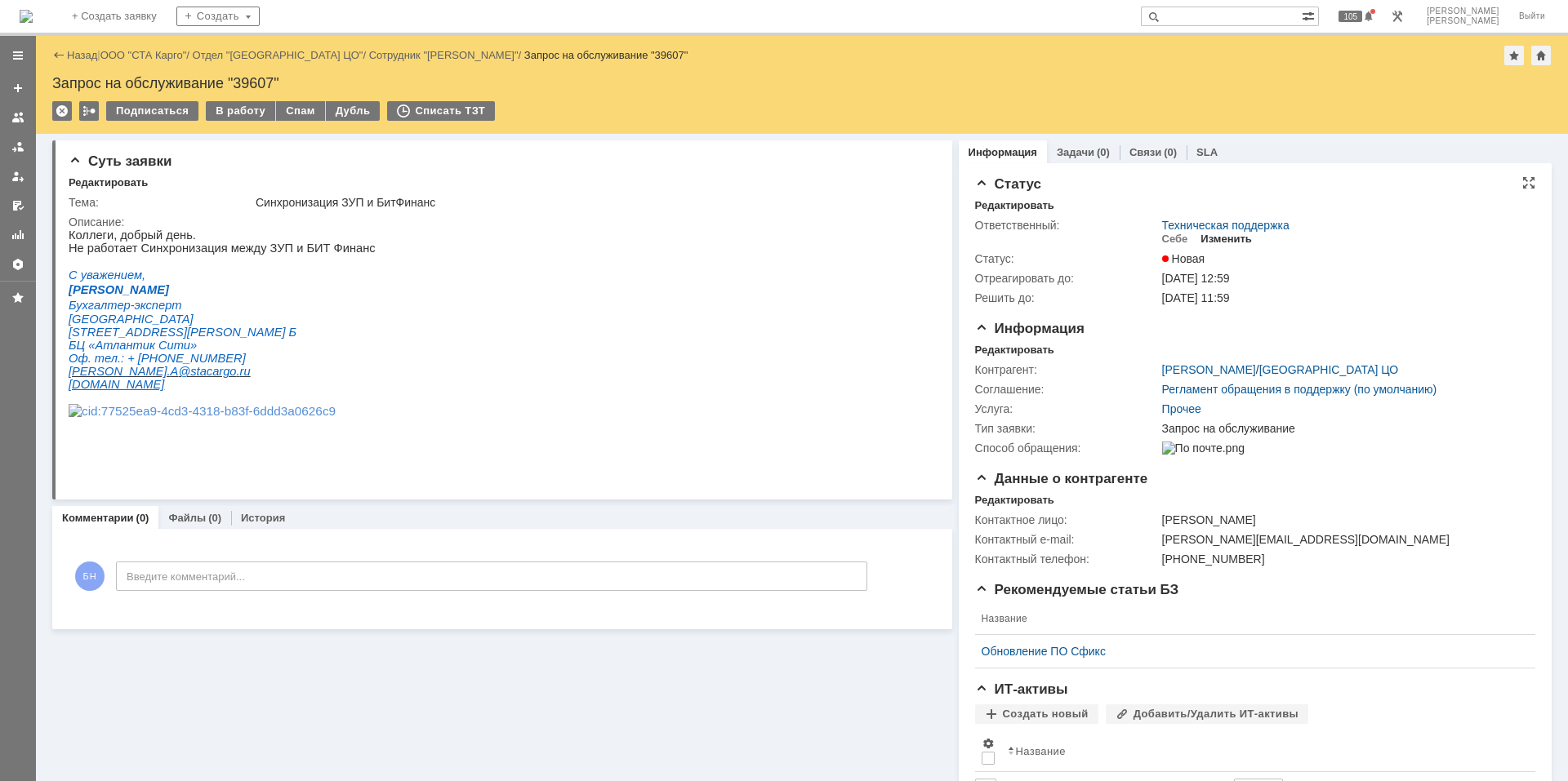
click at [1217, 238] on div "Изменить" at bounding box center [1226, 239] width 51 height 13
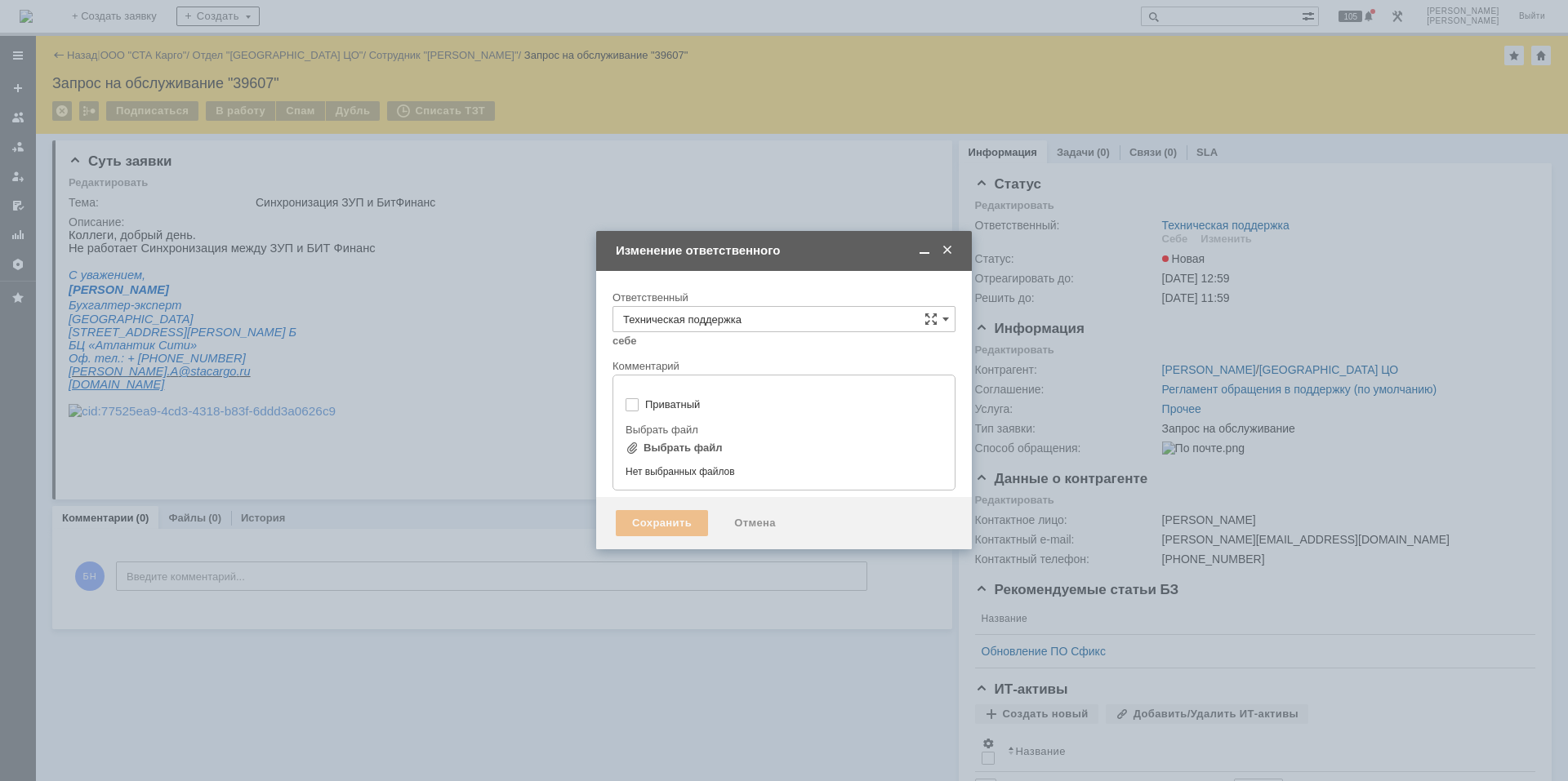
type input "[не указано]"
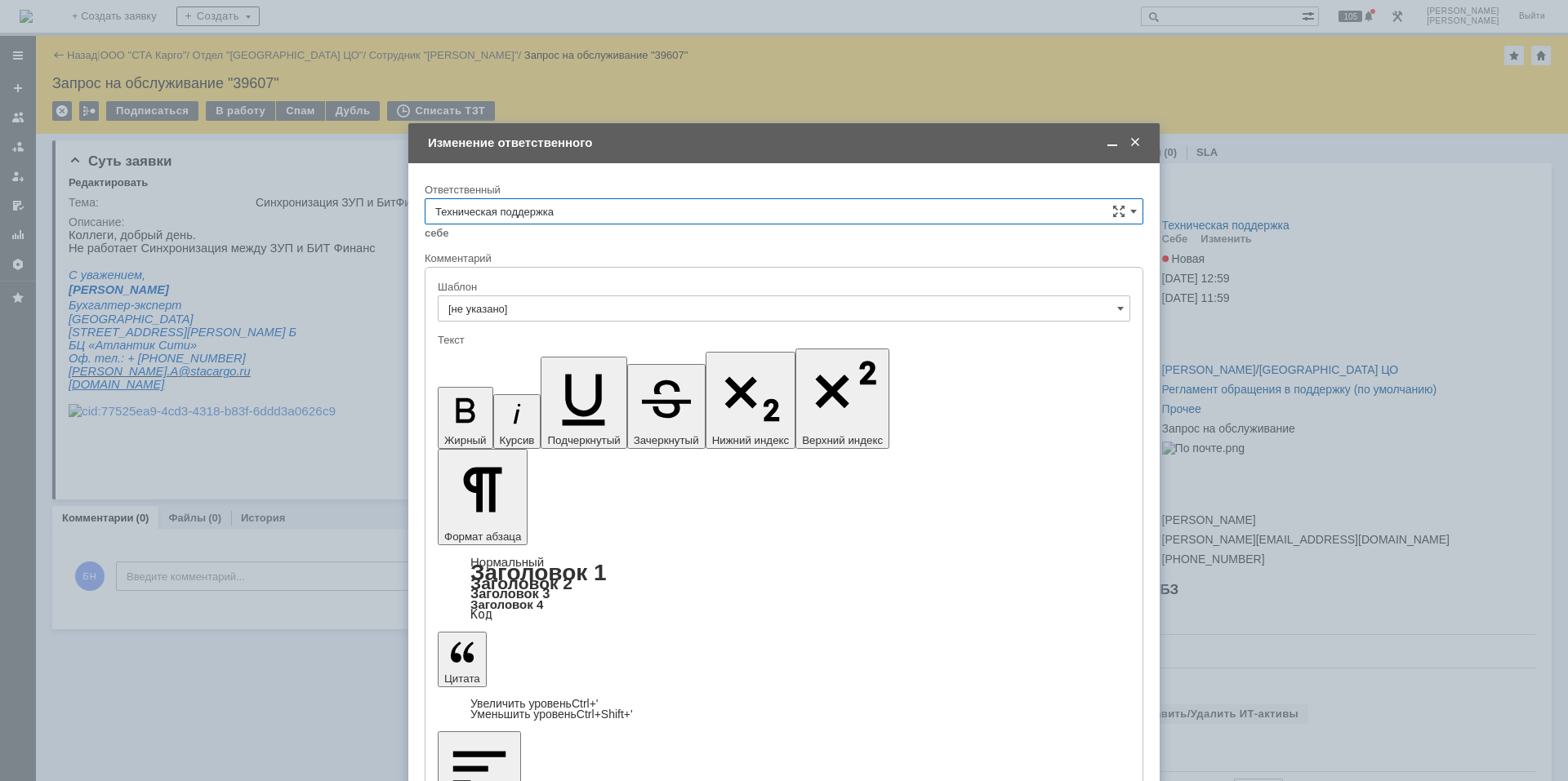
click at [623, 207] on input "Техническая поддержка" at bounding box center [784, 212] width 719 height 26
click at [530, 396] on span "[PERSON_NAME]" at bounding box center [784, 400] width 697 height 13
click at [548, 209] on input "[PERSON_NAME]" at bounding box center [784, 212] width 719 height 26
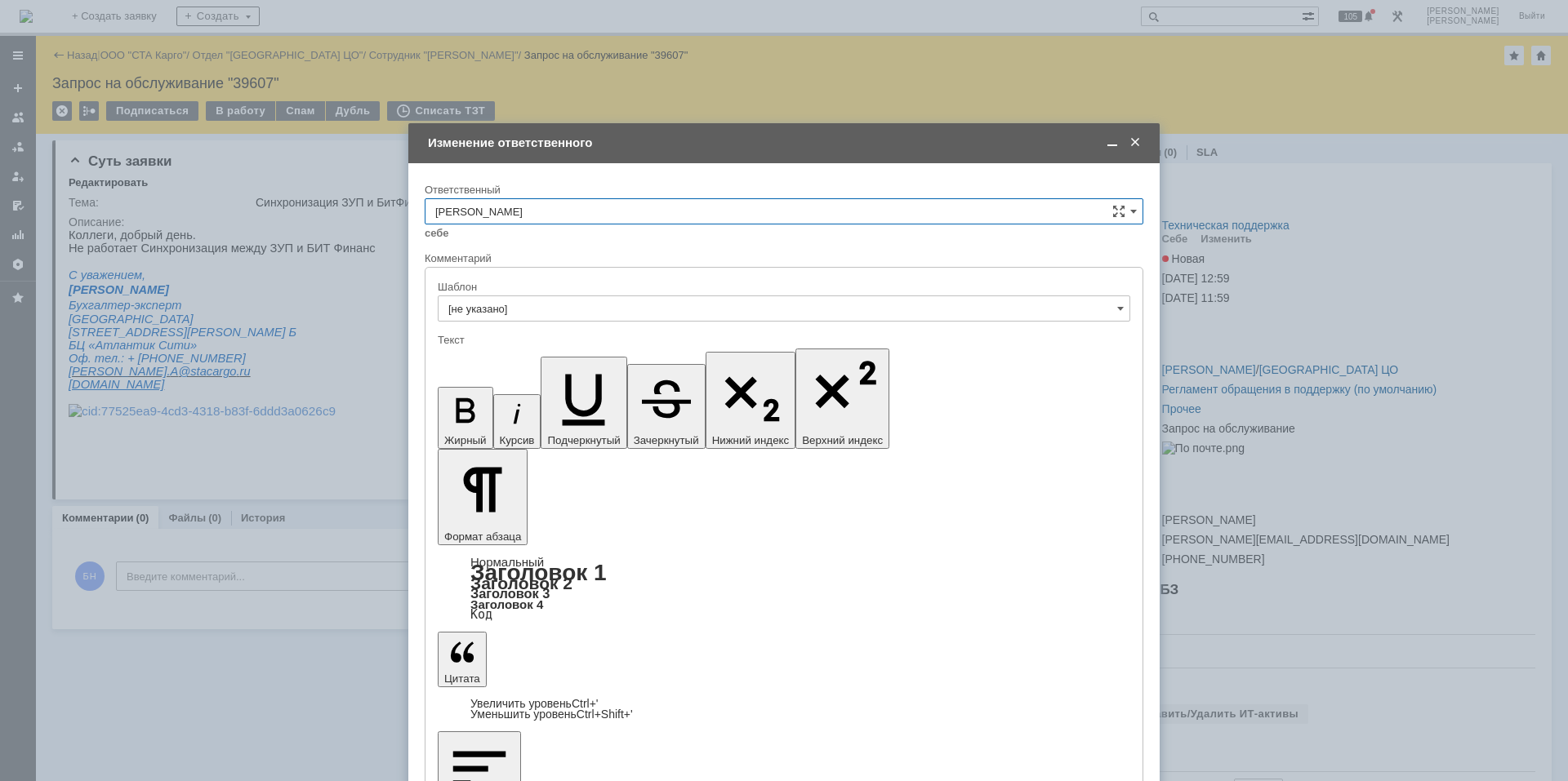
scroll to position [290, 0]
click at [552, 374] on div "[PERSON_NAME]" at bounding box center [784, 382] width 717 height 26
type input "[PERSON_NAME]"
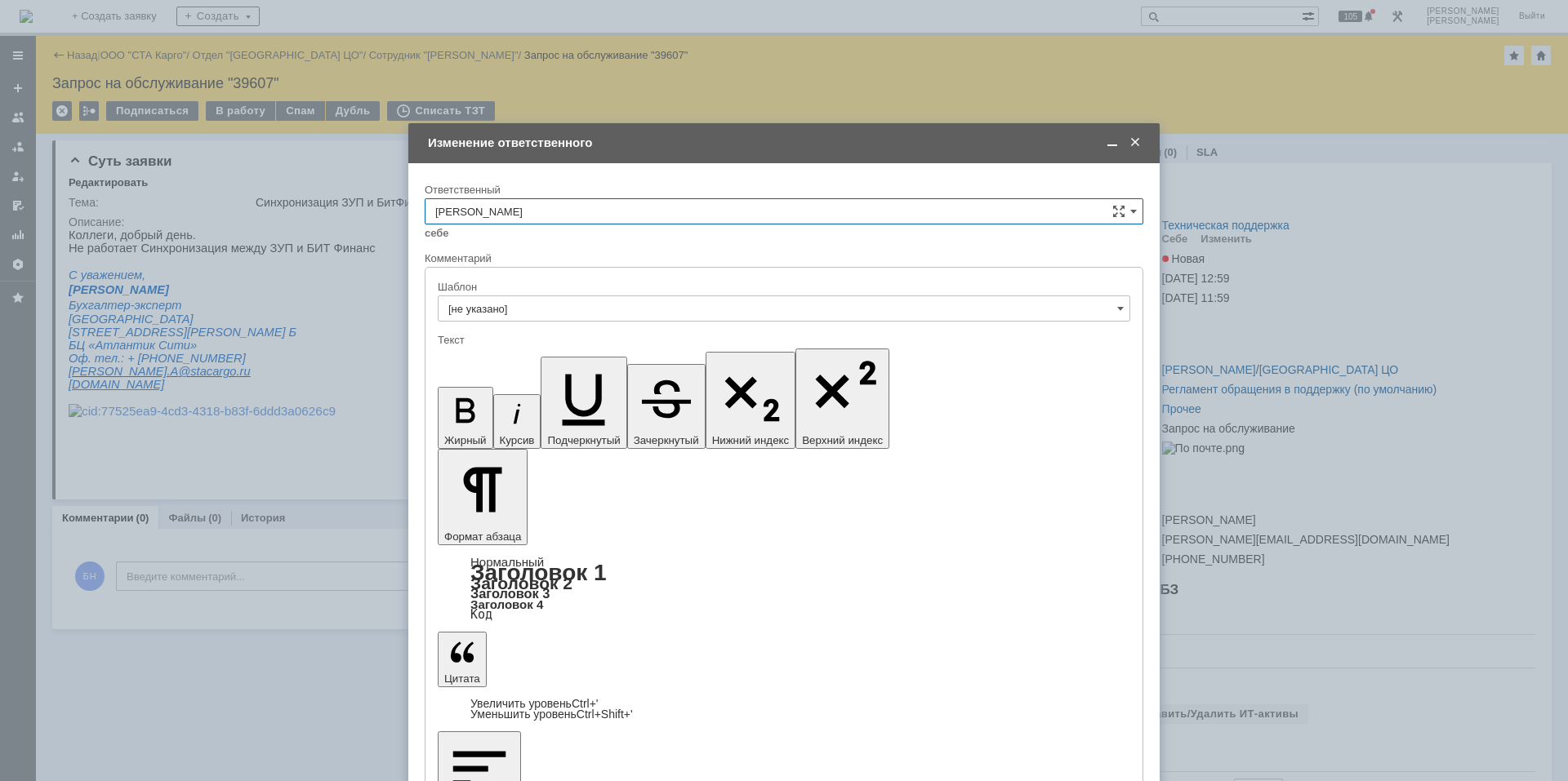
checkbox input "true"
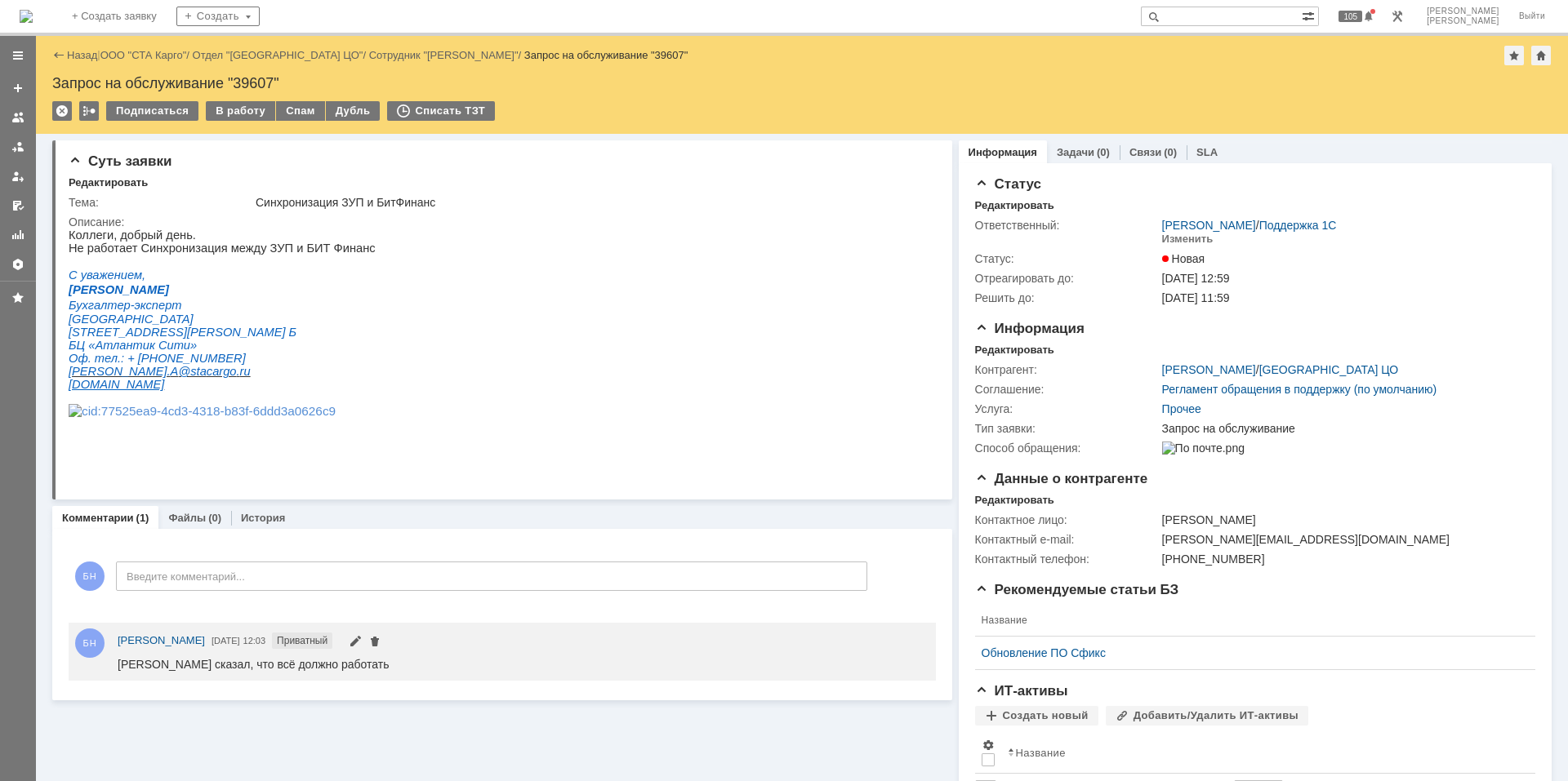
scroll to position [0, 0]
click at [33, 9] on img at bounding box center [26, 15] width 13 height 13
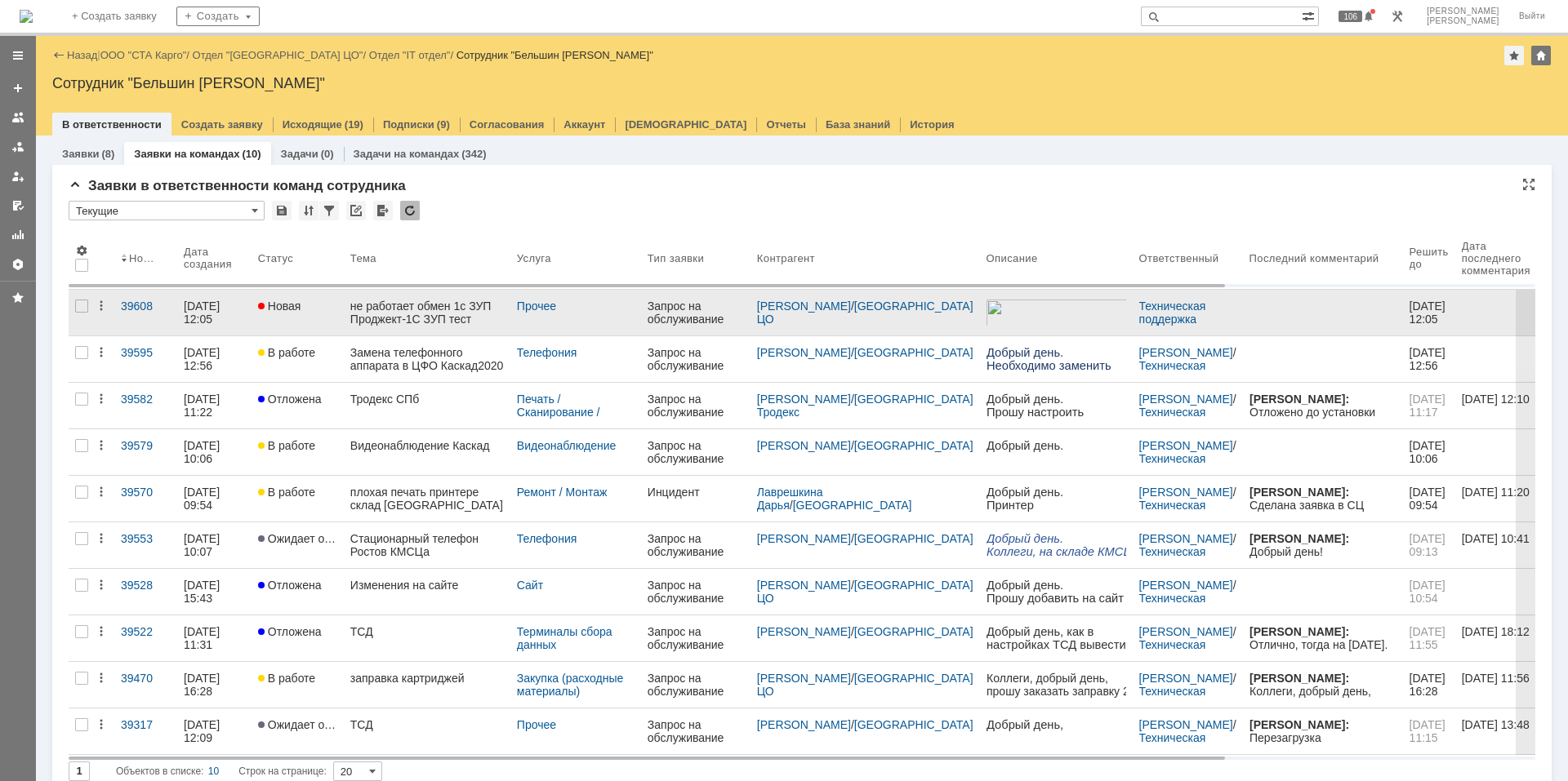
click at [394, 311] on div "не работает обмен 1с ЗУП Проджект-1С ЗУП тест" at bounding box center [427, 313] width 153 height 26
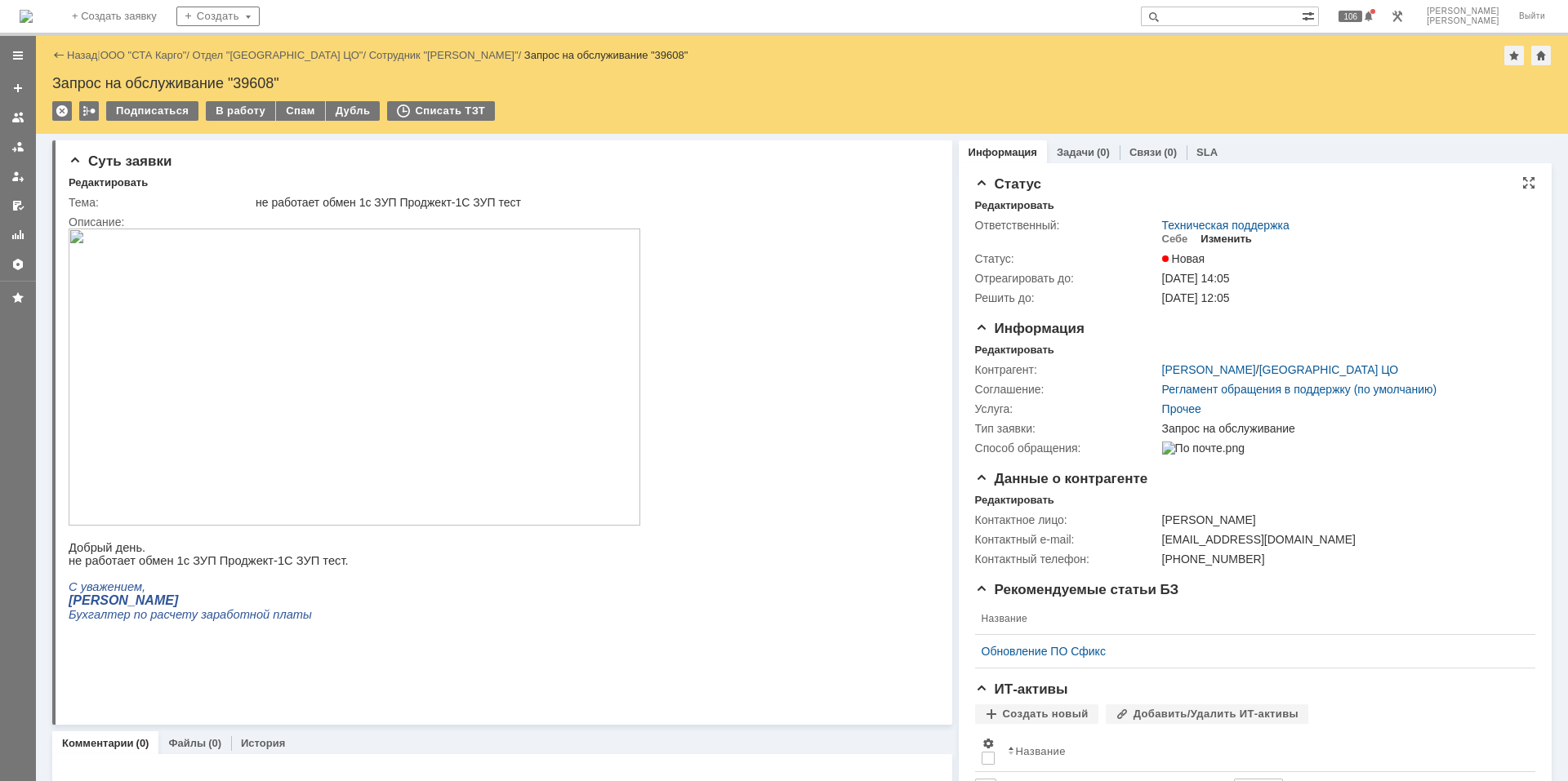
click at [1222, 233] on div "Изменить" at bounding box center [1226, 239] width 51 height 13
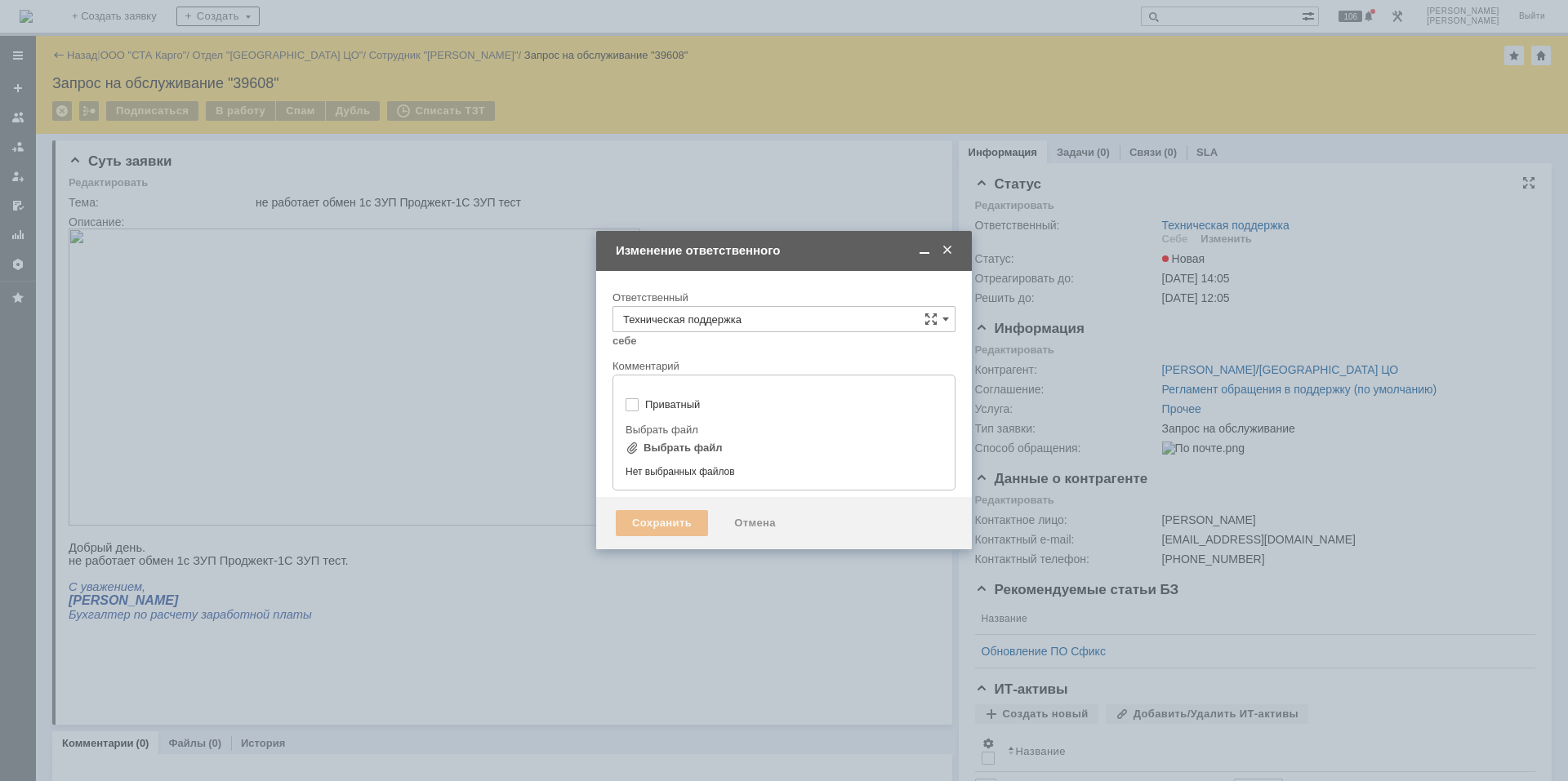
type input "[не указано]"
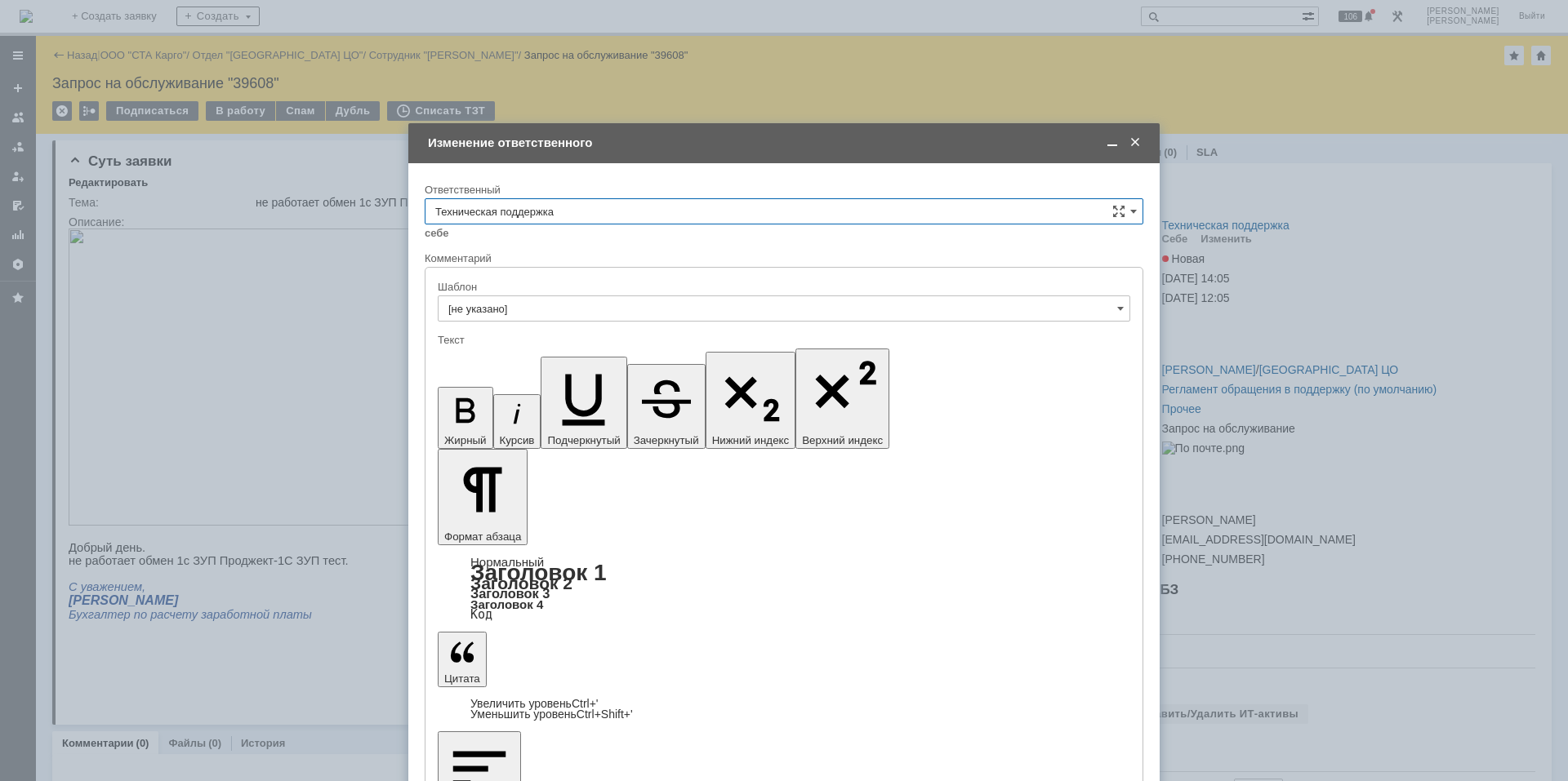
click at [643, 212] on input "Техническая поддержка" at bounding box center [784, 212] width 719 height 26
click at [634, 421] on span "[PERSON_NAME]" at bounding box center [784, 427] width 697 height 13
type input "[PERSON_NAME]"
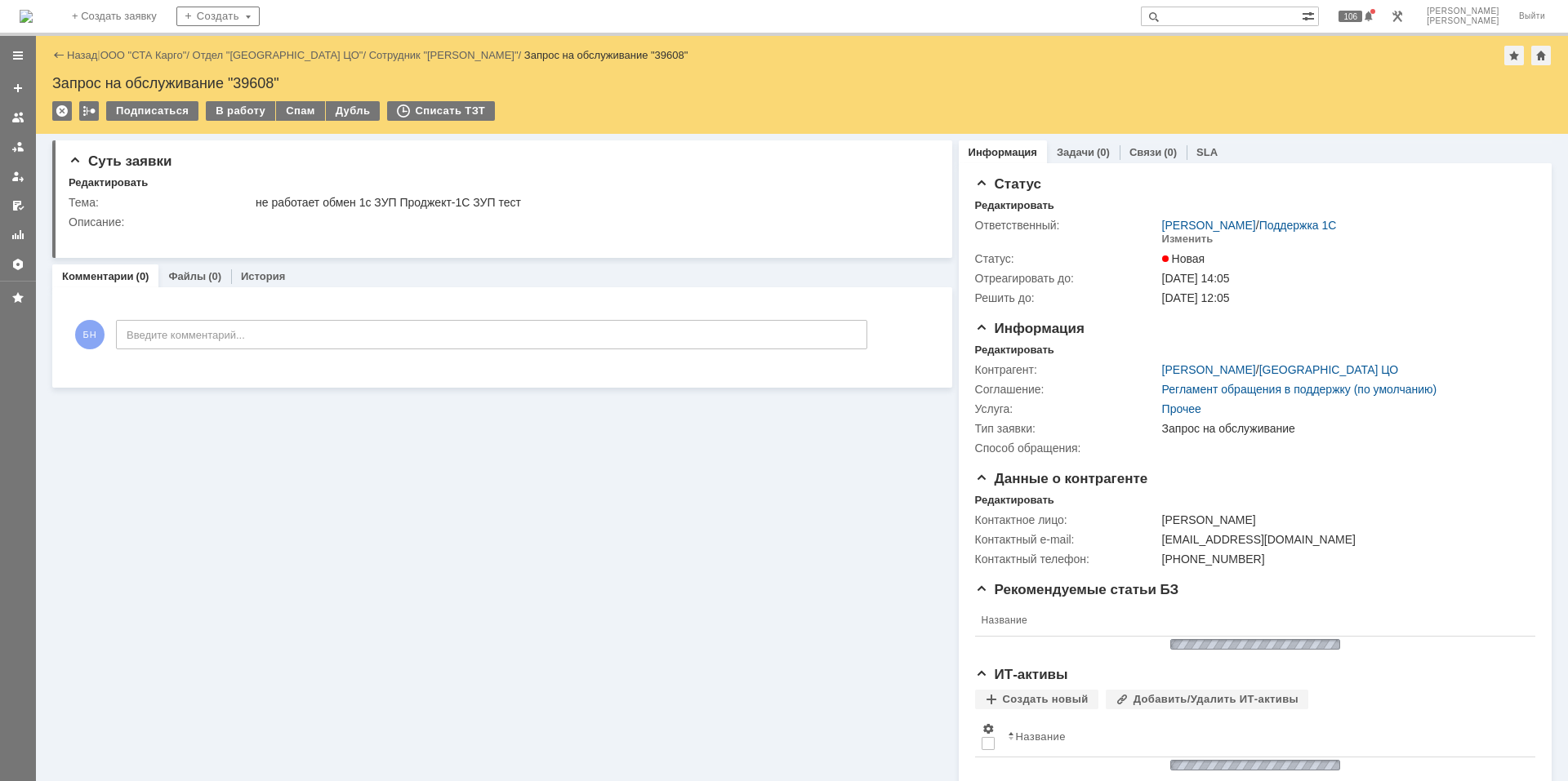
scroll to position [0, 0]
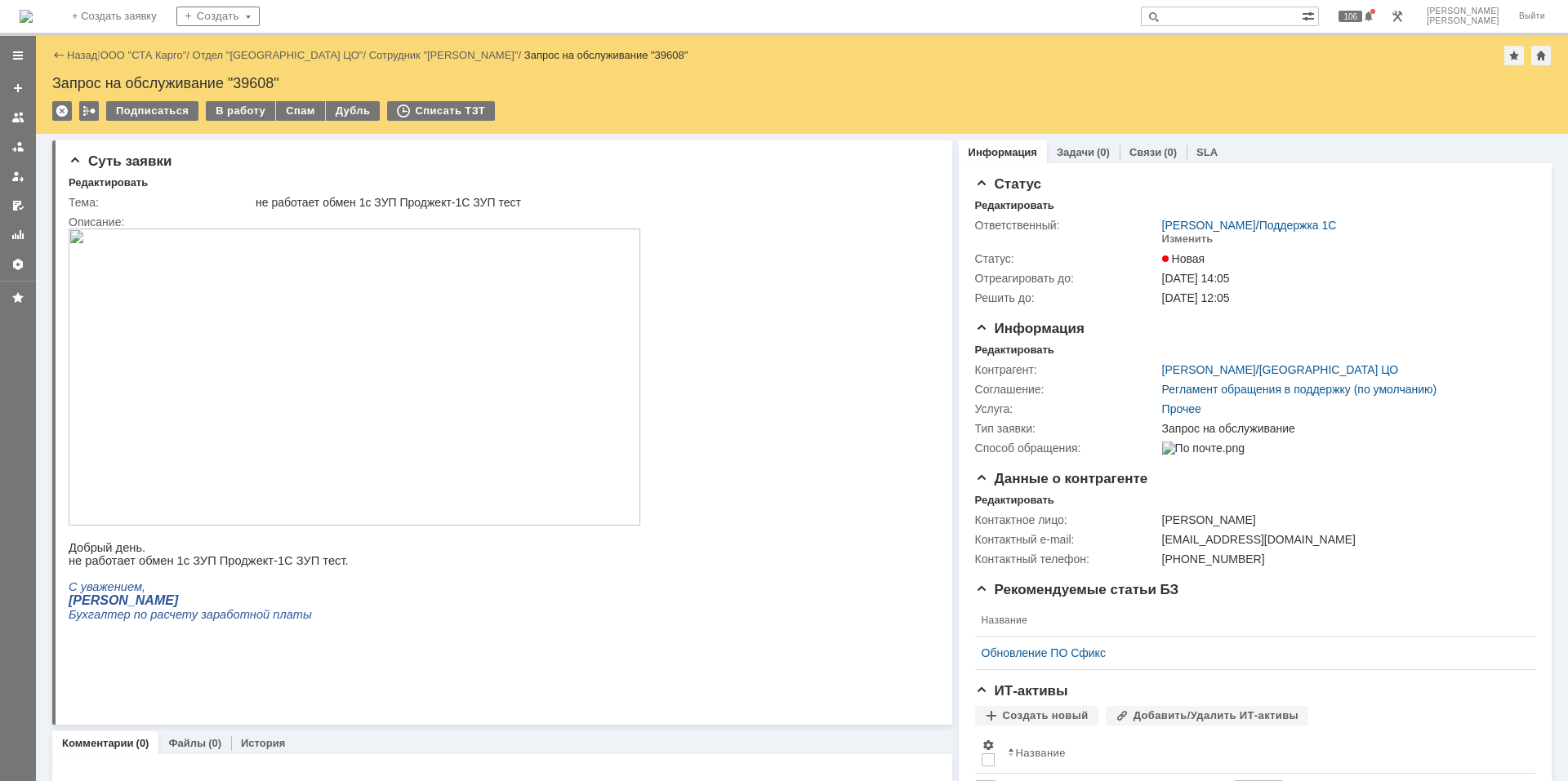
click at [33, 19] on img at bounding box center [26, 15] width 13 height 13
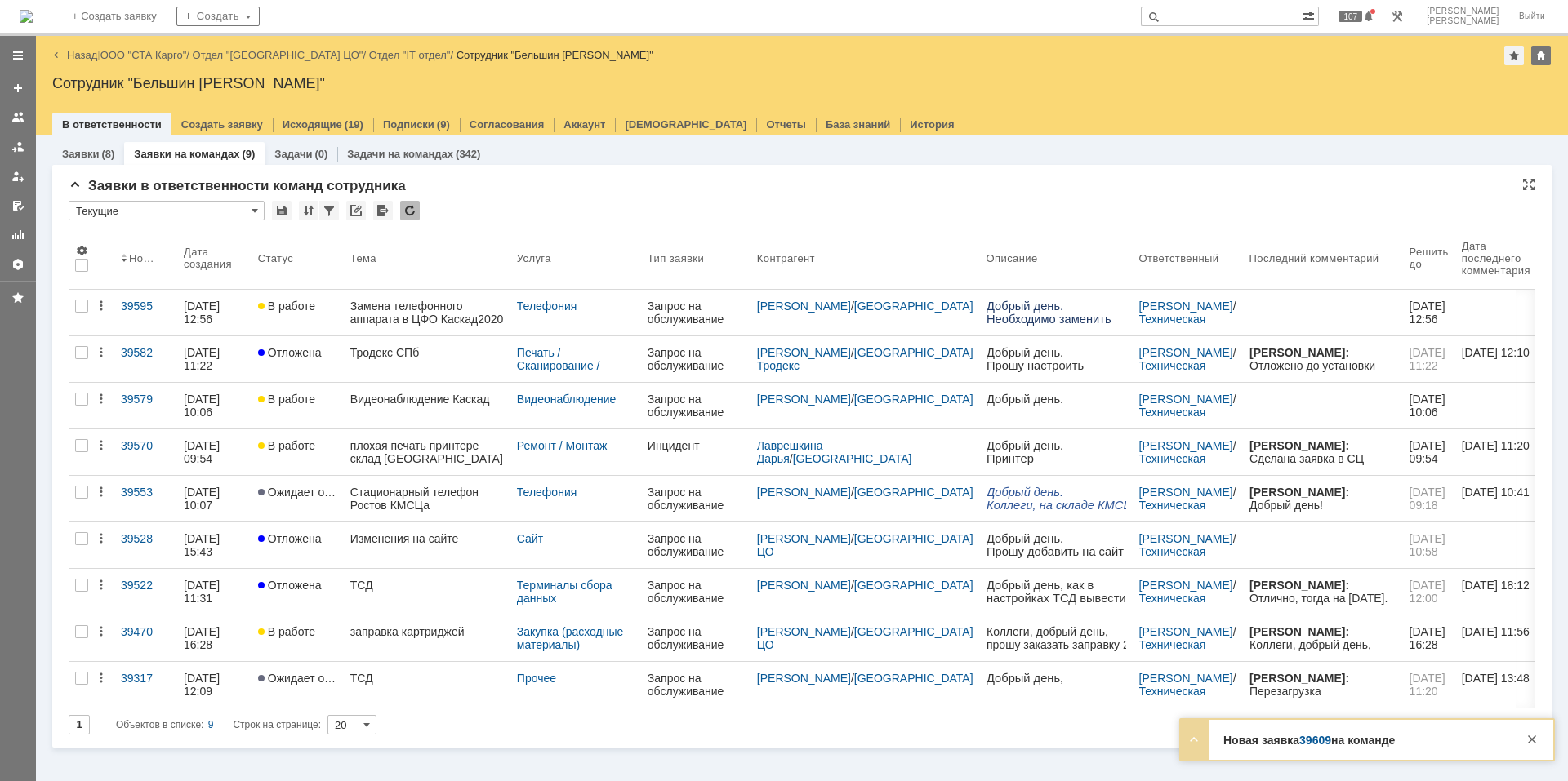
click at [411, 206] on div at bounding box center [410, 210] width 20 height 20
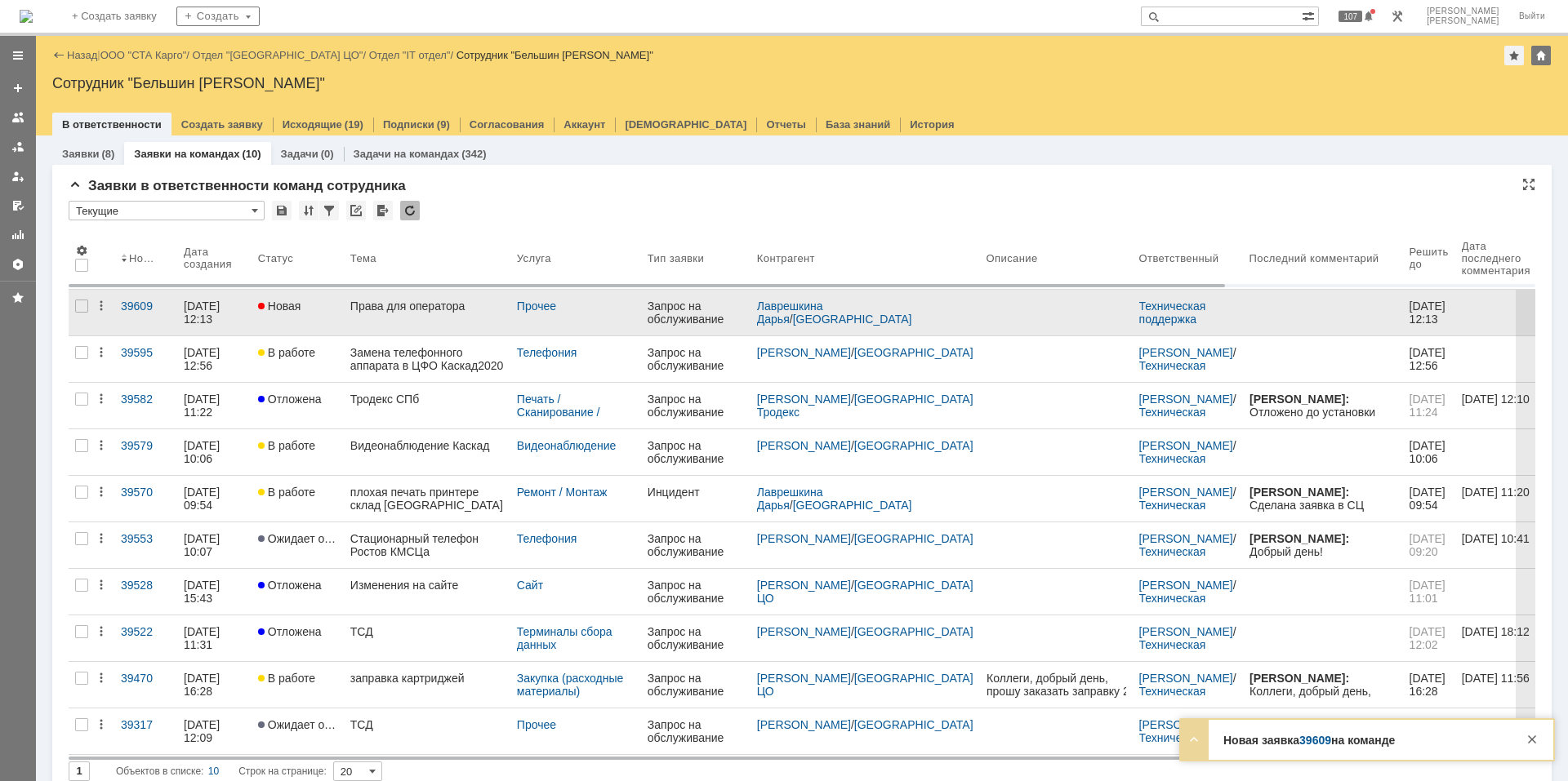
click at [392, 309] on div "Права для оператора" at bounding box center [427, 306] width 153 height 13
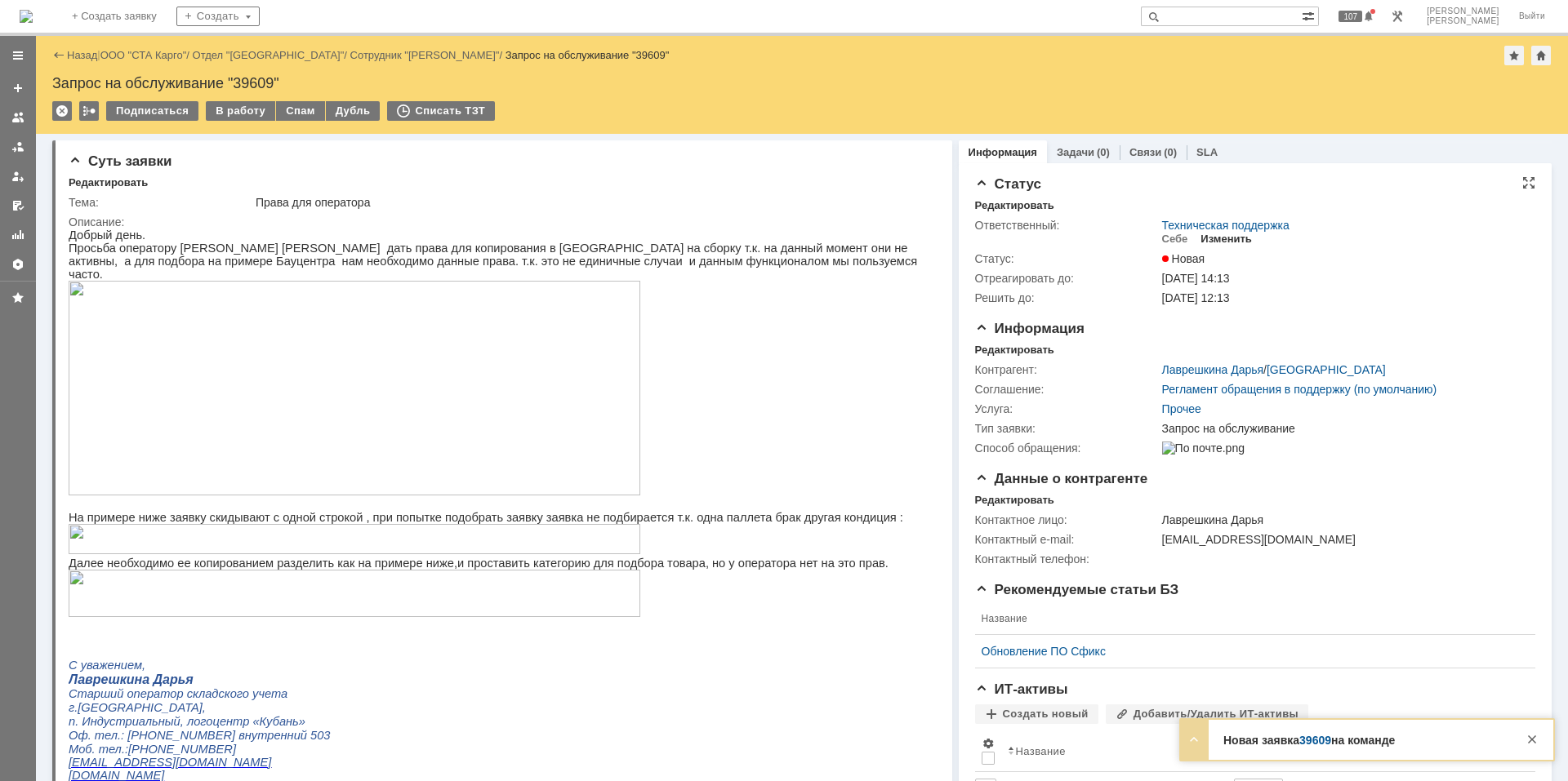
click at [1231, 242] on div "Изменить" at bounding box center [1226, 239] width 51 height 13
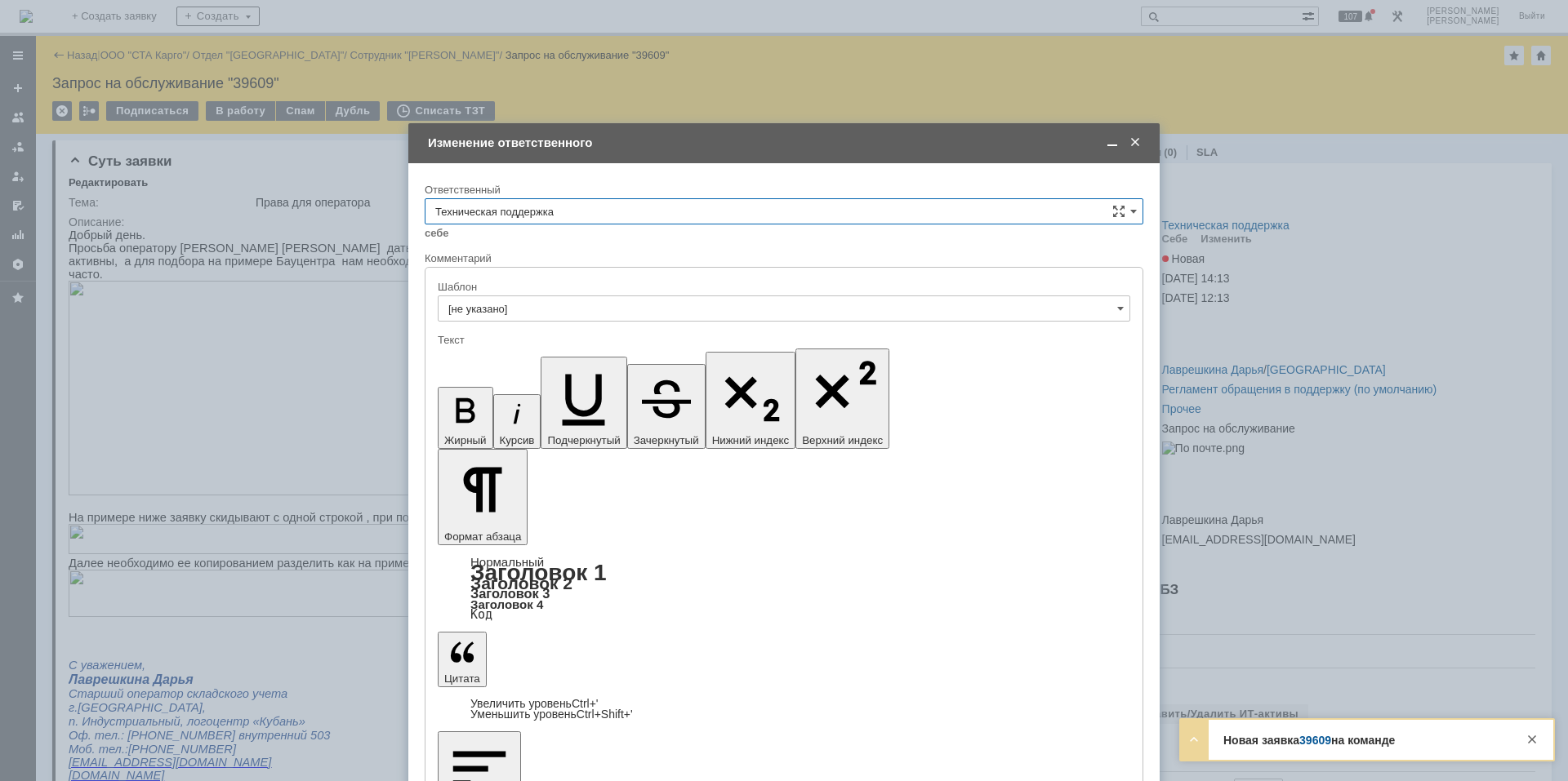
click at [583, 220] on input "Техническая поддержка" at bounding box center [784, 212] width 719 height 26
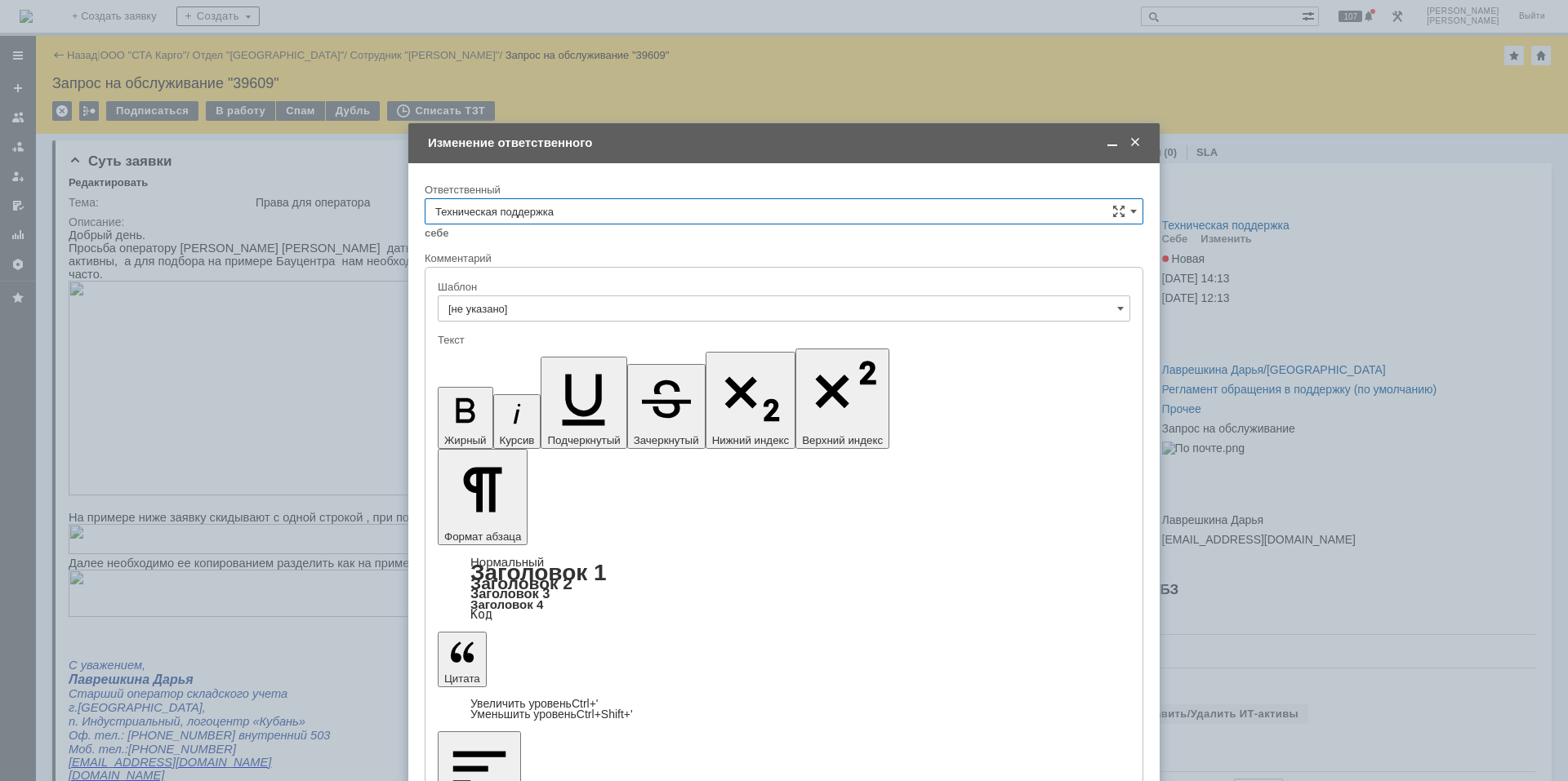
scroll to position [164, 0]
click at [566, 339] on div "Поддержка 1С" at bounding box center [784, 348] width 717 height 26
type input "Поддержка 1С"
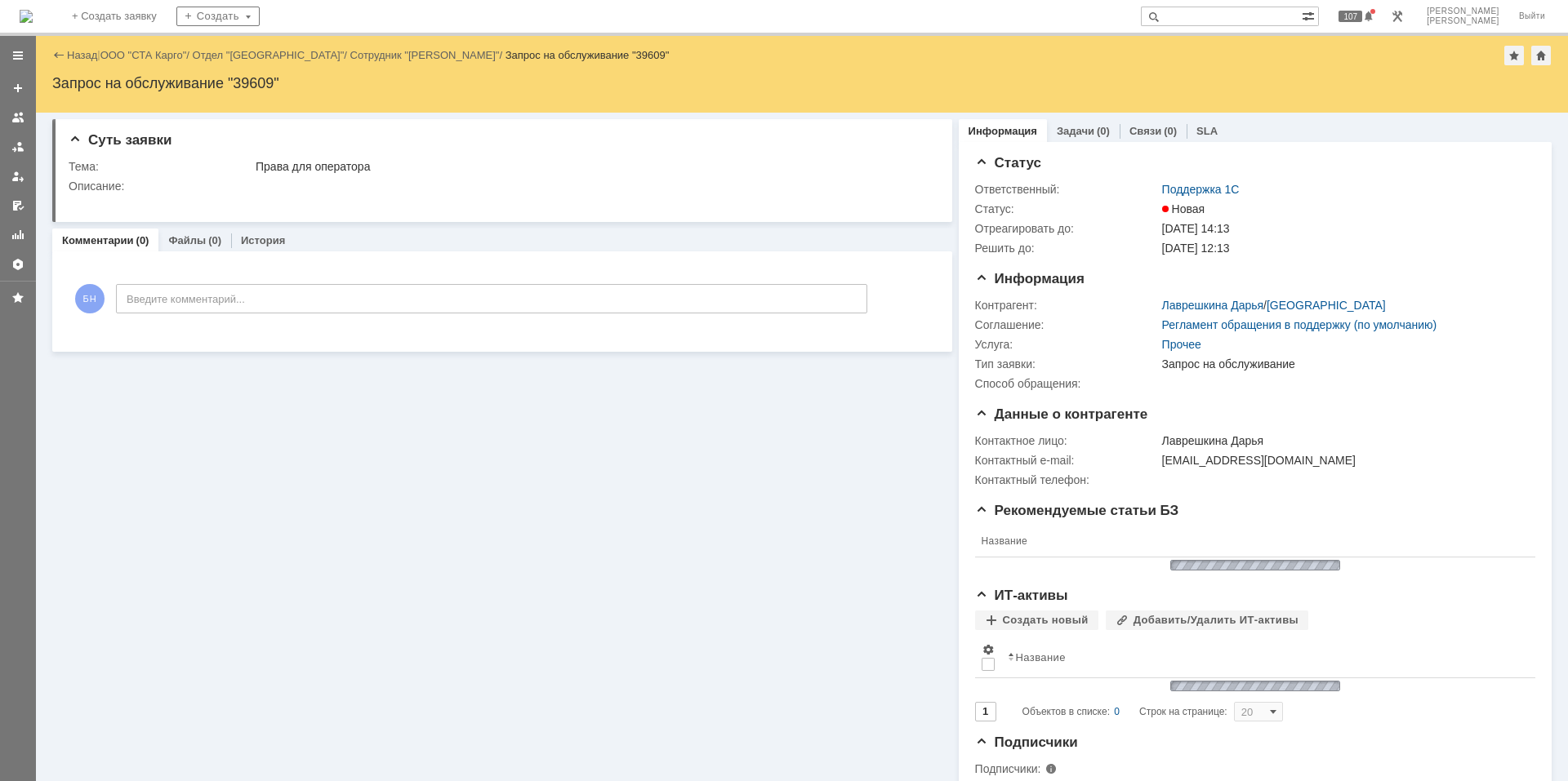
scroll to position [0, 0]
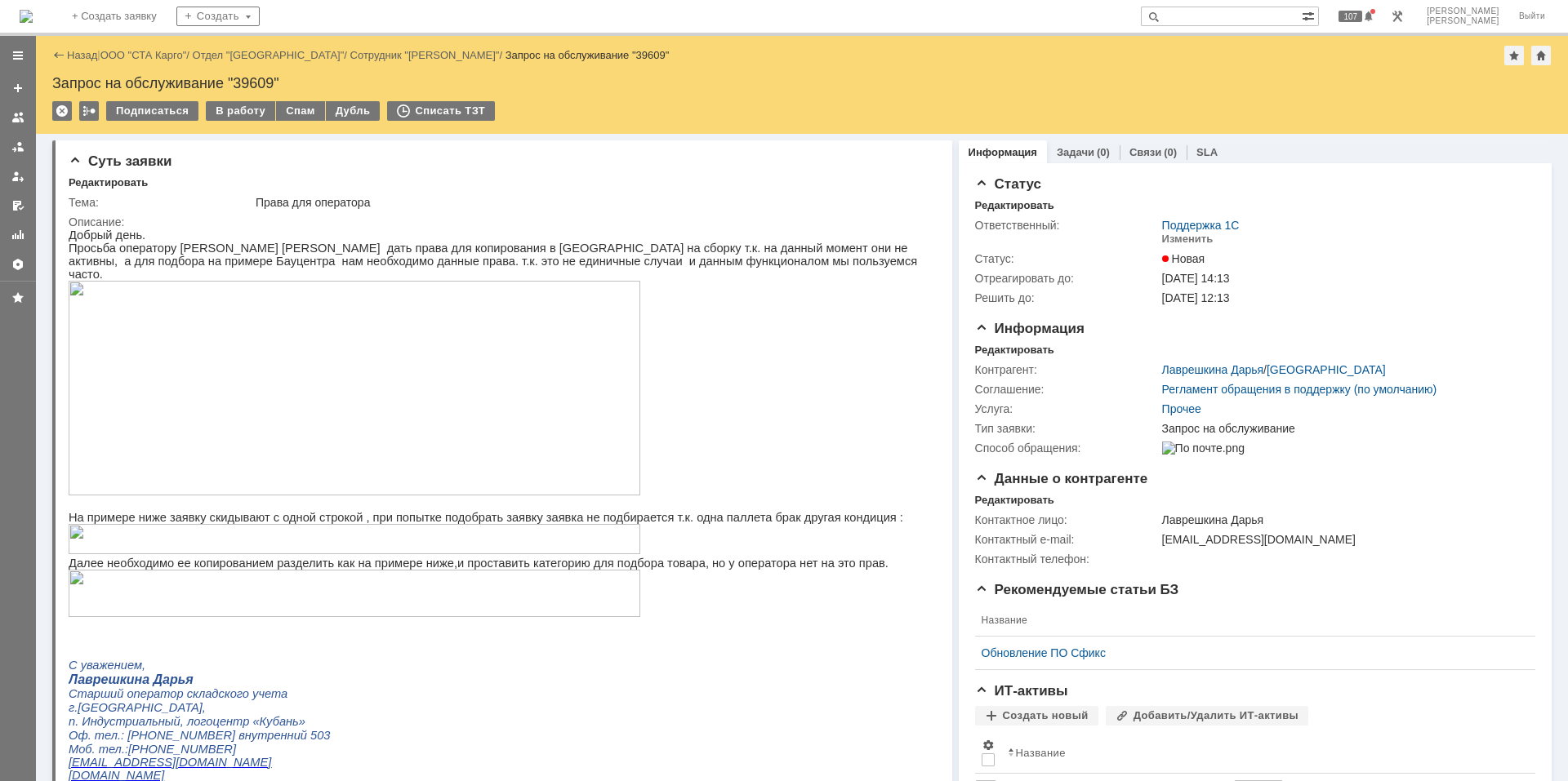
click at [33, 1] on div "На домашнюю" at bounding box center [26, 16] width 13 height 33
click at [33, 9] on img at bounding box center [26, 15] width 13 height 13
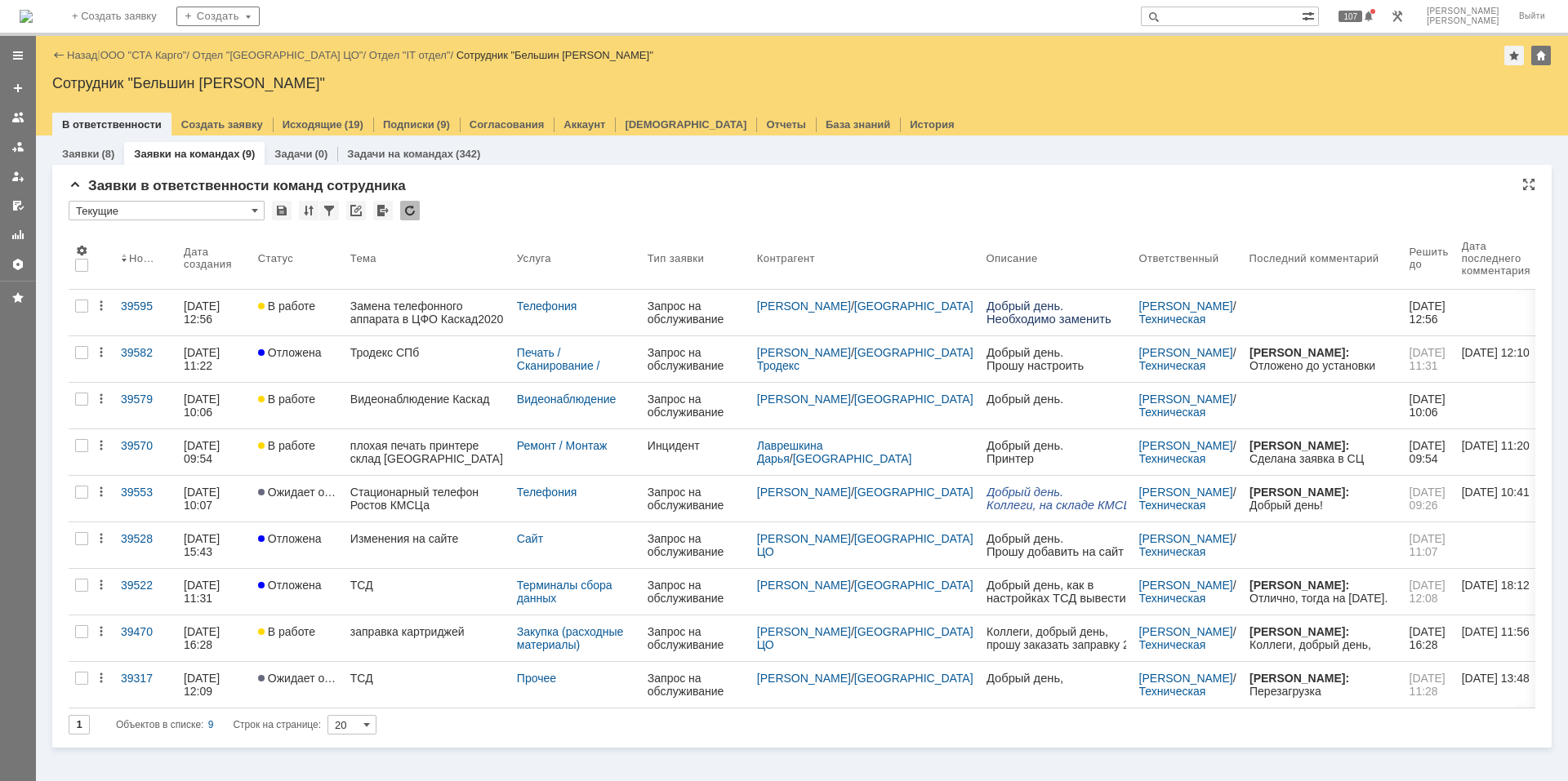
click at [419, 217] on div at bounding box center [410, 210] width 20 height 20
click at [413, 213] on div at bounding box center [410, 210] width 20 height 20
